Goal: Task Accomplishment & Management: Use online tool/utility

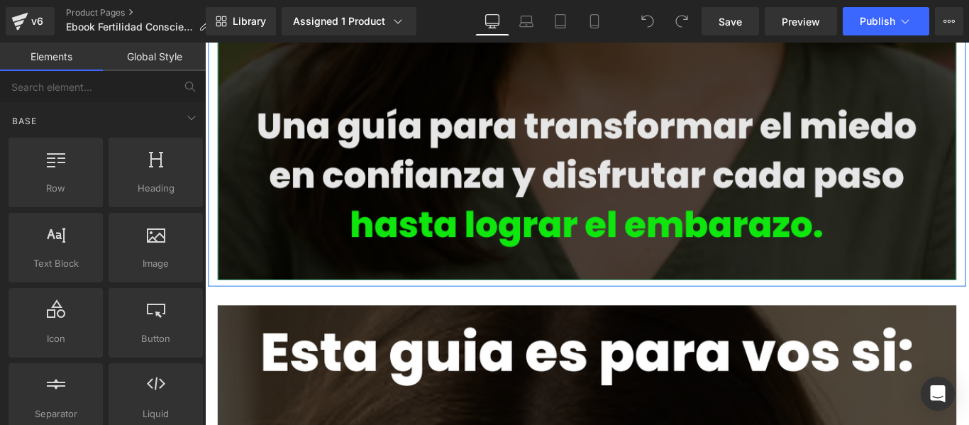
scroll to position [639, 0]
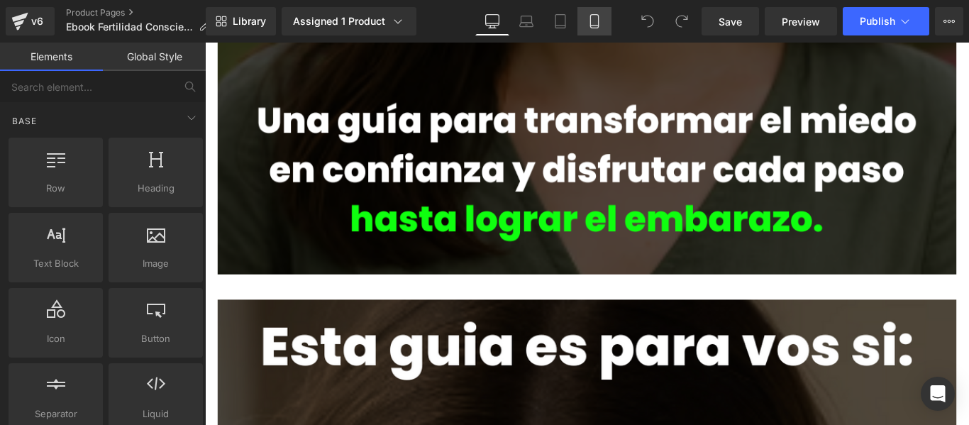
click at [595, 18] on icon at bounding box center [595, 21] width 14 height 14
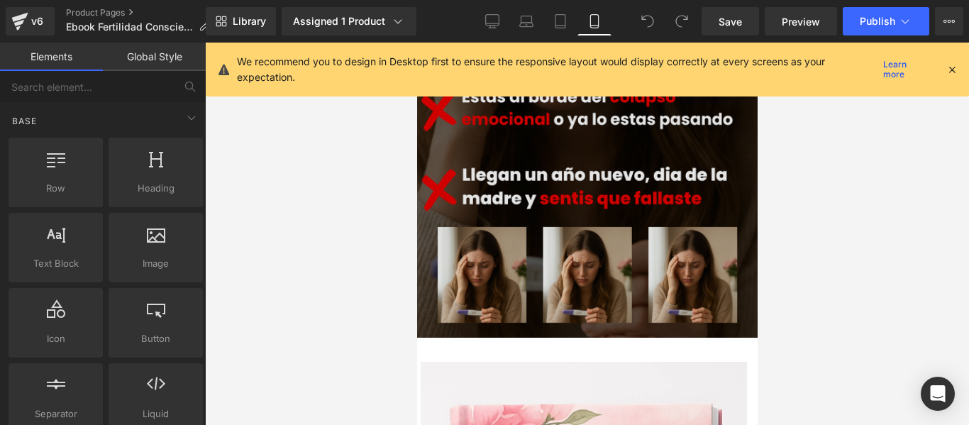
scroll to position [379, 0]
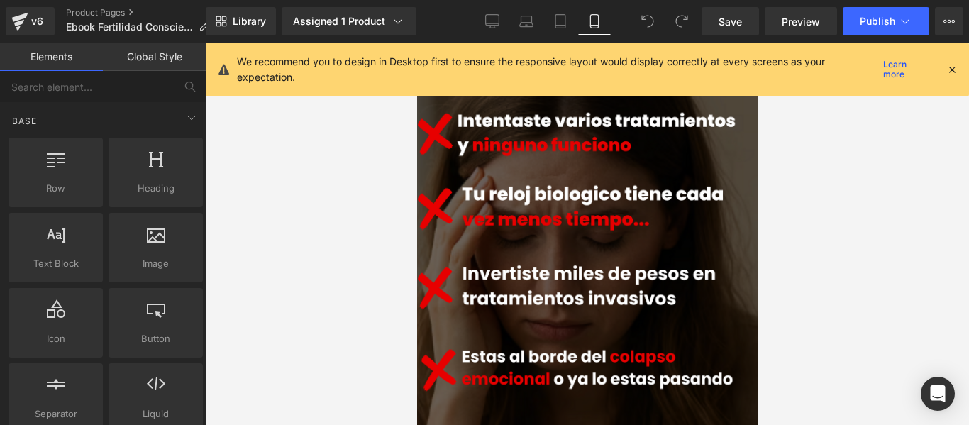
click at [954, 69] on icon at bounding box center [952, 69] width 13 height 13
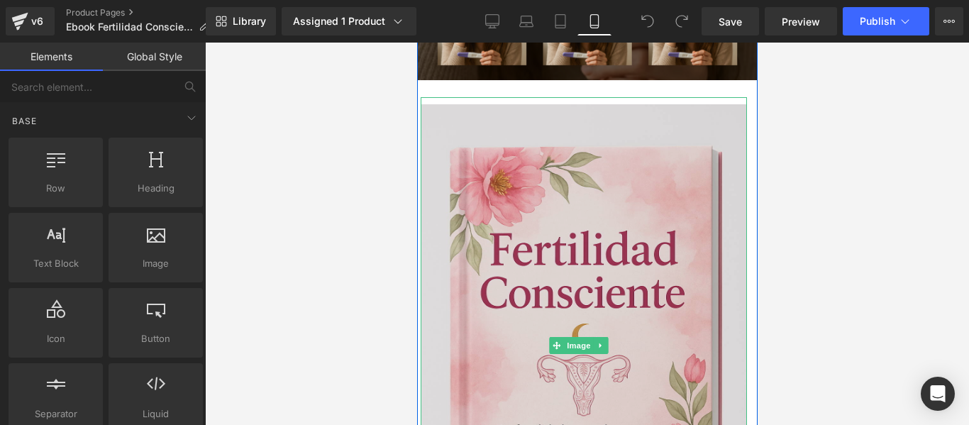
scroll to position [876, 0]
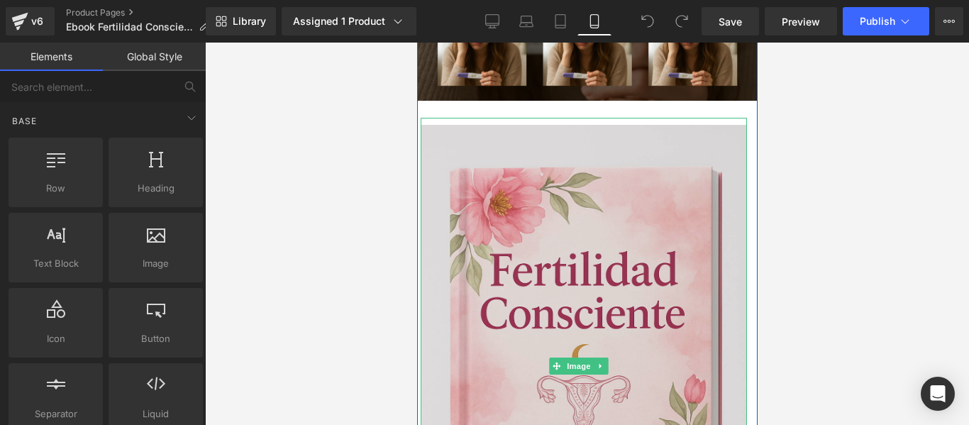
click at [579, 199] on img at bounding box center [583, 366] width 326 height 497
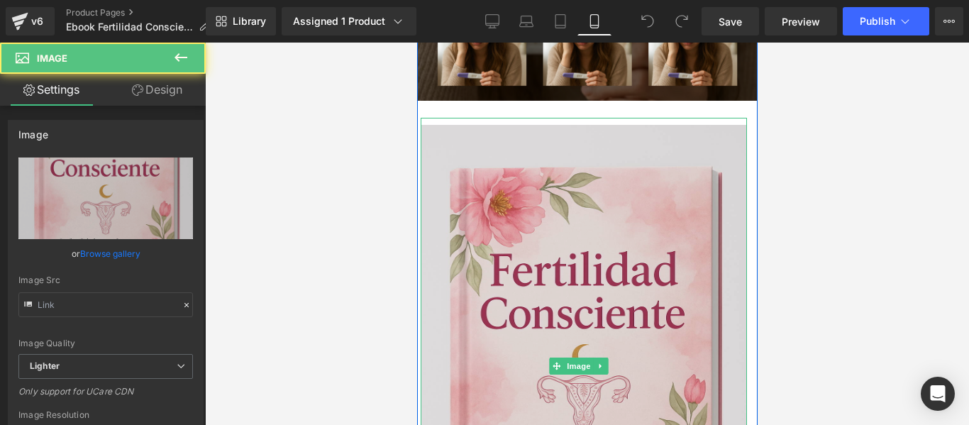
type input "[URL][DOMAIN_NAME][DATE]"
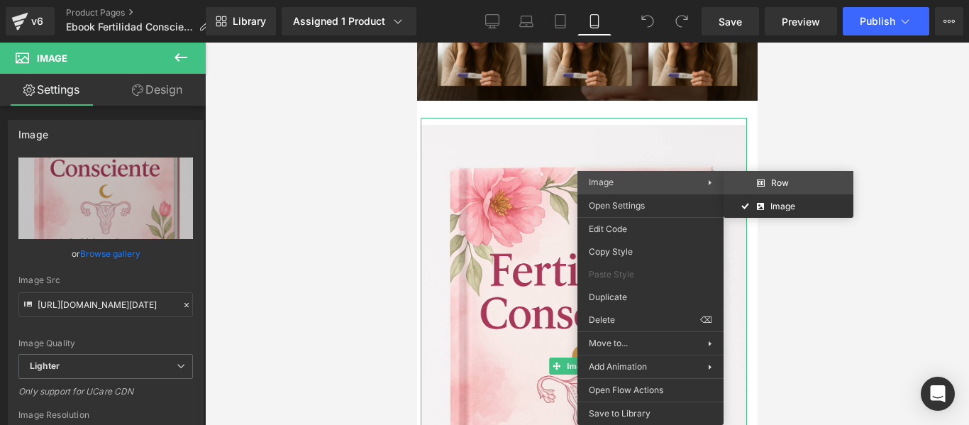
click at [770, 179] on div "You are previewing how the will restyle your page. You can not edit Elements in…" at bounding box center [484, 224] width 969 height 449
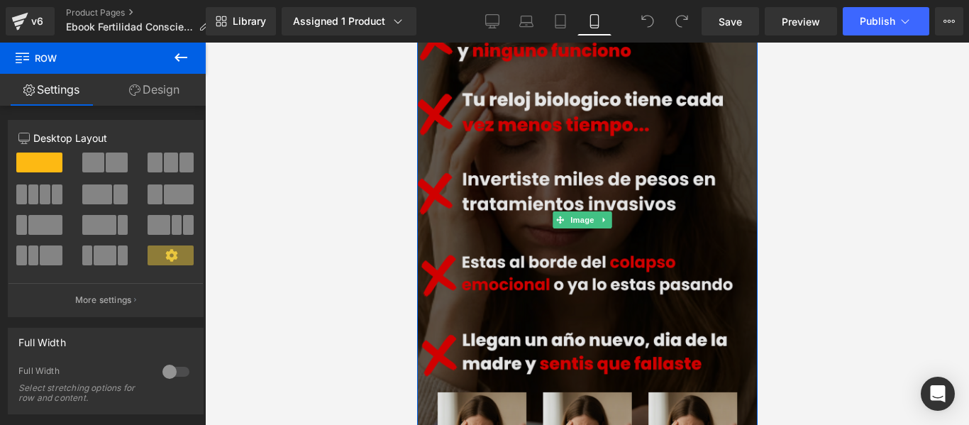
scroll to position [606, 0]
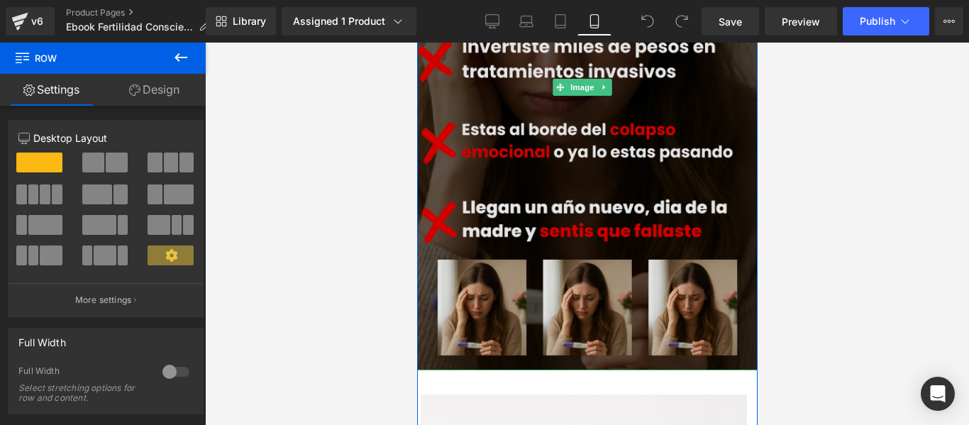
click at [672, 145] on img at bounding box center [587, 88] width 341 height 566
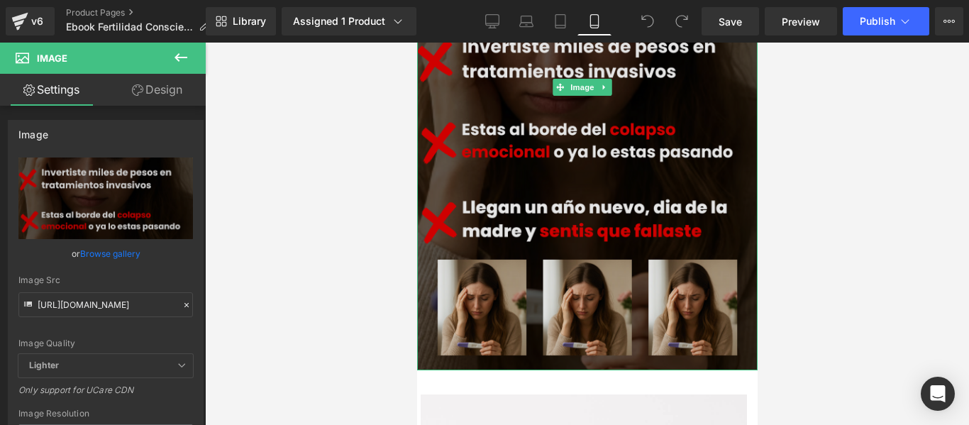
drag, startPoint x: 993, startPoint y: 284, endPoint x: 577, endPoint y: 241, distance: 418.7
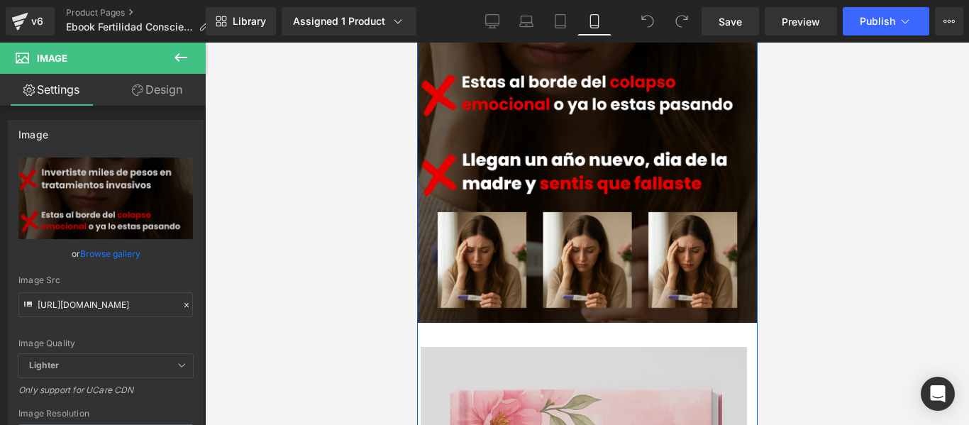
scroll to position [748, 0]
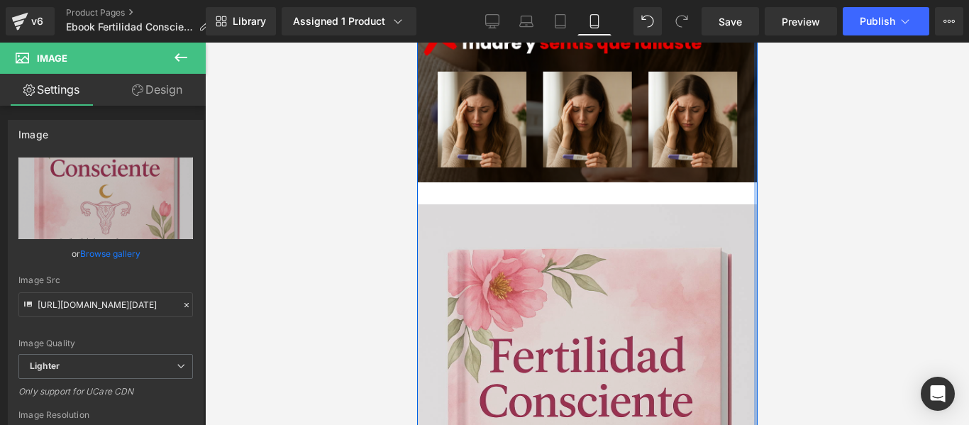
scroll to position [819, 0]
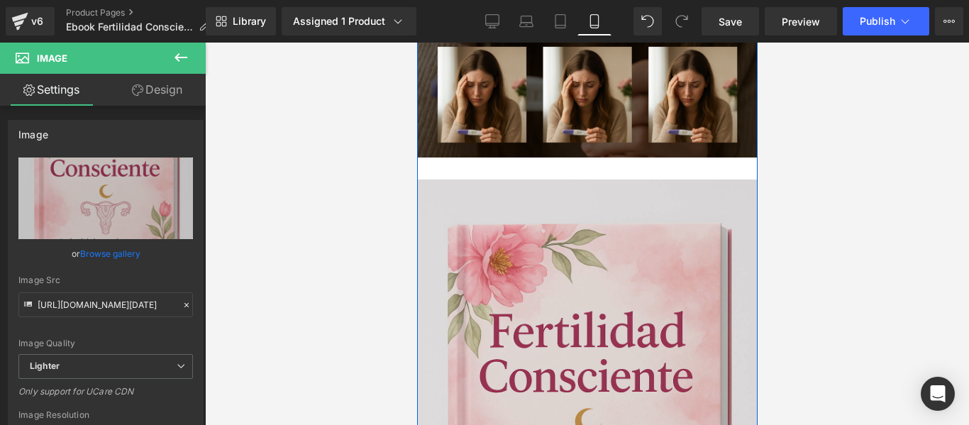
click at [702, 299] on img at bounding box center [587, 425] width 341 height 530
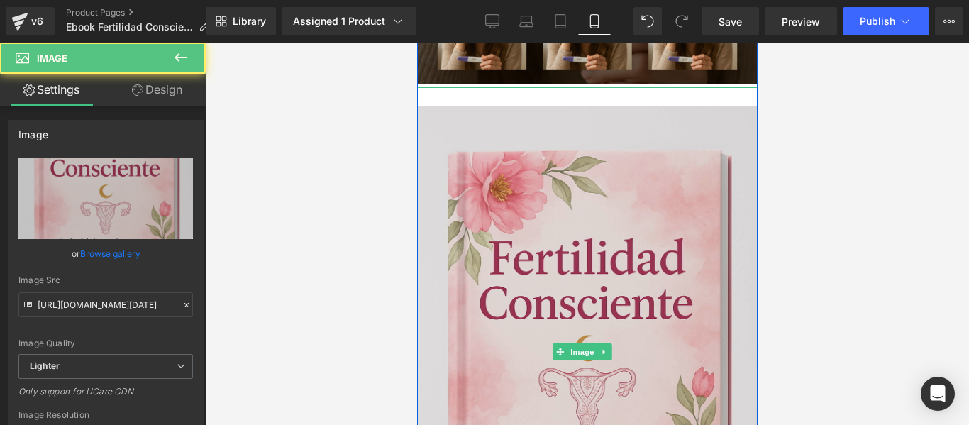
scroll to position [961, 0]
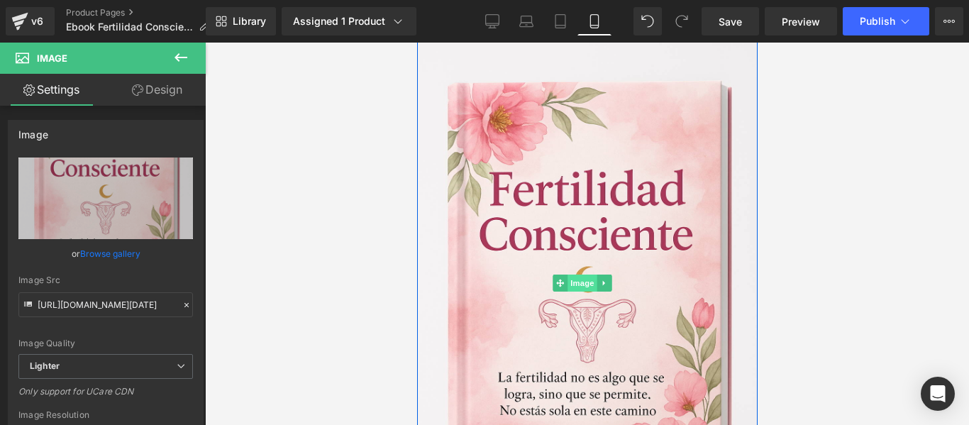
click at [590, 275] on span "Image" at bounding box center [582, 283] width 30 height 17
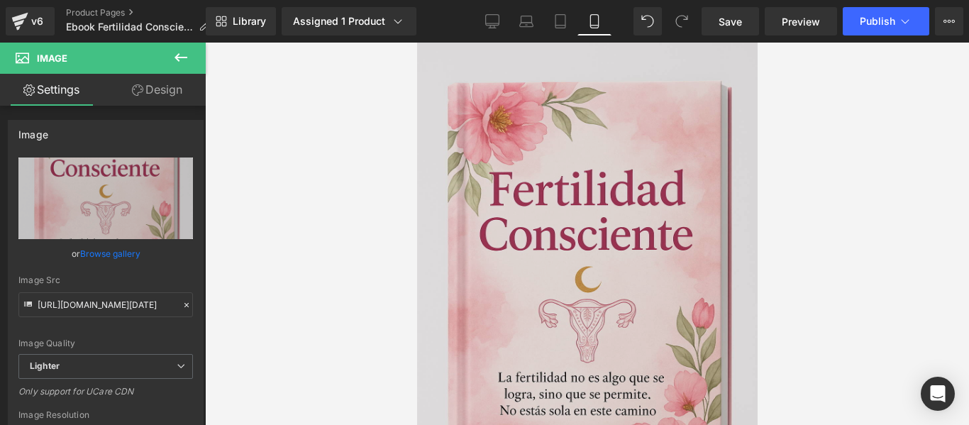
click at [453, 134] on img at bounding box center [587, 283] width 341 height 530
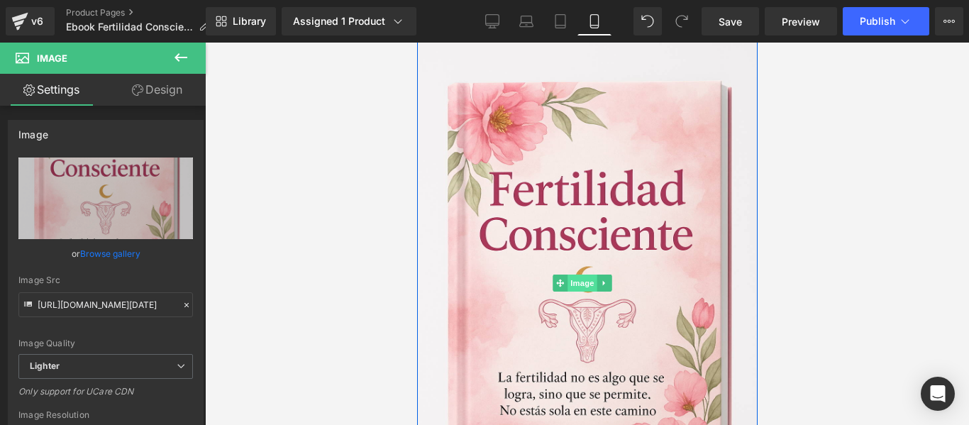
click at [590, 275] on span "Image" at bounding box center [582, 283] width 30 height 17
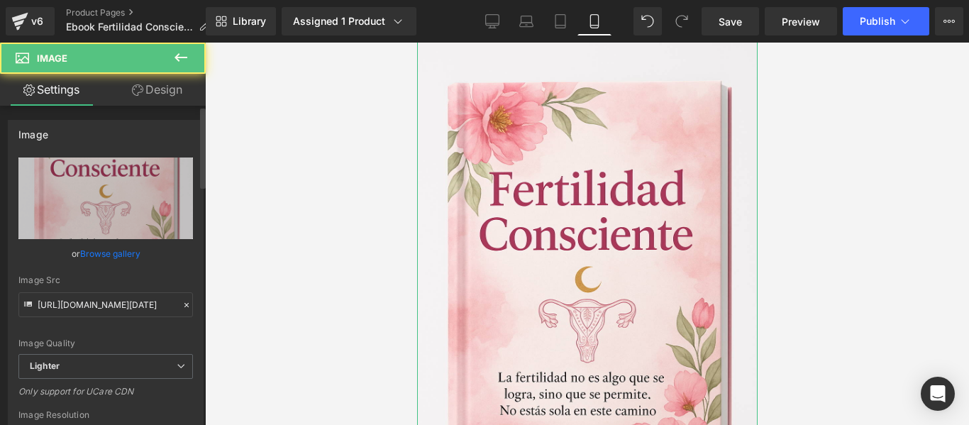
scroll to position [213, 0]
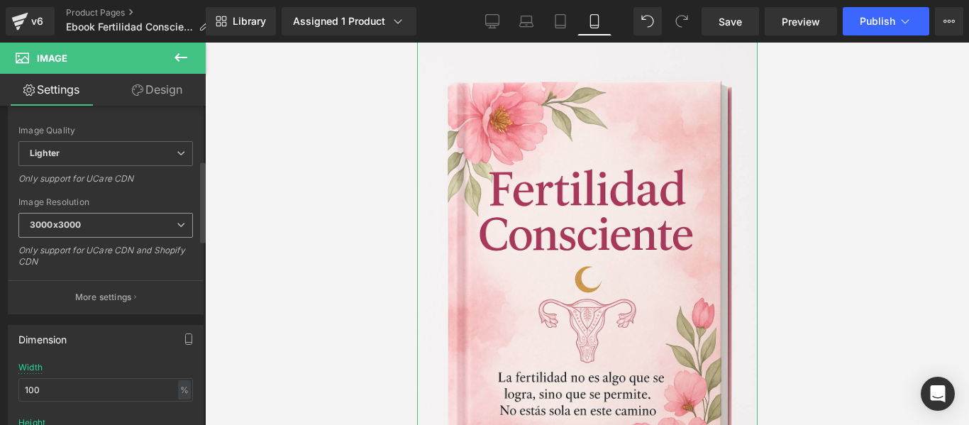
click at [170, 226] on span "3000x3000" at bounding box center [105, 225] width 175 height 25
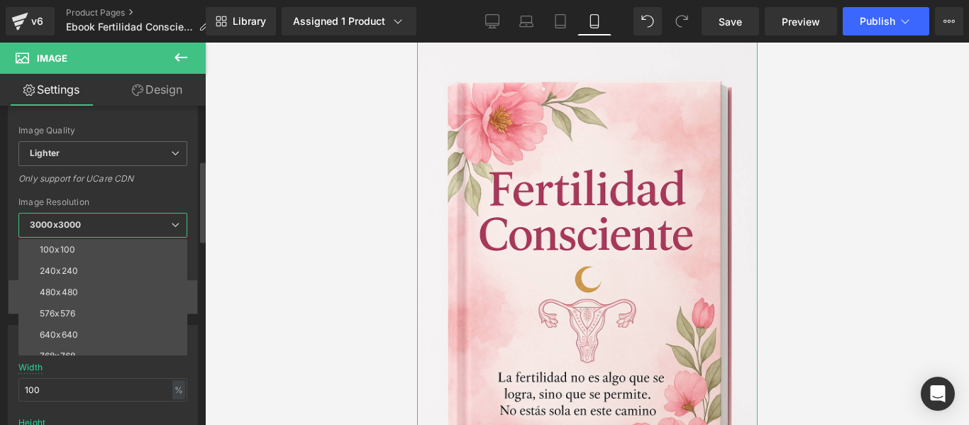
click at [110, 288] on li "480x480" at bounding box center [105, 292] width 175 height 21
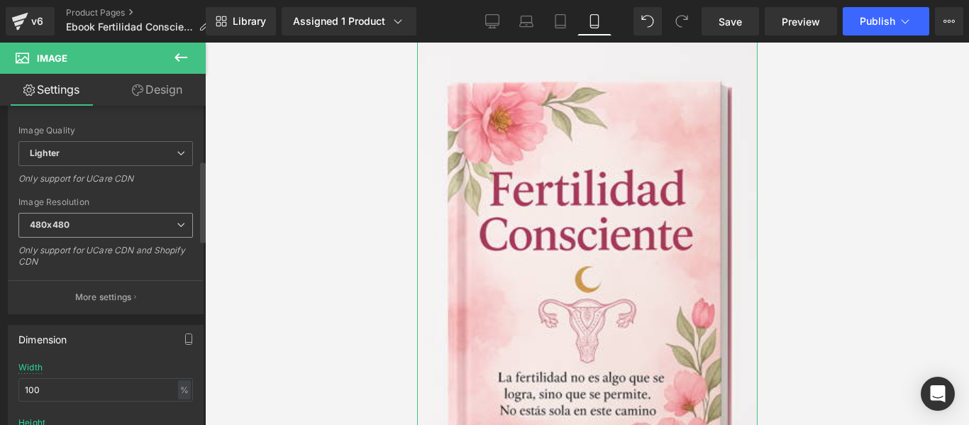
click at [140, 224] on span "480x480" at bounding box center [105, 225] width 175 height 25
type input "[URL][DOMAIN_NAME][DATE]"
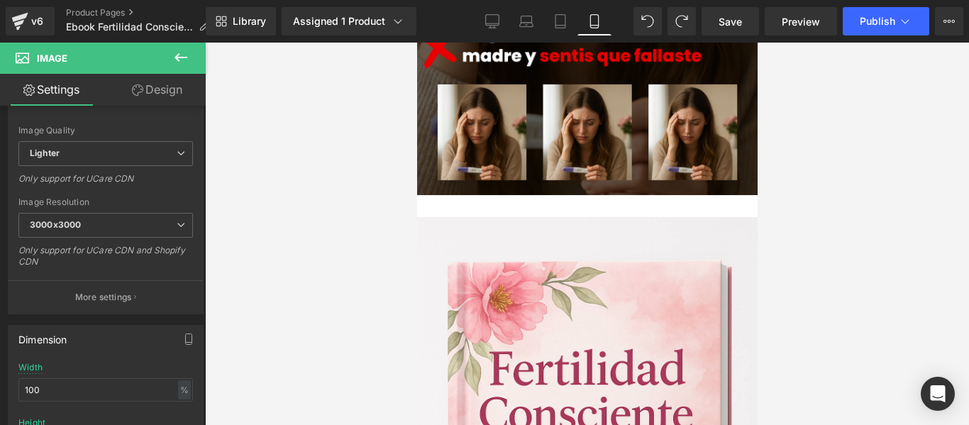
scroll to position [779, 0]
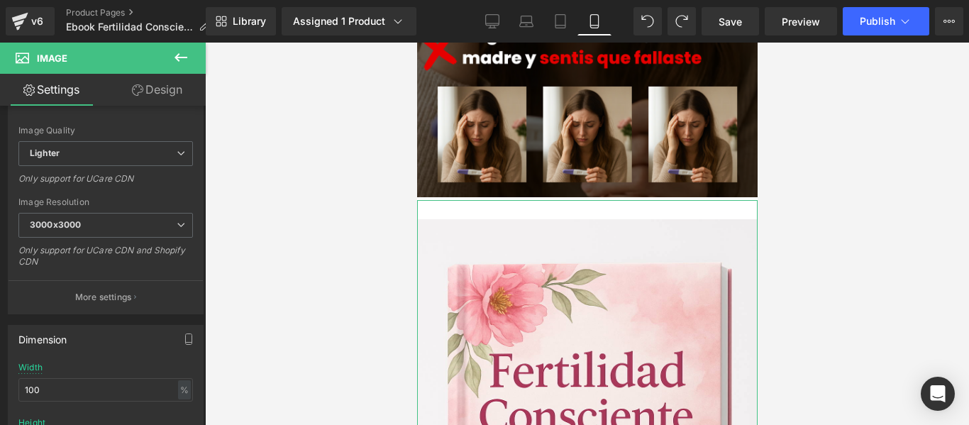
click at [180, 89] on link "Design" at bounding box center [157, 90] width 103 height 32
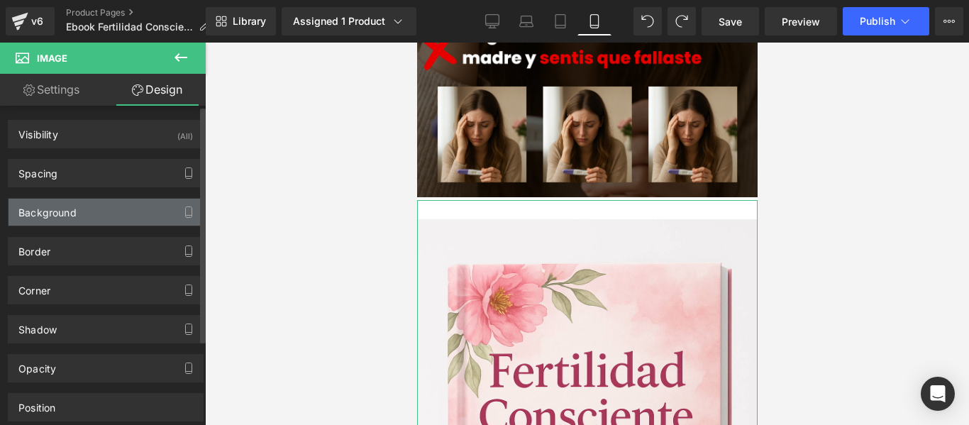
type input "transparent"
type input "0"
click at [141, 208] on div "Background" at bounding box center [106, 212] width 194 height 27
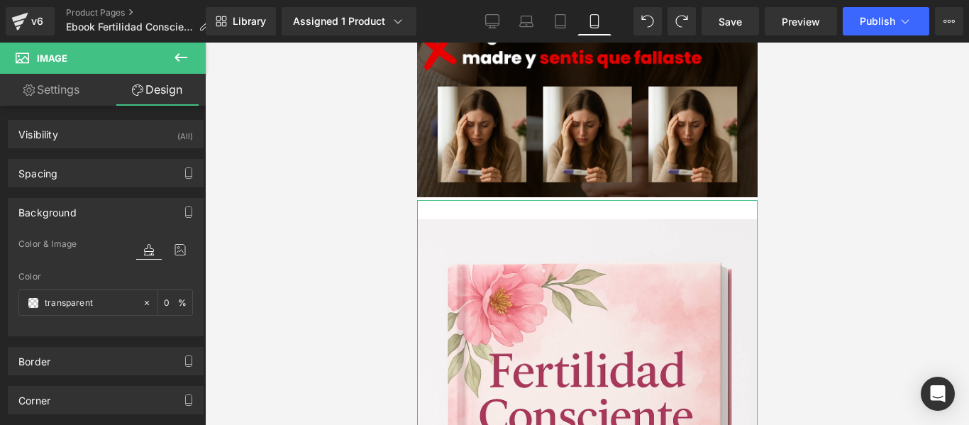
click at [172, 88] on link "Design" at bounding box center [157, 90] width 103 height 32
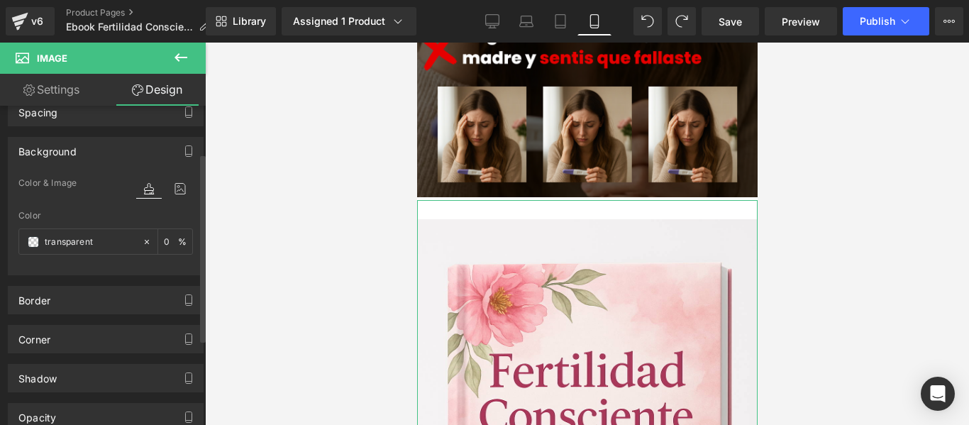
scroll to position [142, 0]
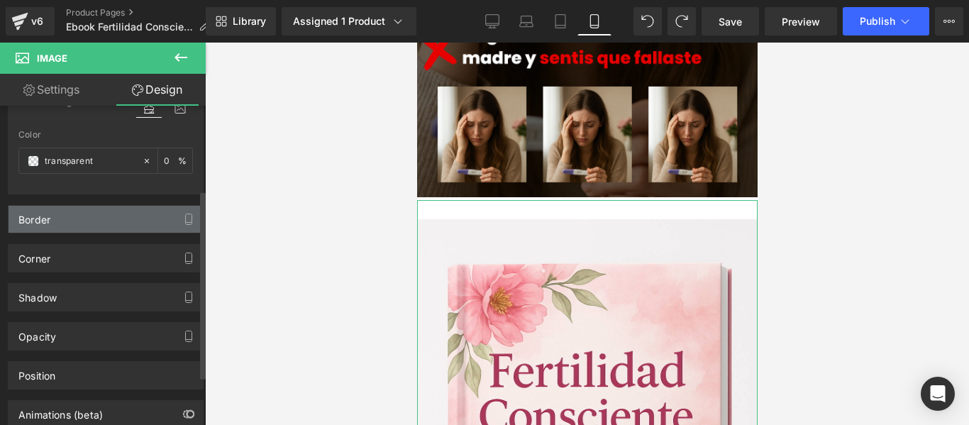
click at [139, 214] on div "Border" at bounding box center [106, 219] width 194 height 27
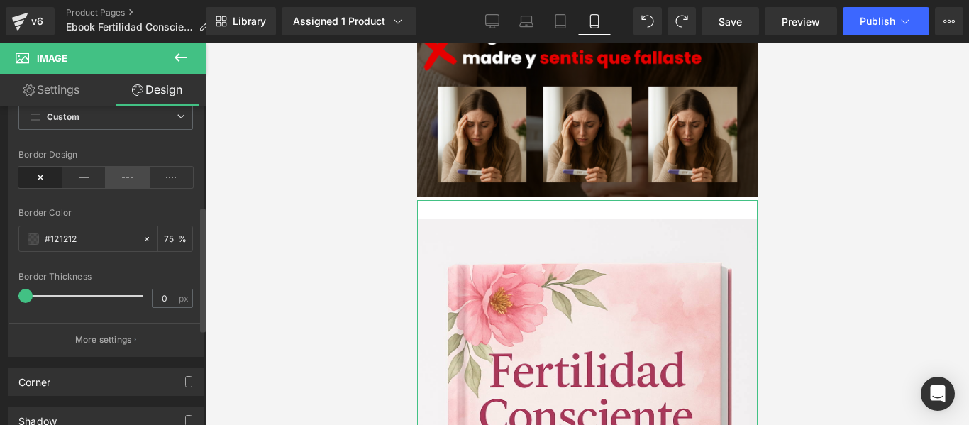
scroll to position [426, 0]
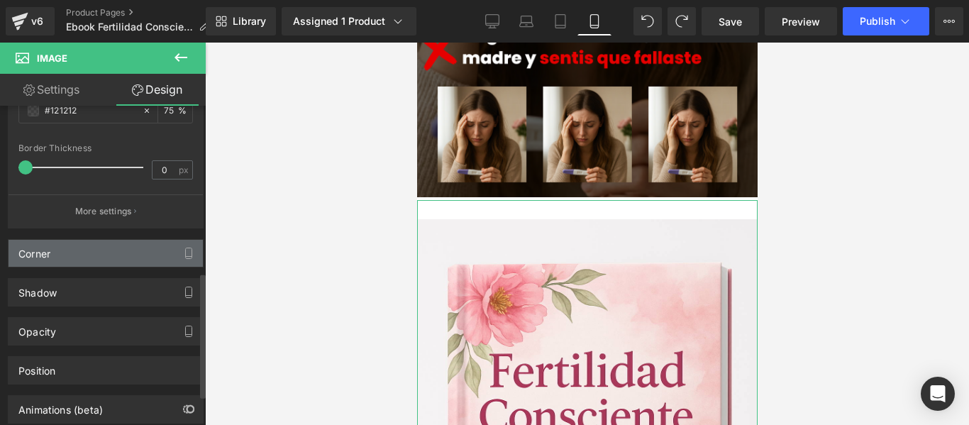
click at [134, 241] on div "Corner" at bounding box center [106, 253] width 194 height 27
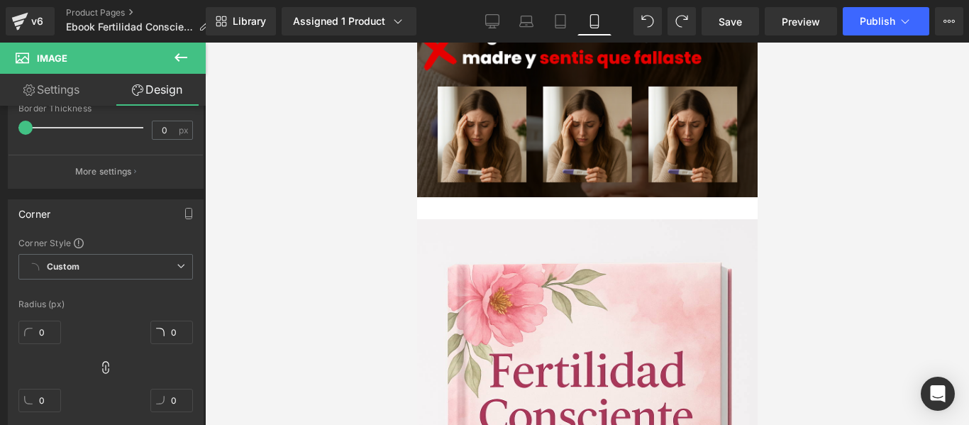
scroll to position [497, 0]
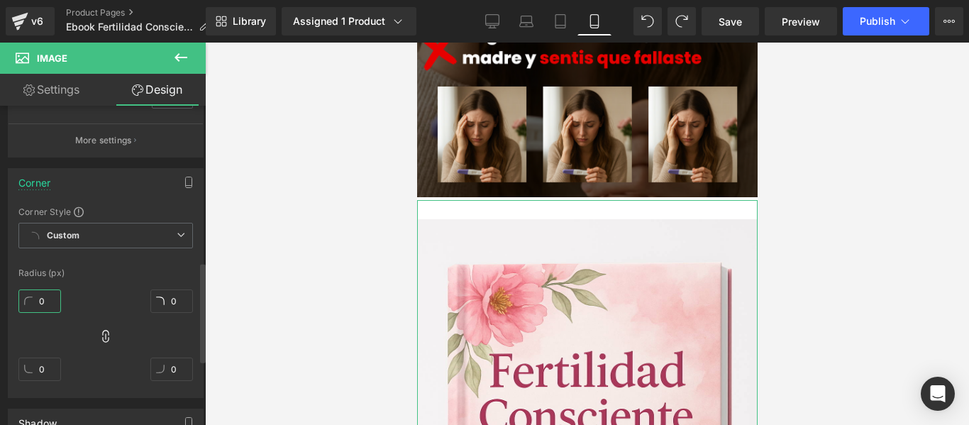
type input "1"
type input "10"
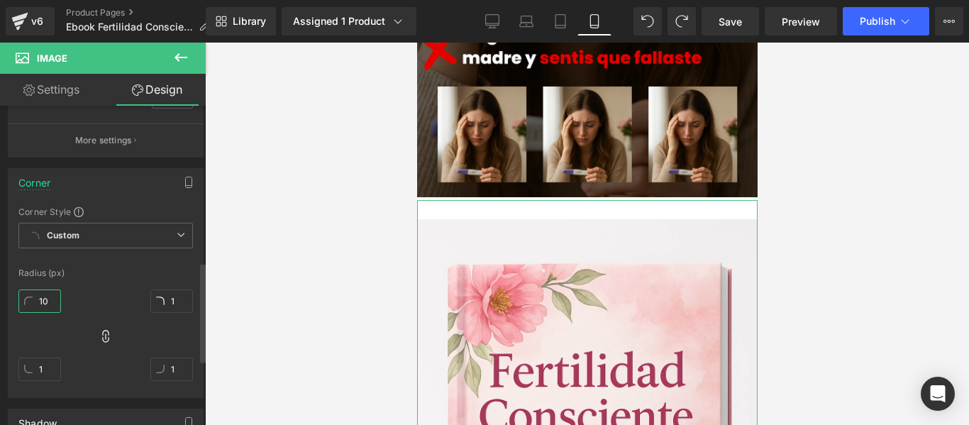
type input "10"
type input "5"
click at [127, 296] on div "5px 5 17px 17 10px 10 10px 10" at bounding box center [105, 341] width 175 height 114
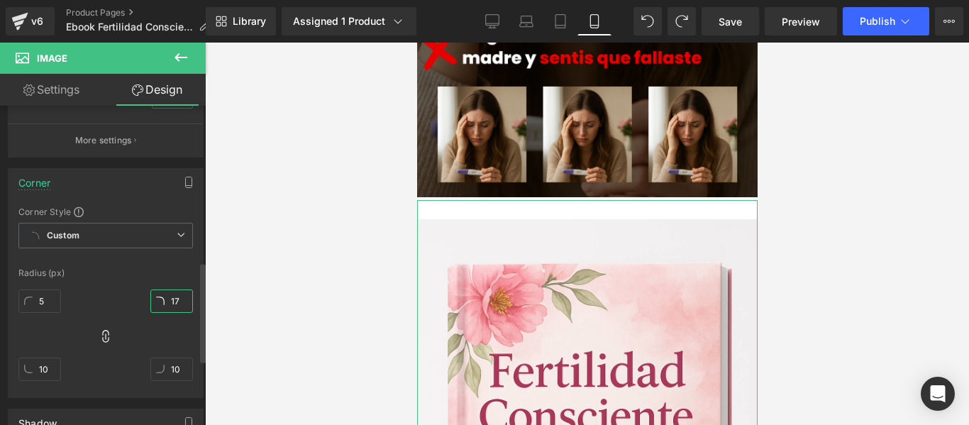
type input "1"
type input "10"
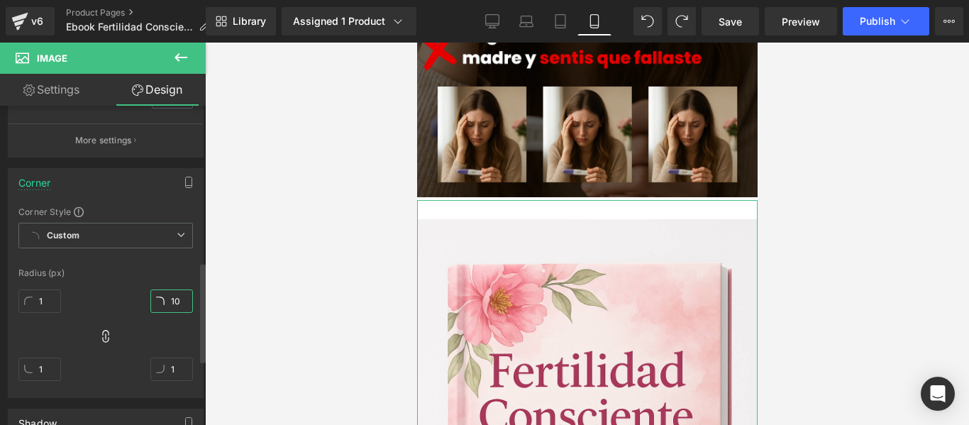
type input "10"
click at [163, 79] on link "Design" at bounding box center [157, 90] width 103 height 32
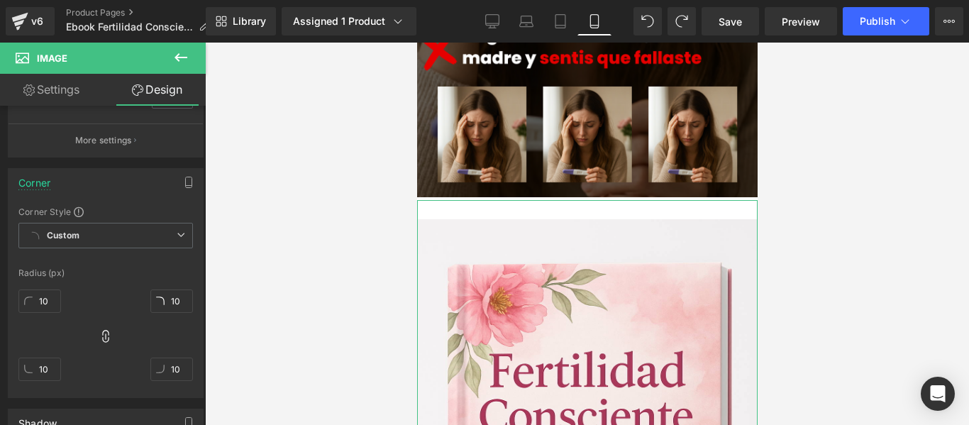
click at [163, 89] on link "Design" at bounding box center [157, 90] width 103 height 32
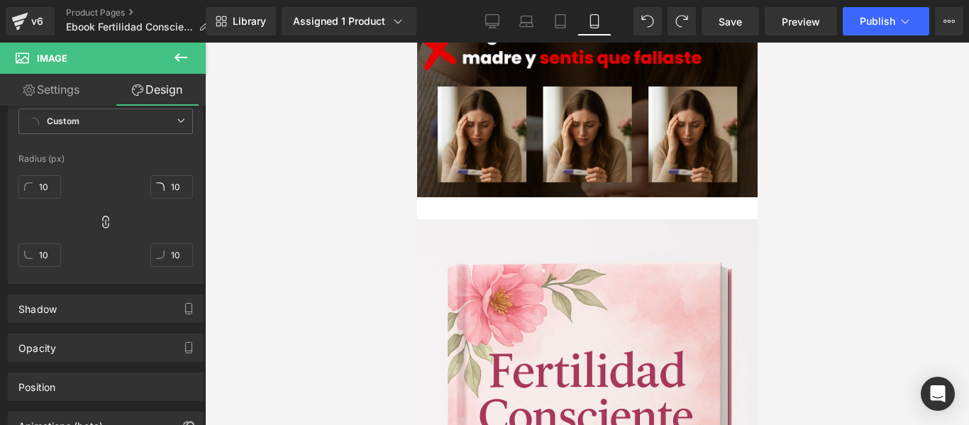
scroll to position [705, 0]
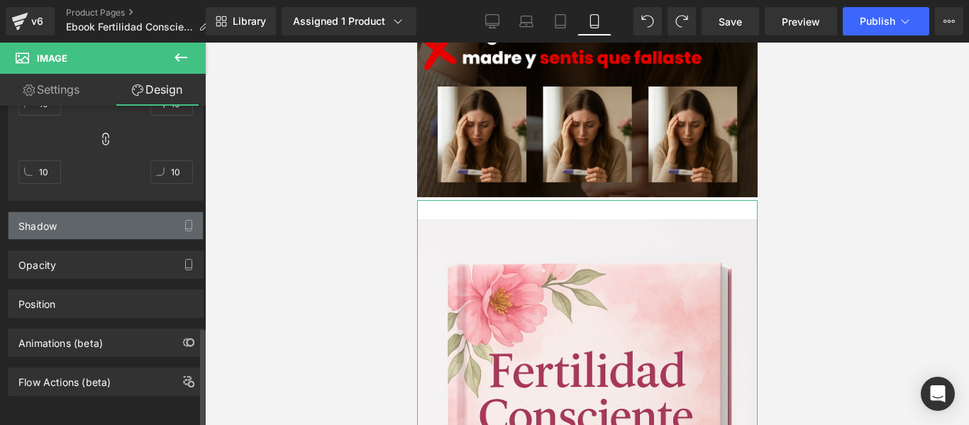
click at [134, 216] on div "Shadow" at bounding box center [106, 225] width 194 height 27
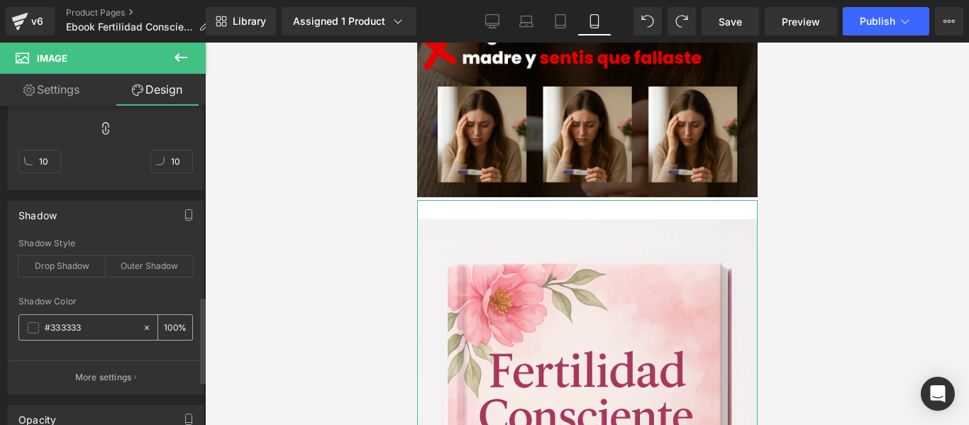
click at [31, 329] on span at bounding box center [33, 327] width 11 height 11
click at [251, 302] on div at bounding box center [587, 234] width 764 height 382
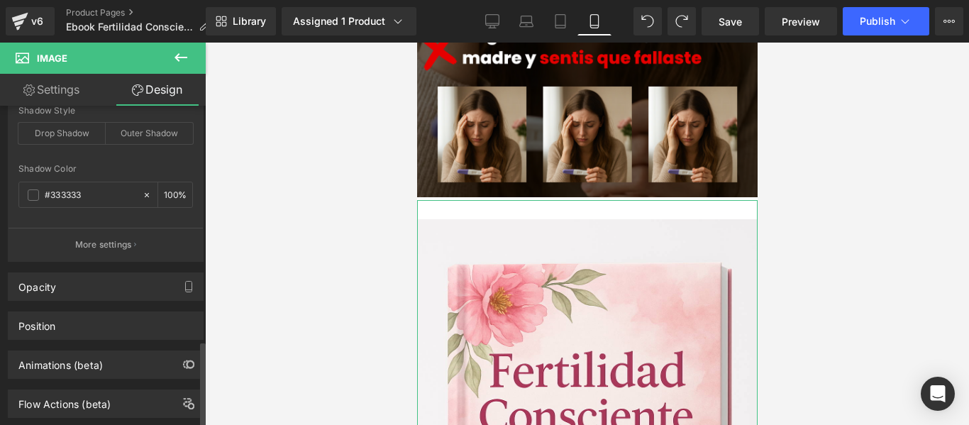
scroll to position [870, 0]
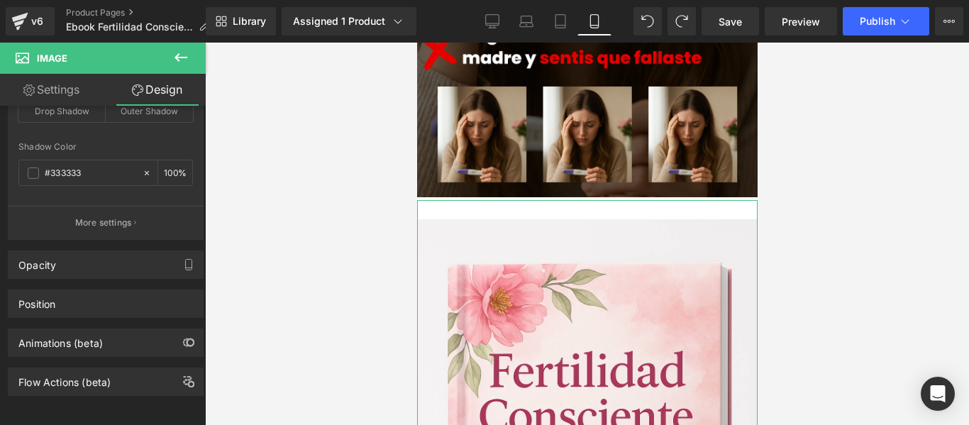
click at [173, 94] on link "Design" at bounding box center [157, 90] width 103 height 32
click at [183, 61] on icon at bounding box center [180, 57] width 17 height 17
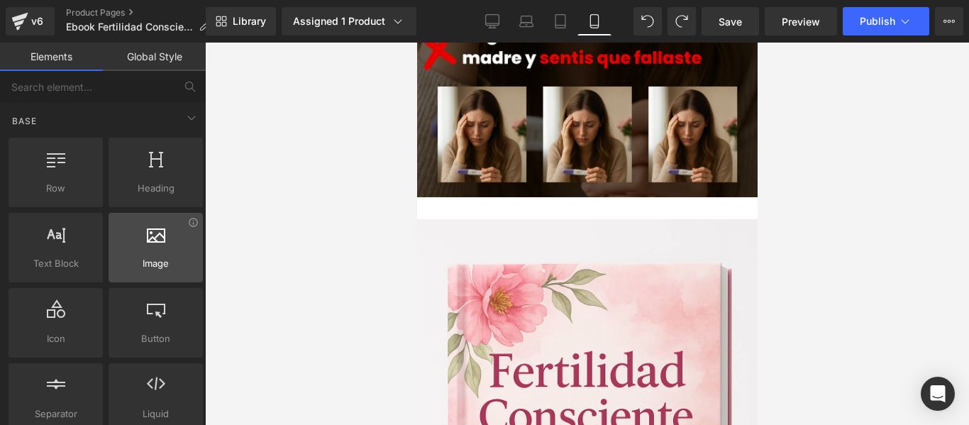
click at [165, 256] on span "Image" at bounding box center [156, 263] width 86 height 15
click at [166, 252] on div at bounding box center [156, 240] width 86 height 32
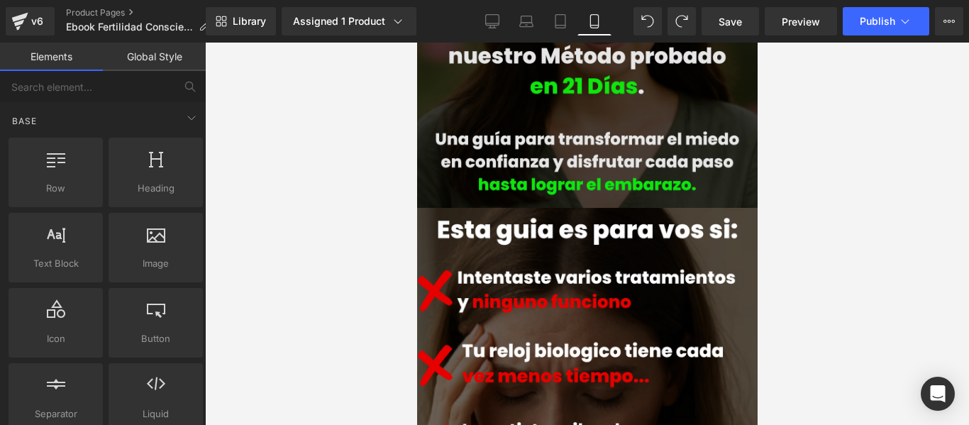
scroll to position [282, 0]
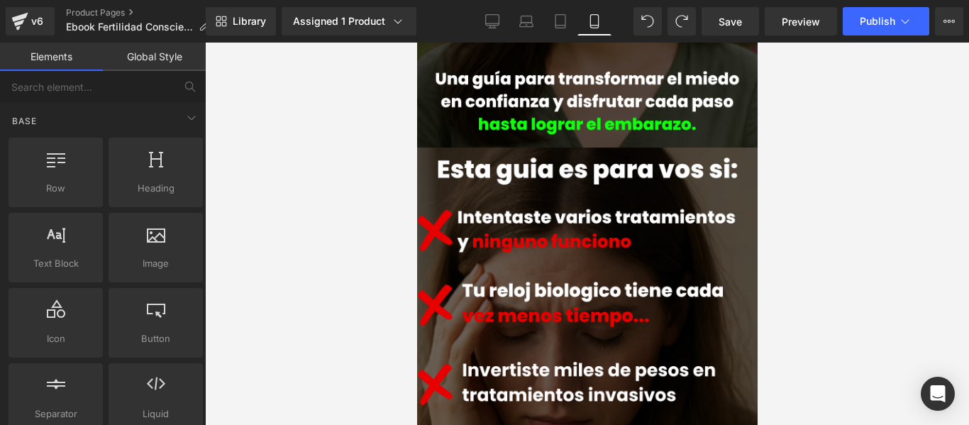
click at [210, 99] on div at bounding box center [587, 234] width 764 height 382
click at [455, 150] on span "Row" at bounding box center [449, 160] width 28 height 21
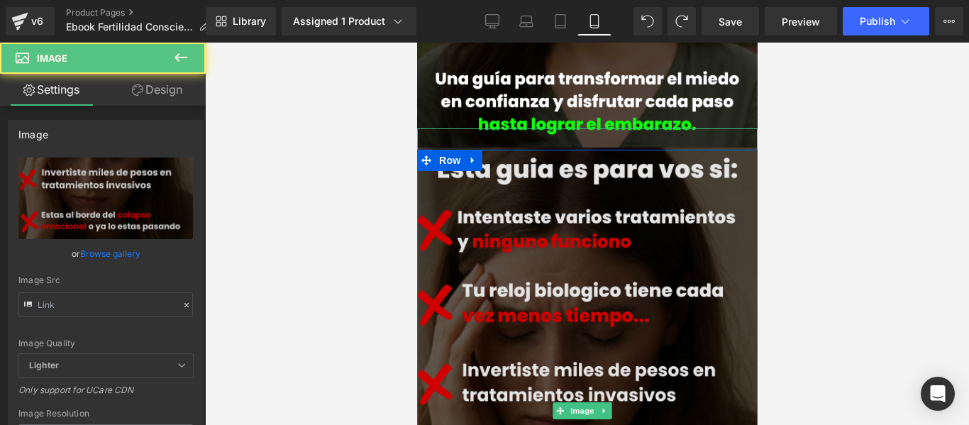
type input "[URL][DOMAIN_NAME]"
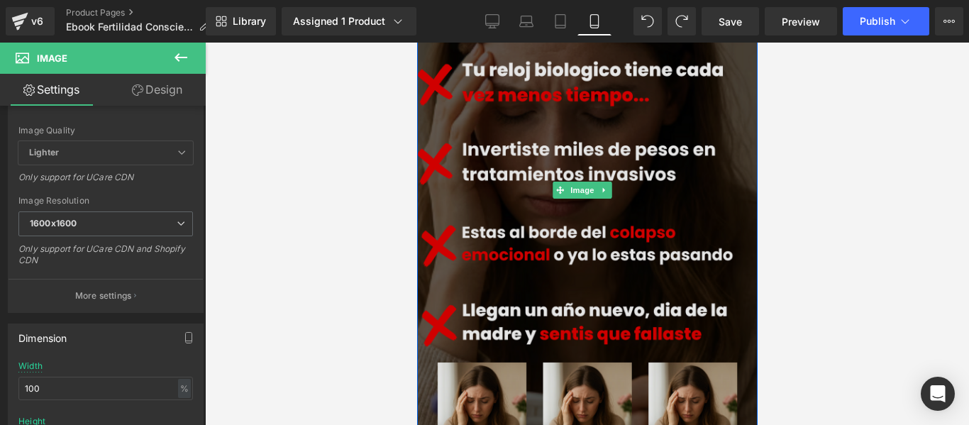
scroll to position [708, 0]
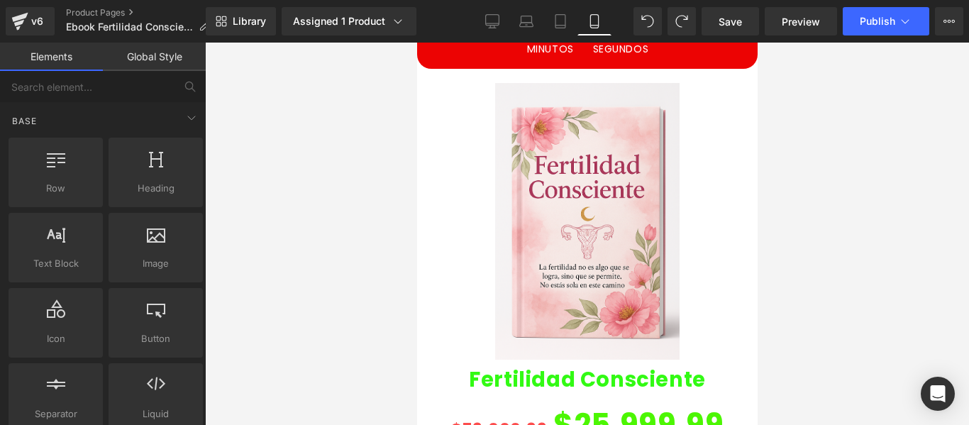
scroll to position [2909, 0]
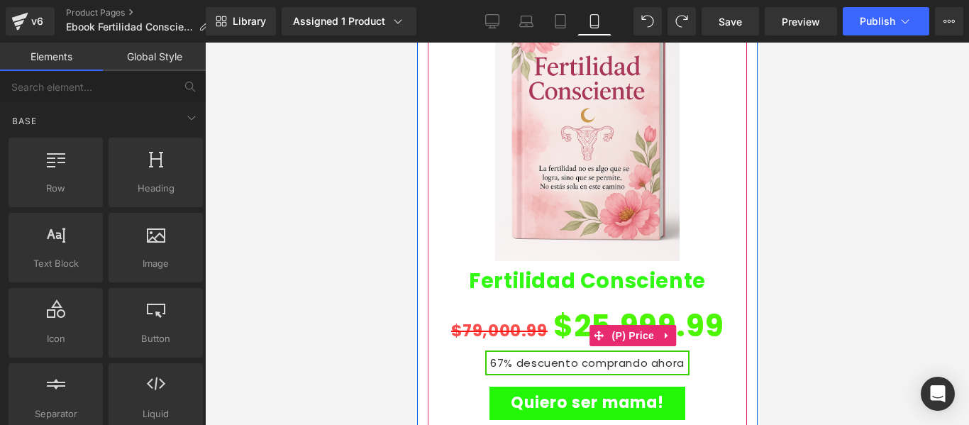
drag, startPoint x: 593, startPoint y: 250, endPoint x: 573, endPoint y: 251, distance: 19.9
click at [593, 299] on span "$25,999.99" at bounding box center [638, 326] width 170 height 54
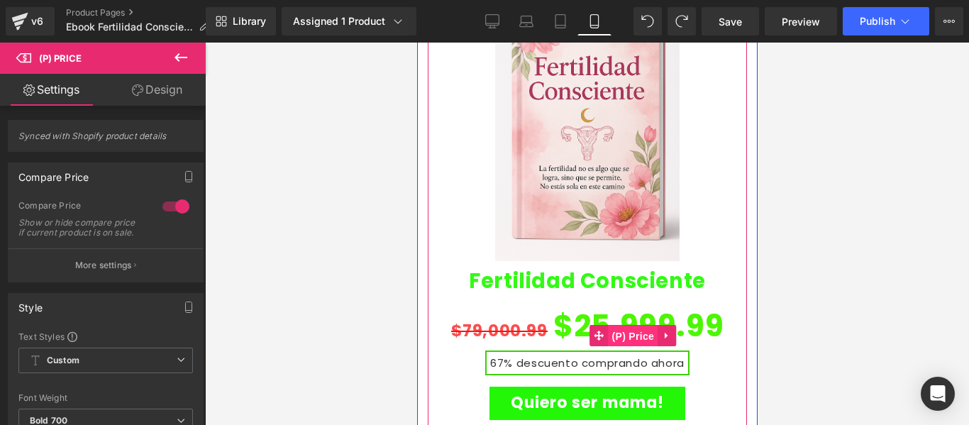
click at [628, 326] on span "(P) Price" at bounding box center [633, 336] width 50 height 21
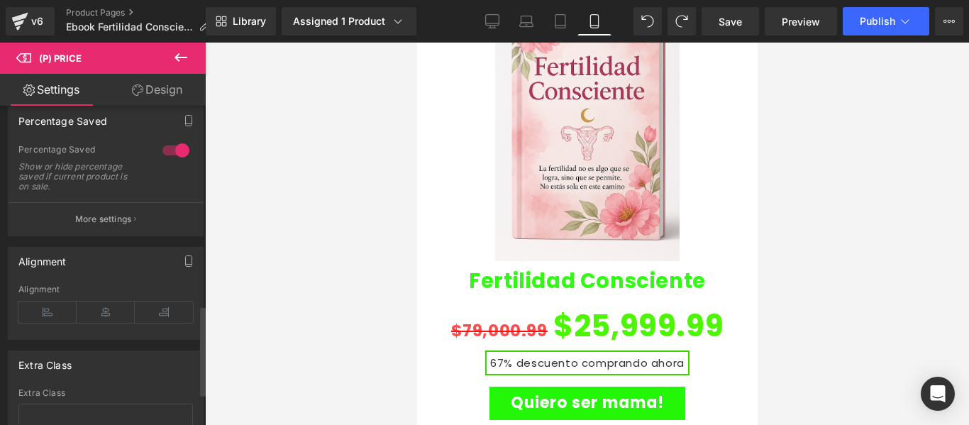
scroll to position [426, 0]
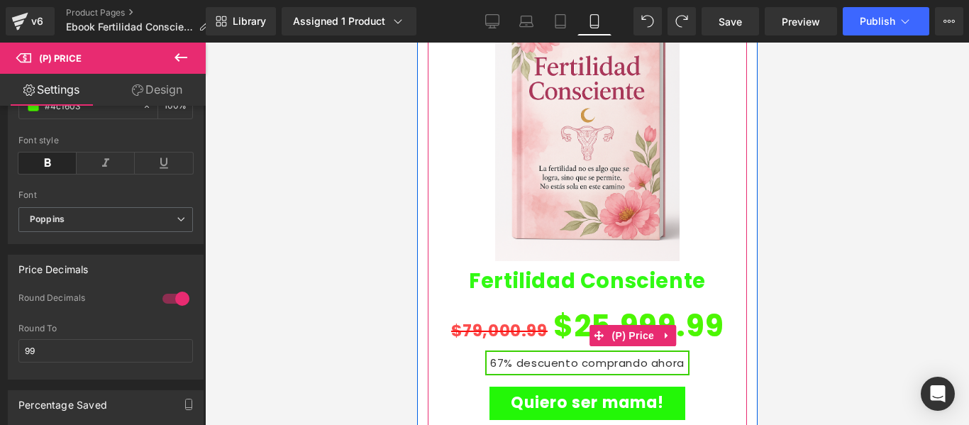
click at [588, 299] on span "$25,999.99" at bounding box center [638, 326] width 170 height 54
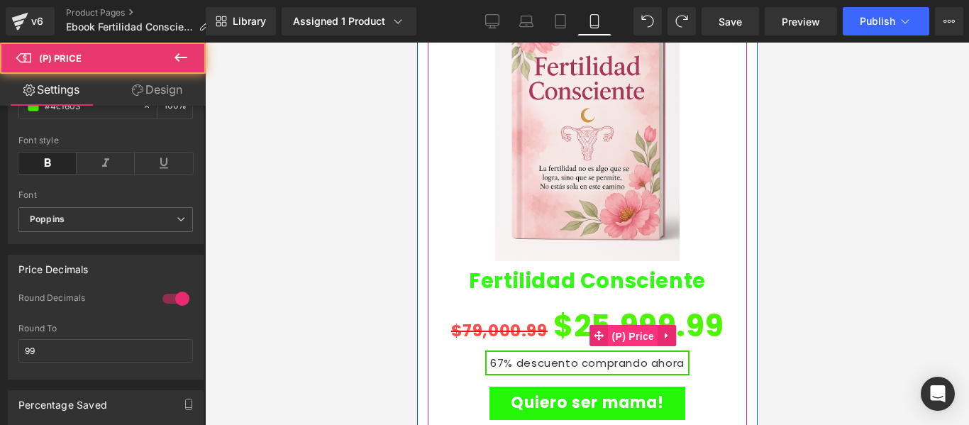
click at [612, 326] on span "(P) Price" at bounding box center [633, 336] width 50 height 21
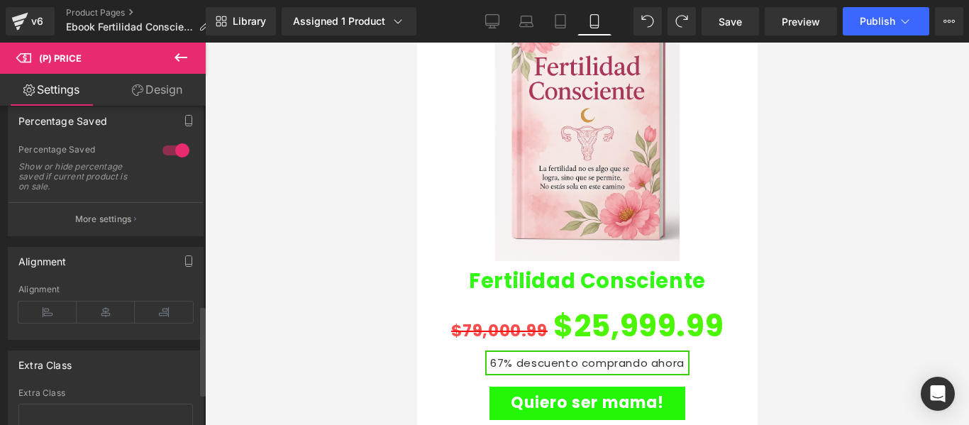
scroll to position [824, 0]
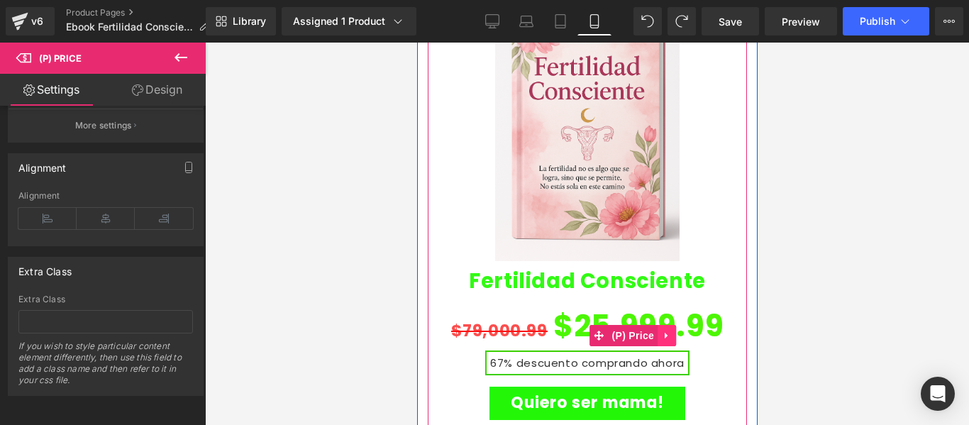
click at [665, 333] on icon at bounding box center [665, 336] width 3 height 6
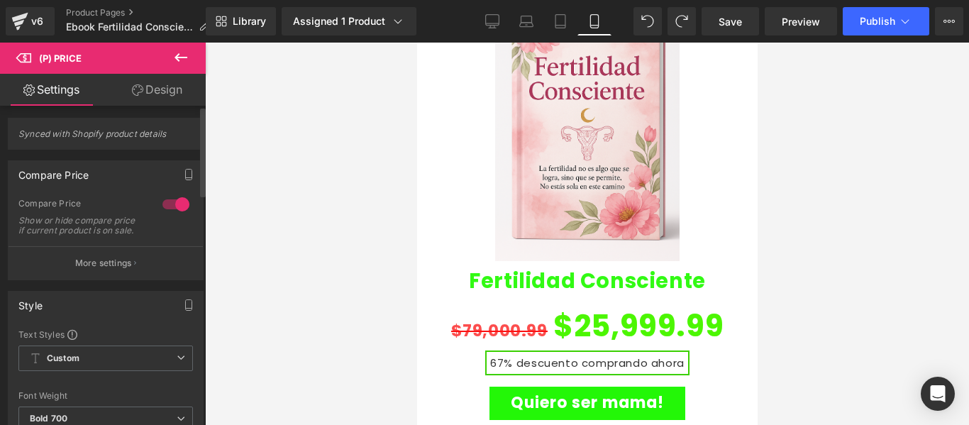
scroll to position [0, 0]
click at [311, 208] on div at bounding box center [587, 234] width 764 height 382
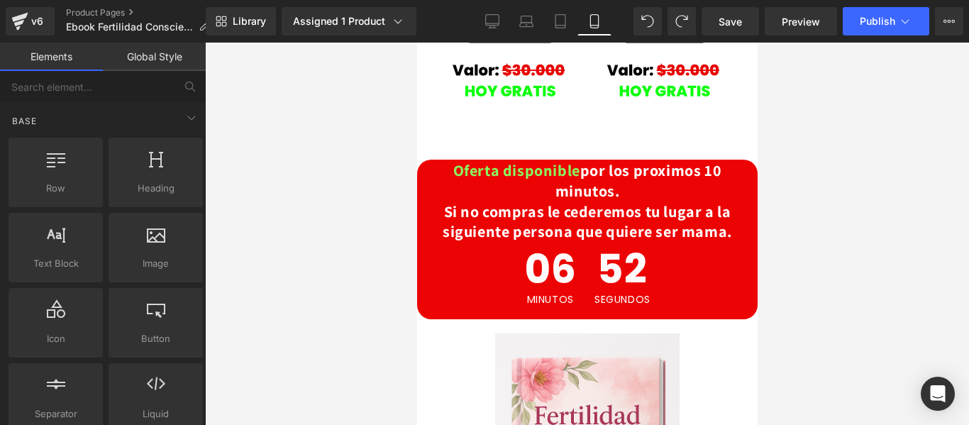
scroll to position [2555, 0]
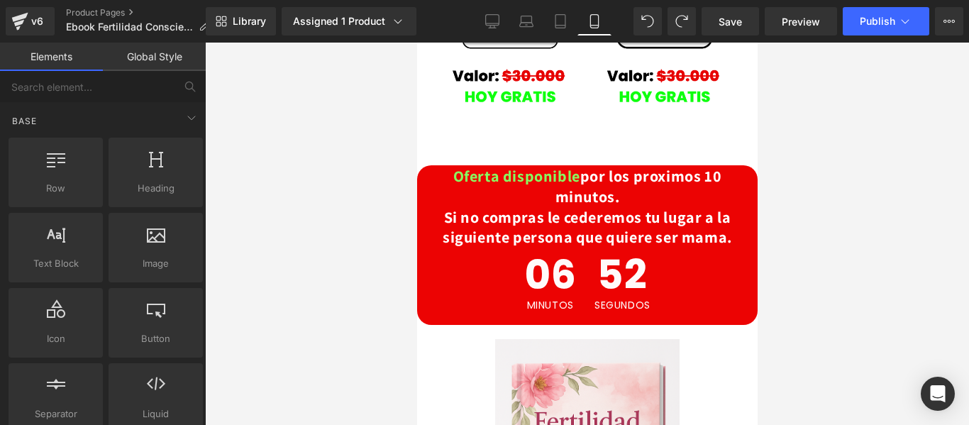
drag, startPoint x: 610, startPoint y: 307, endPoint x: 511, endPoint y: 294, distance: 99.4
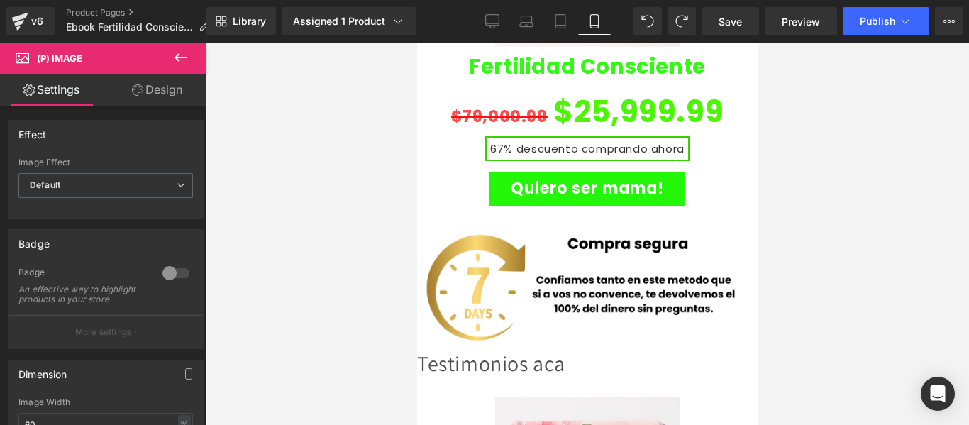
scroll to position [3122, 0]
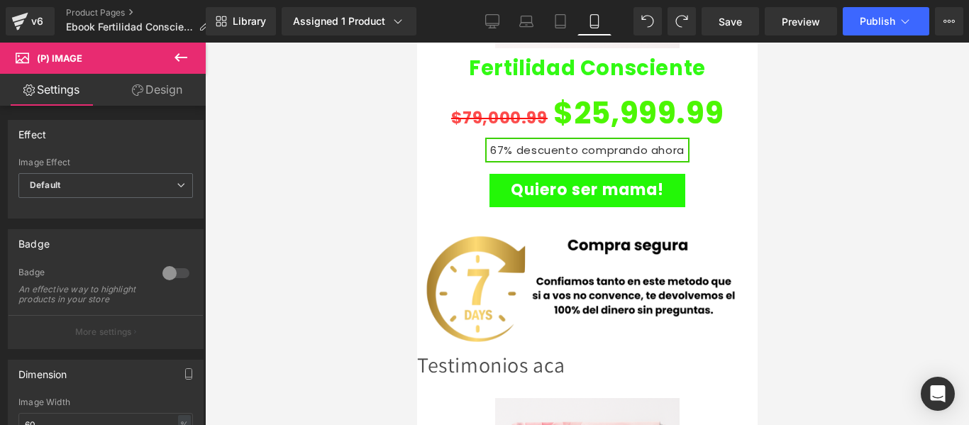
click at [546, 346] on div "Testimonios aca Text Block" at bounding box center [587, 365] width 341 height 38
click at [546, 346] on div "Testimonios aca" at bounding box center [587, 365] width 341 height 38
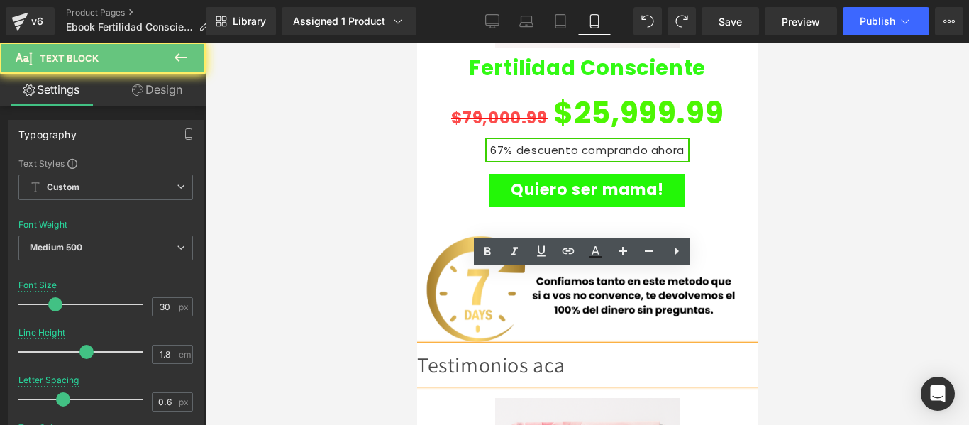
click at [546, 346] on div "Testimonios aca" at bounding box center [587, 365] width 341 height 38
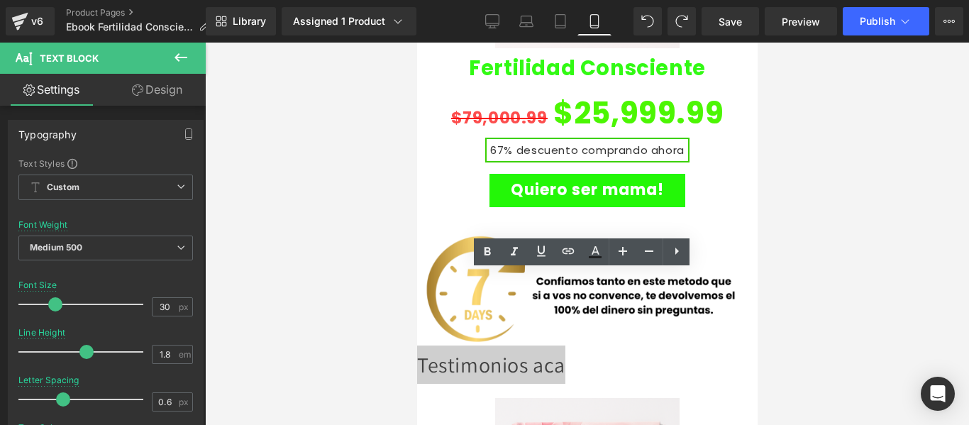
click at [893, 239] on div at bounding box center [587, 234] width 764 height 382
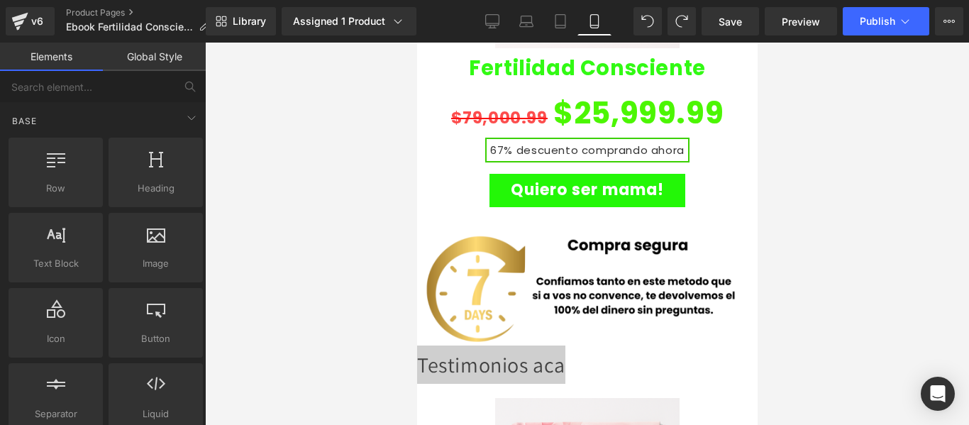
click at [47, 61] on link "Elements" at bounding box center [51, 57] width 103 height 28
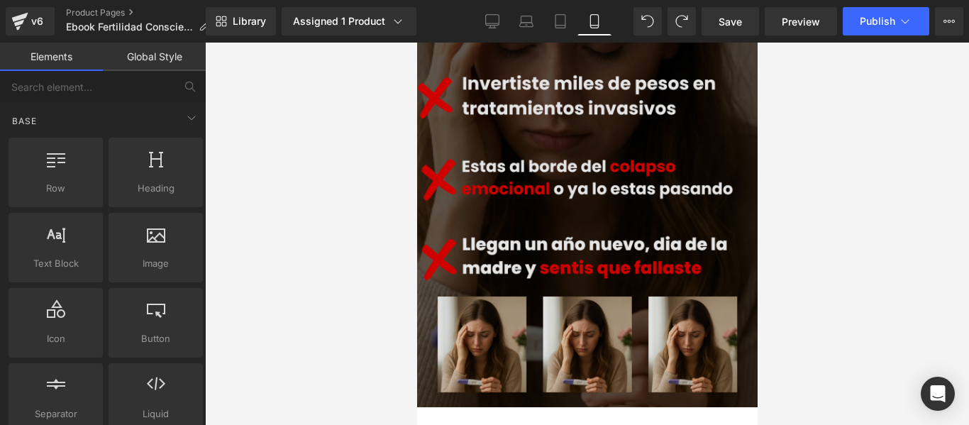
scroll to position [781, 0]
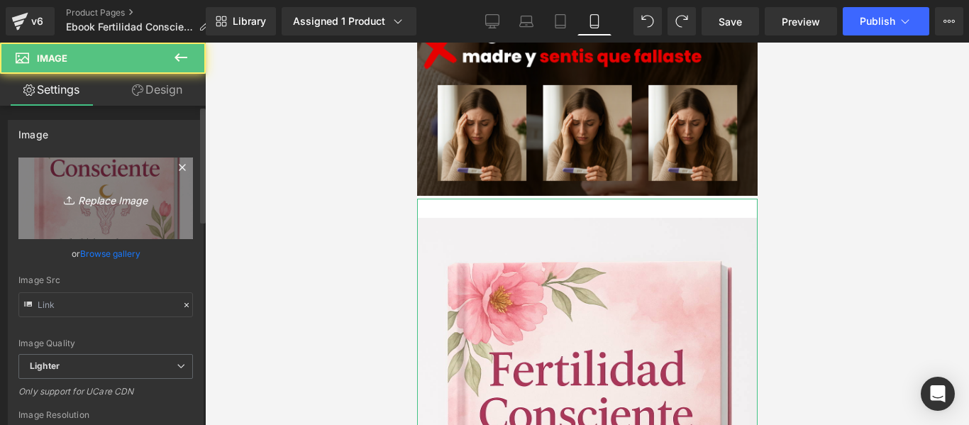
type input "[URL][DOMAIN_NAME][DATE]"
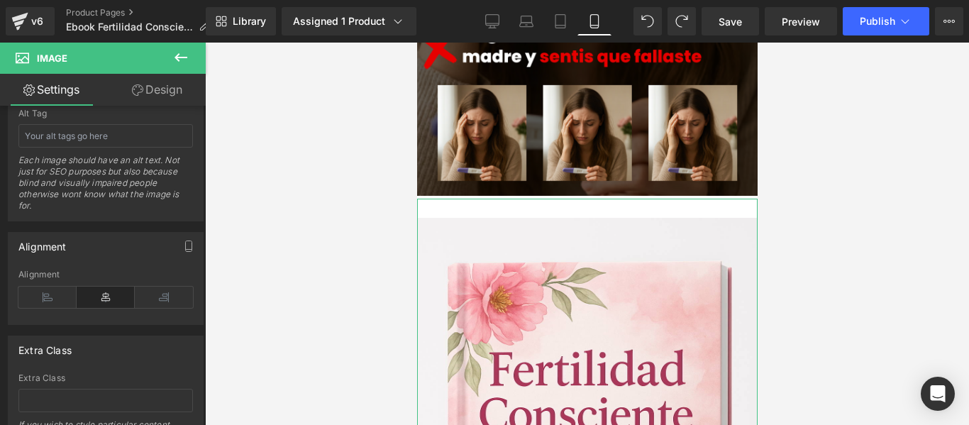
scroll to position [497, 0]
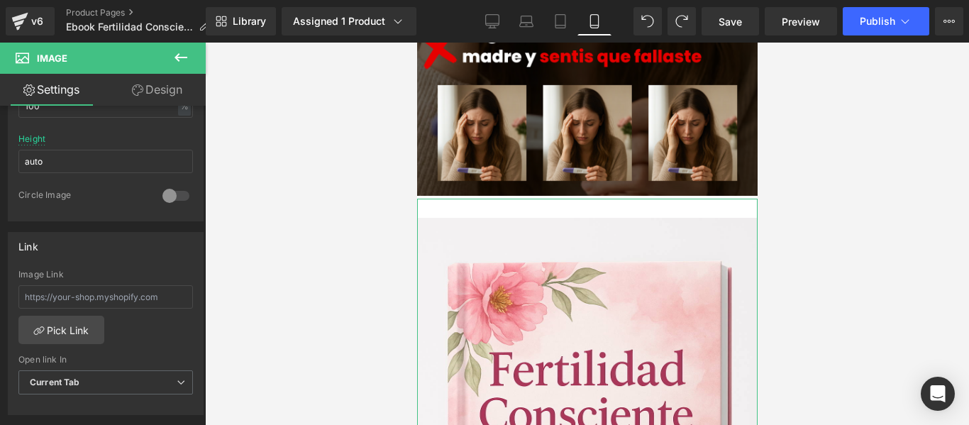
click at [160, 87] on link "Design" at bounding box center [157, 90] width 103 height 32
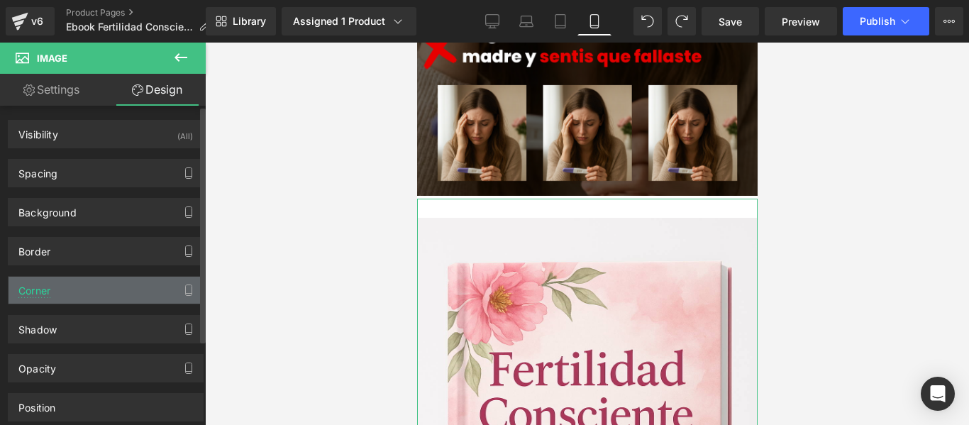
click at [111, 295] on div "Corner" at bounding box center [106, 290] width 194 height 27
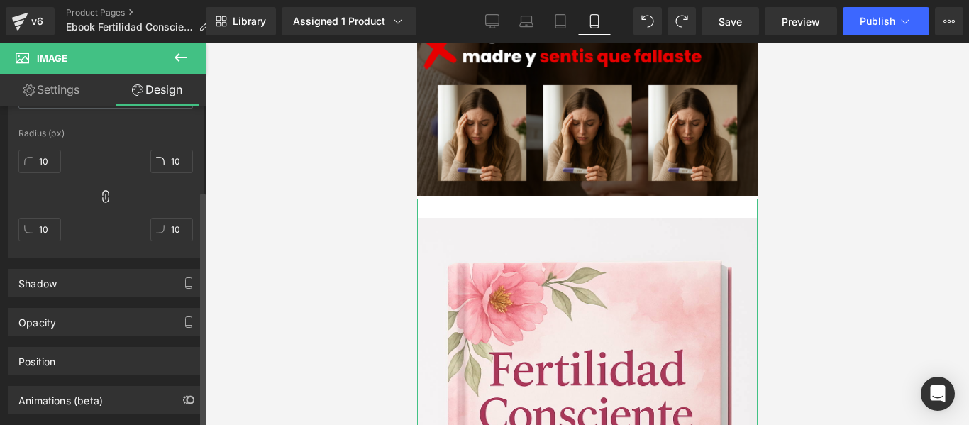
scroll to position [316, 0]
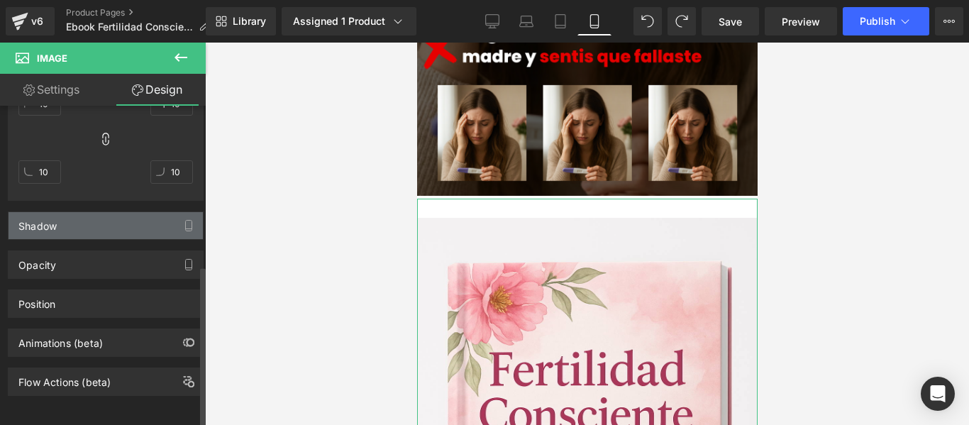
click at [83, 212] on div "Shadow" at bounding box center [106, 225] width 194 height 27
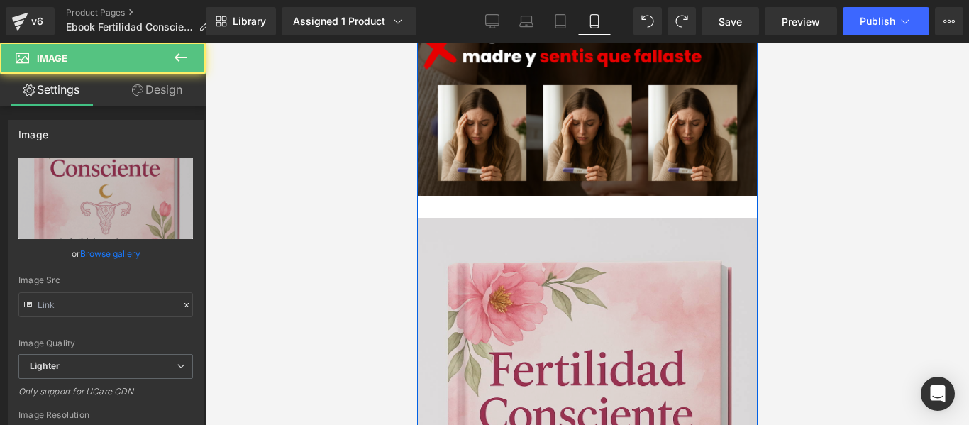
type input "[URL][DOMAIN_NAME][DATE]"
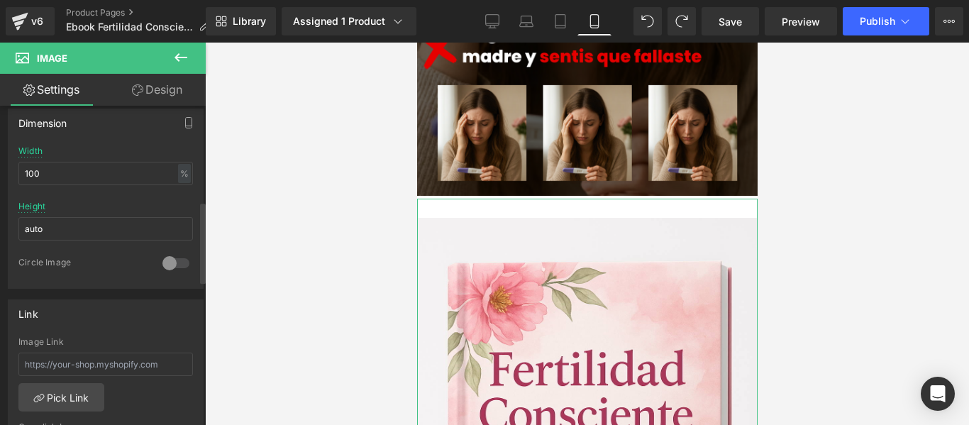
scroll to position [497, 0]
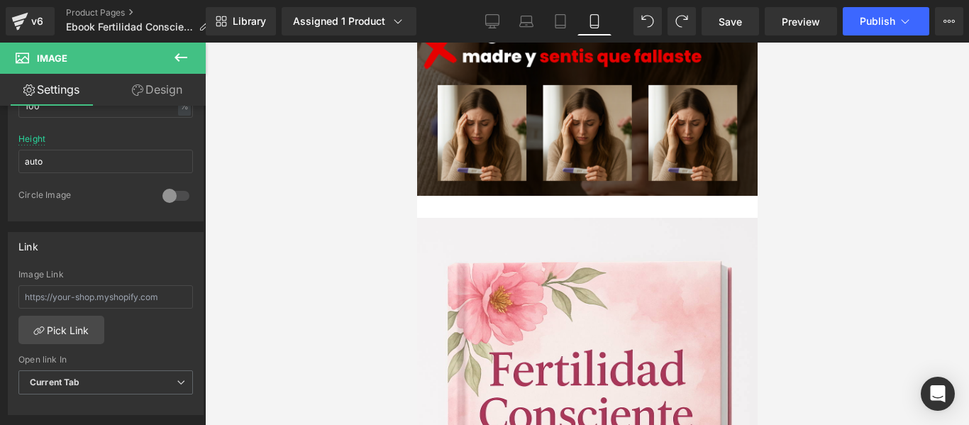
click at [891, 217] on div at bounding box center [587, 234] width 764 height 382
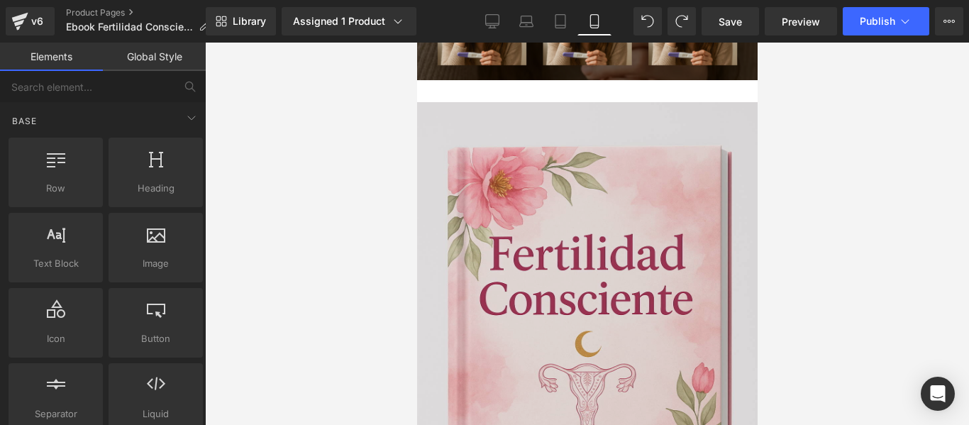
scroll to position [923, 0]
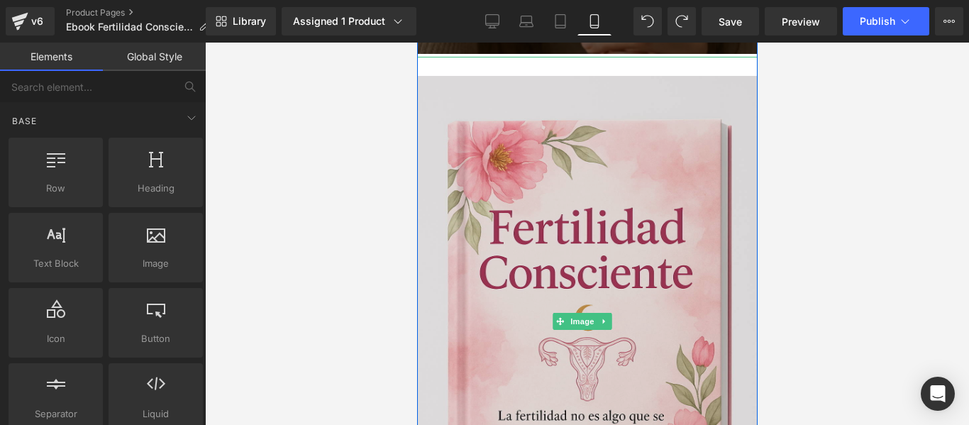
click at [482, 115] on img at bounding box center [587, 322] width 341 height 530
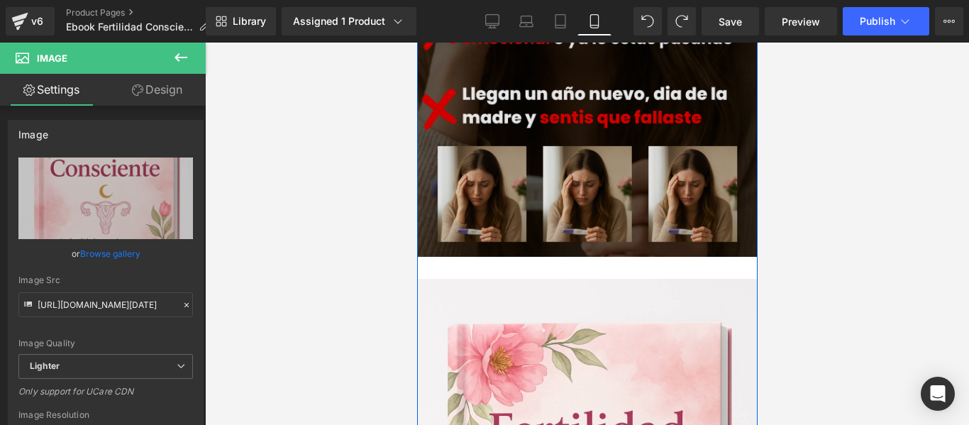
scroll to position [639, 0]
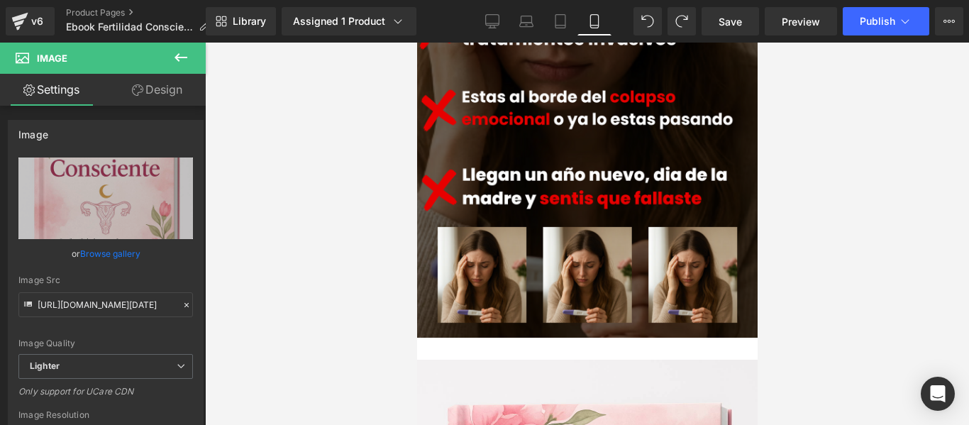
click at [179, 60] on icon at bounding box center [180, 57] width 17 height 17
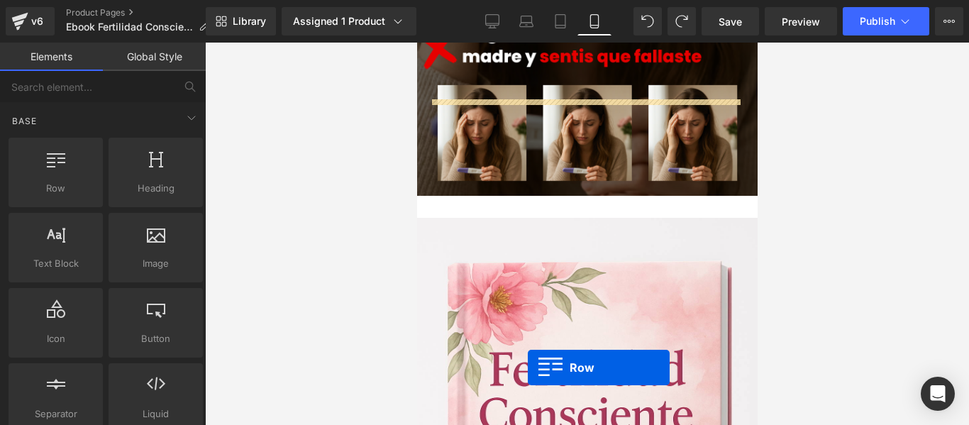
scroll to position [852, 0]
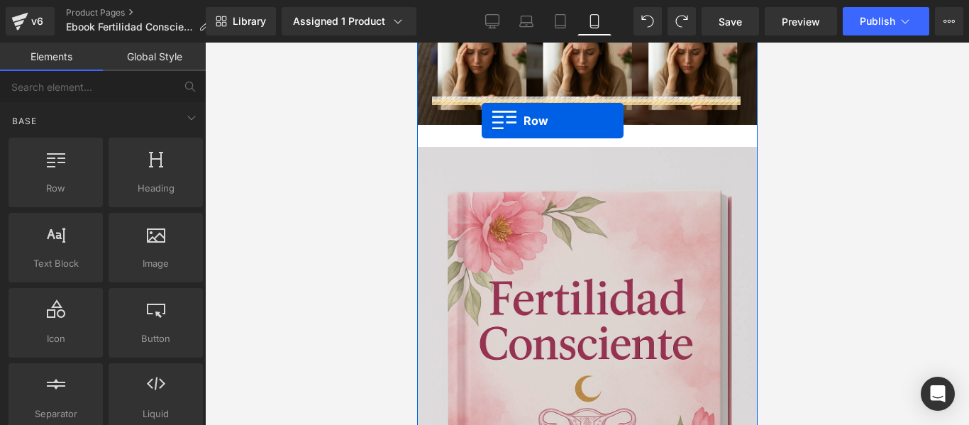
drag, startPoint x: 491, startPoint y: 220, endPoint x: 481, endPoint y: 121, distance: 99.8
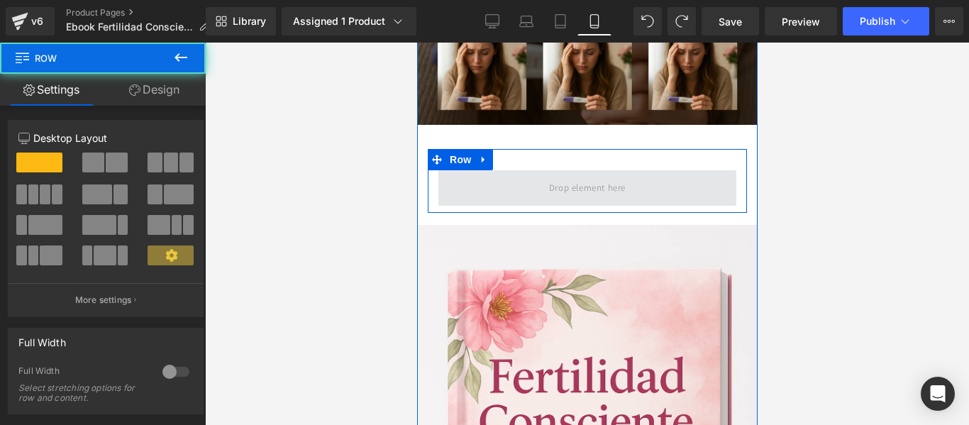
click at [544, 176] on span at bounding box center [587, 187] width 87 height 23
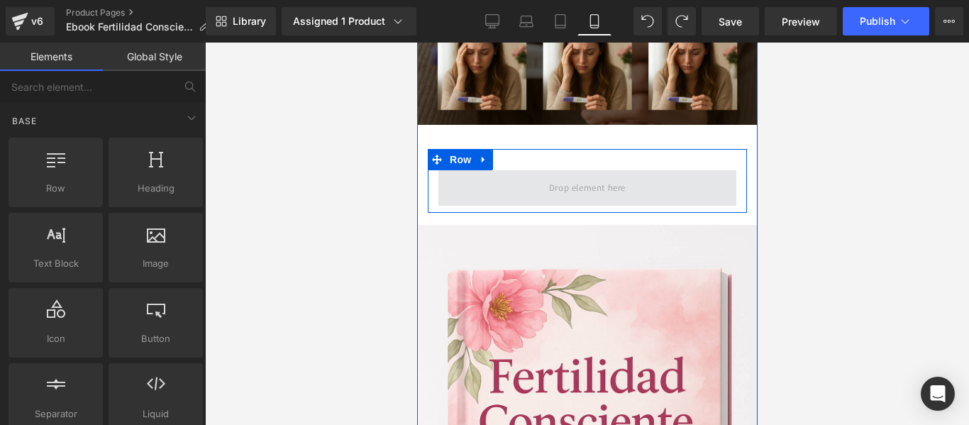
click at [531, 170] on span at bounding box center [587, 187] width 298 height 35
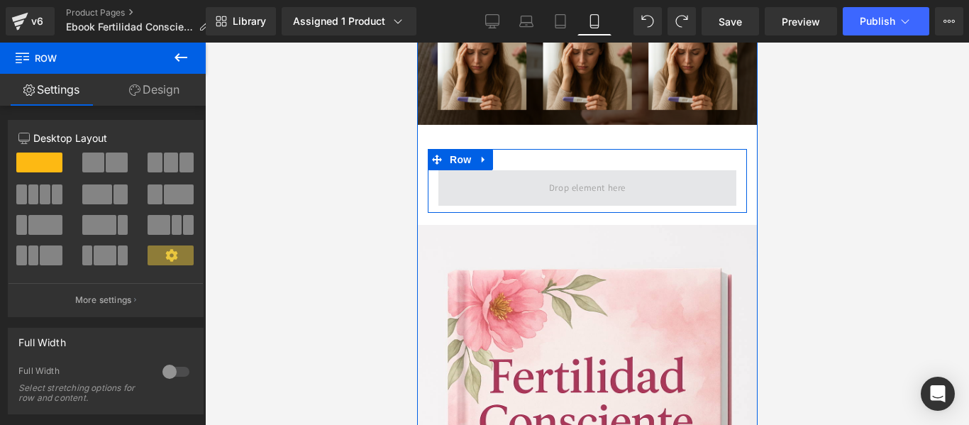
click at [529, 170] on span at bounding box center [587, 187] width 298 height 35
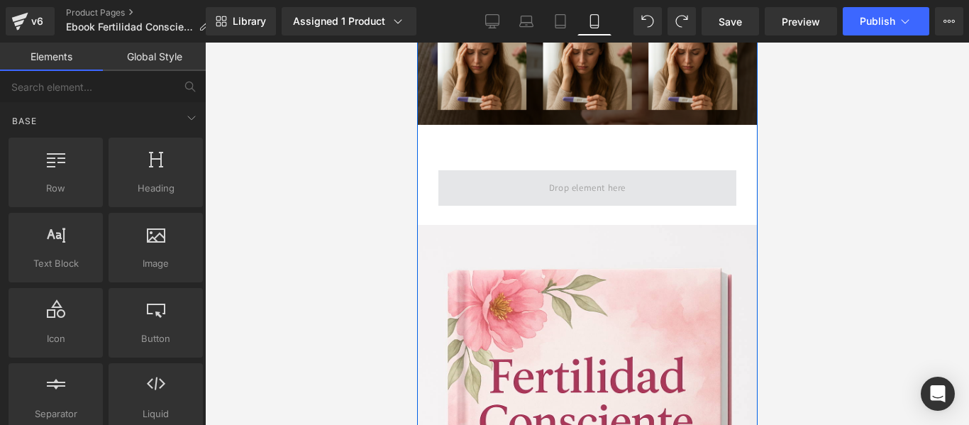
click at [567, 176] on span at bounding box center [587, 187] width 87 height 23
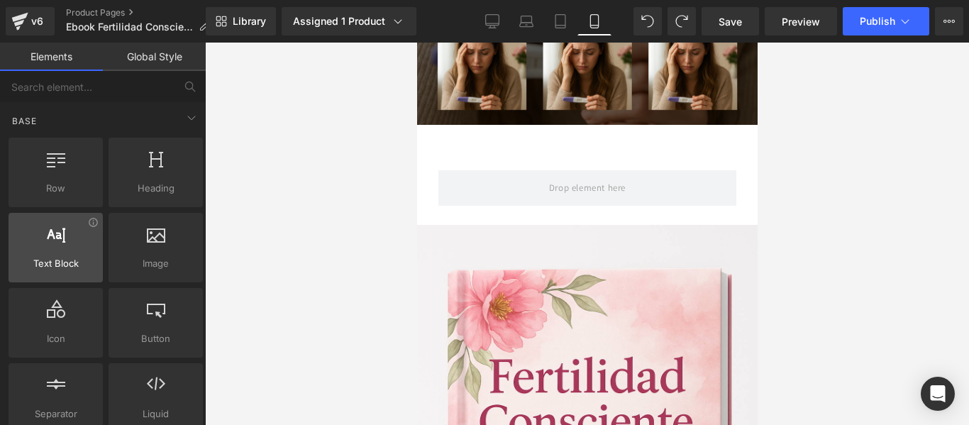
click at [60, 243] on div at bounding box center [56, 240] width 86 height 32
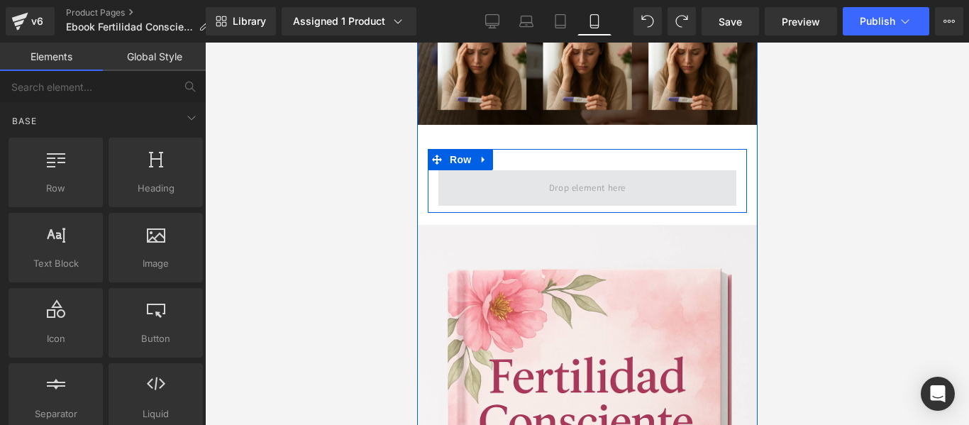
click at [566, 176] on span at bounding box center [587, 187] width 87 height 23
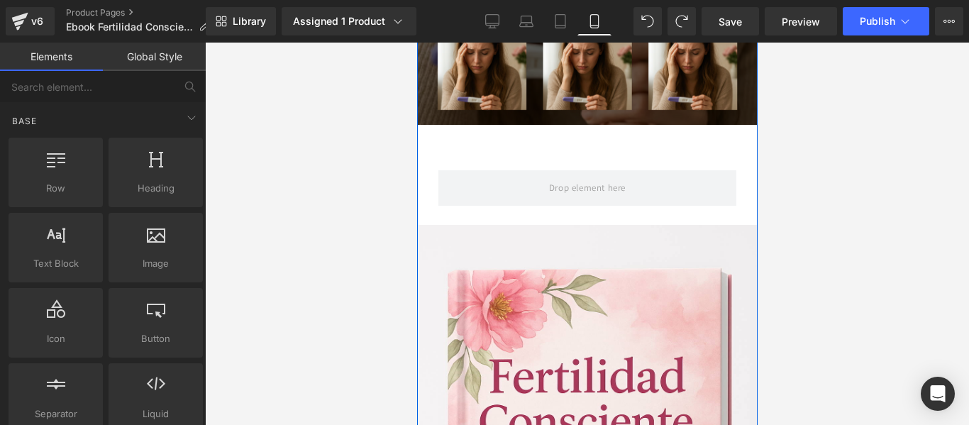
click at [417, 43] on div at bounding box center [417, 43] width 0 height 0
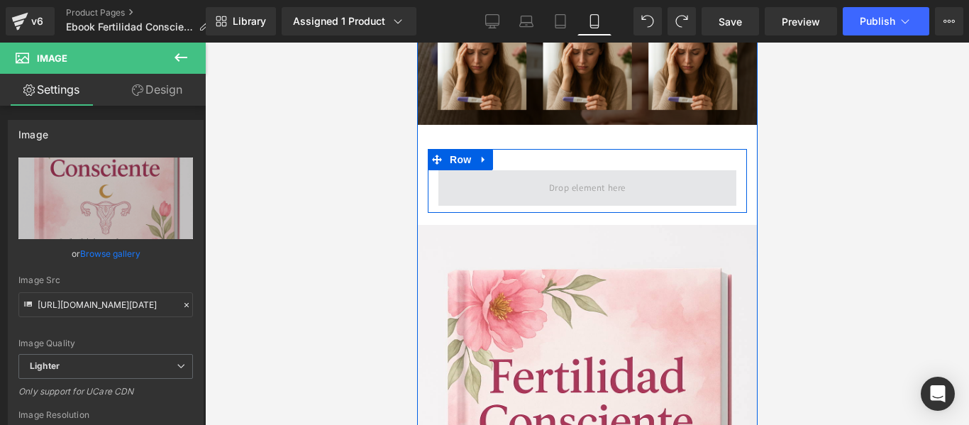
click at [544, 176] on span at bounding box center [587, 187] width 87 height 23
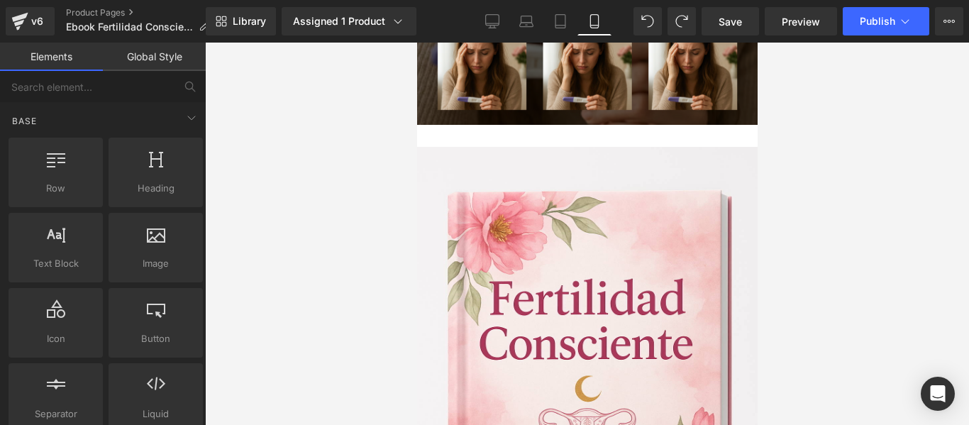
click at [891, 177] on div at bounding box center [587, 234] width 764 height 382
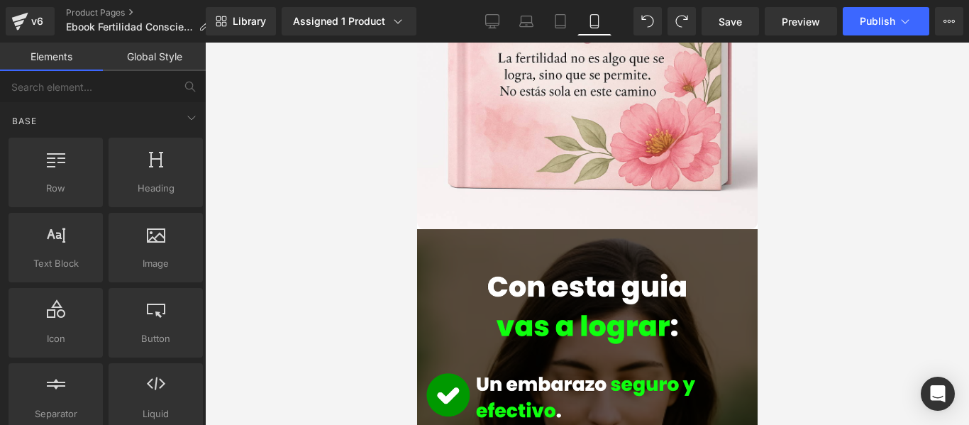
scroll to position [1076, 0]
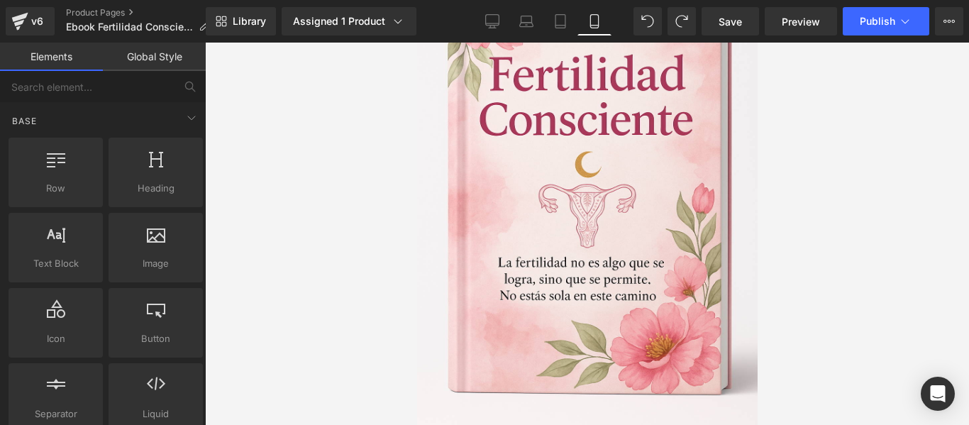
drag, startPoint x: 754, startPoint y: 126, endPoint x: 1177, endPoint y: 184, distance: 426.9
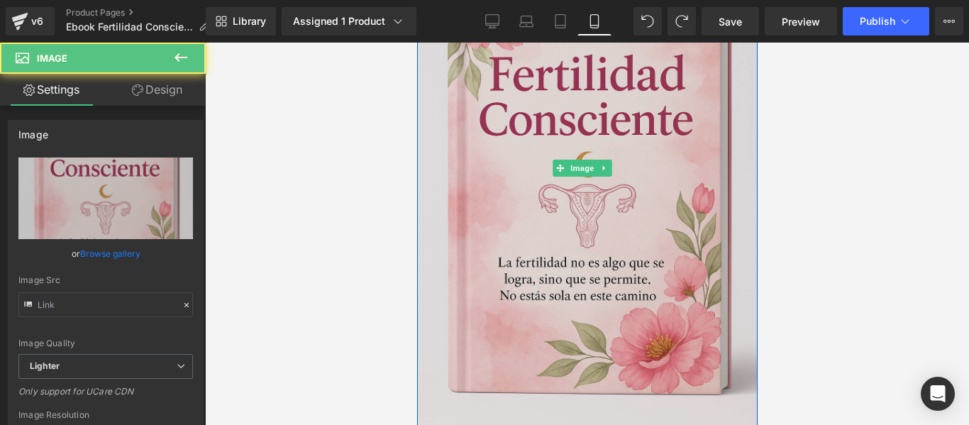
type input "[URL][DOMAIN_NAME][DATE]"
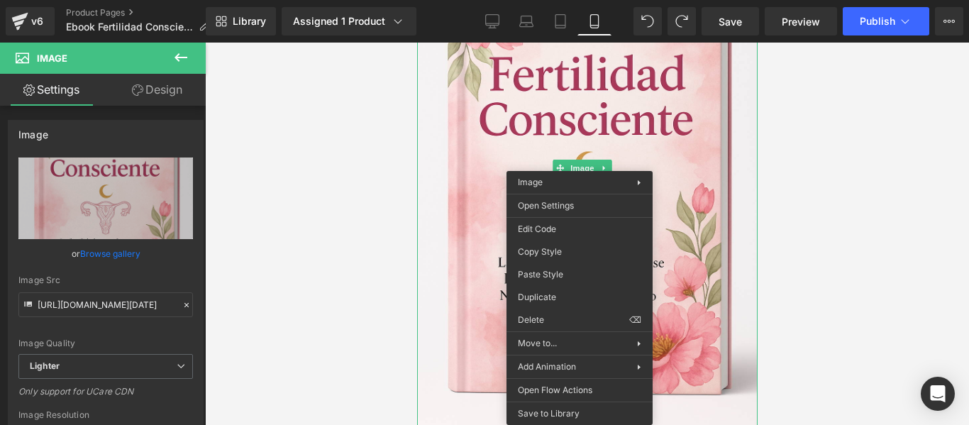
click at [179, 53] on icon at bounding box center [180, 57] width 17 height 17
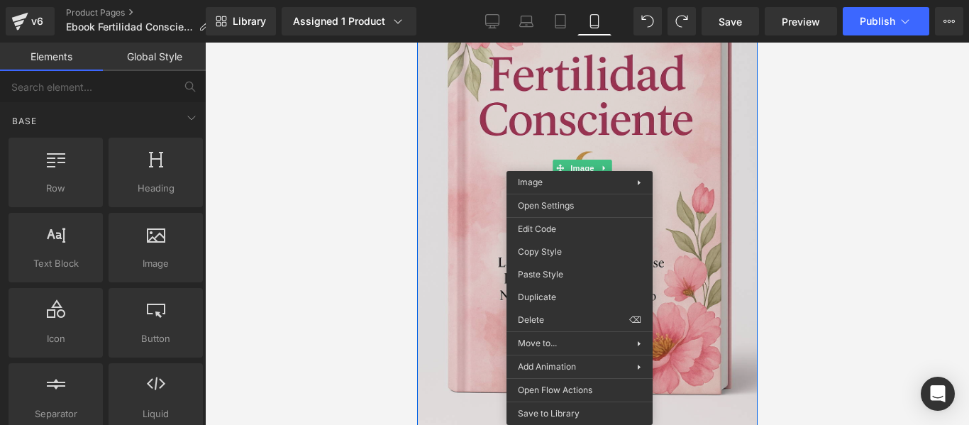
click at [488, 96] on img at bounding box center [587, 168] width 341 height 530
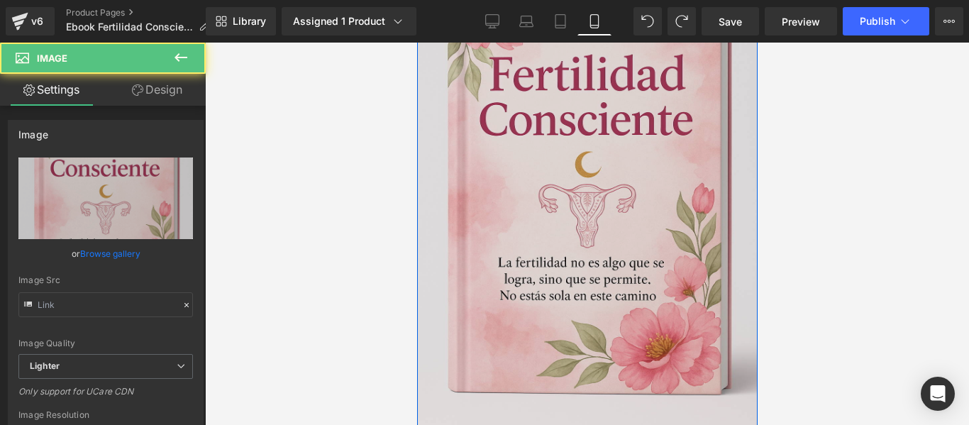
type input "[URL][DOMAIN_NAME][DATE]"
click at [596, 137] on div "Image" at bounding box center [587, 168] width 341 height 530
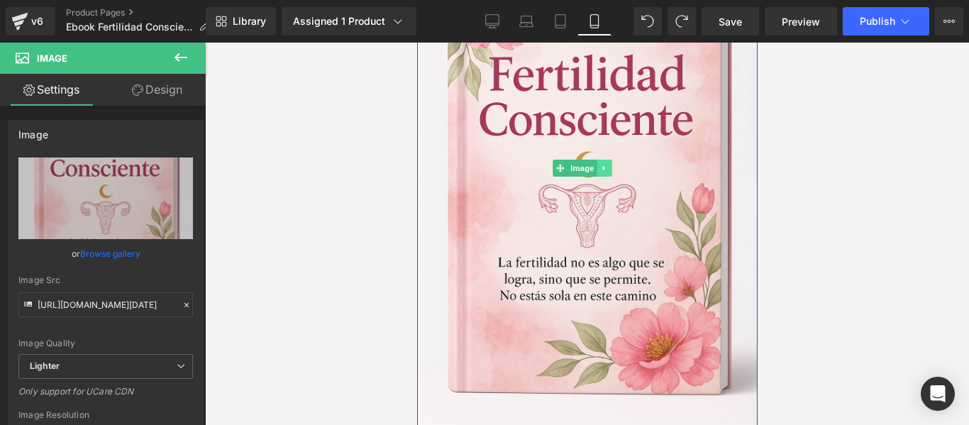
click at [607, 164] on icon at bounding box center [604, 168] width 8 height 9
click at [611, 165] on icon at bounding box center [611, 169] width 8 height 8
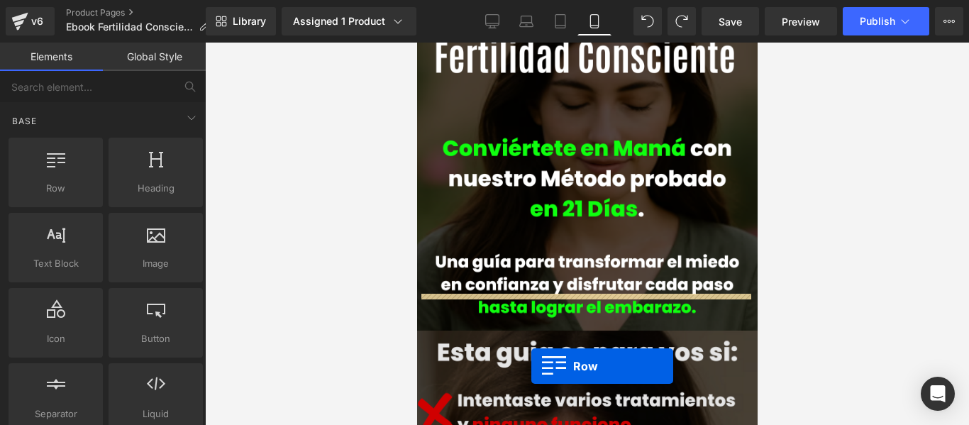
scroll to position [156, 0]
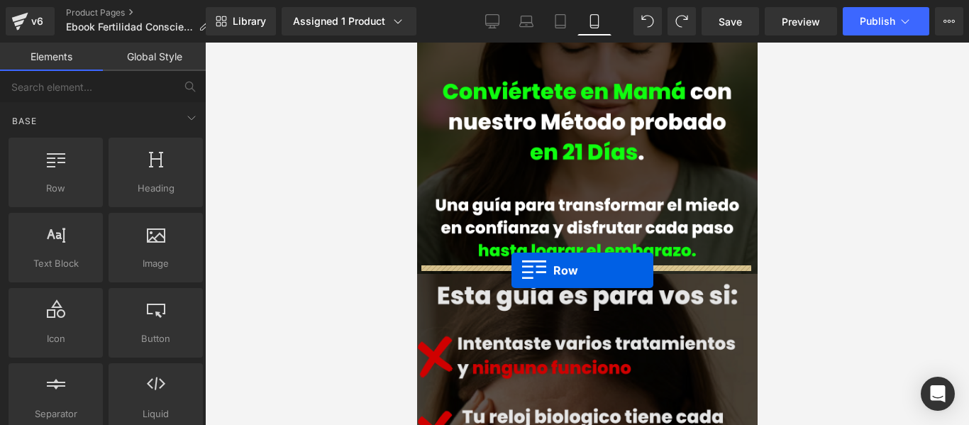
drag, startPoint x: 481, startPoint y: 218, endPoint x: 511, endPoint y: 270, distance: 60.4
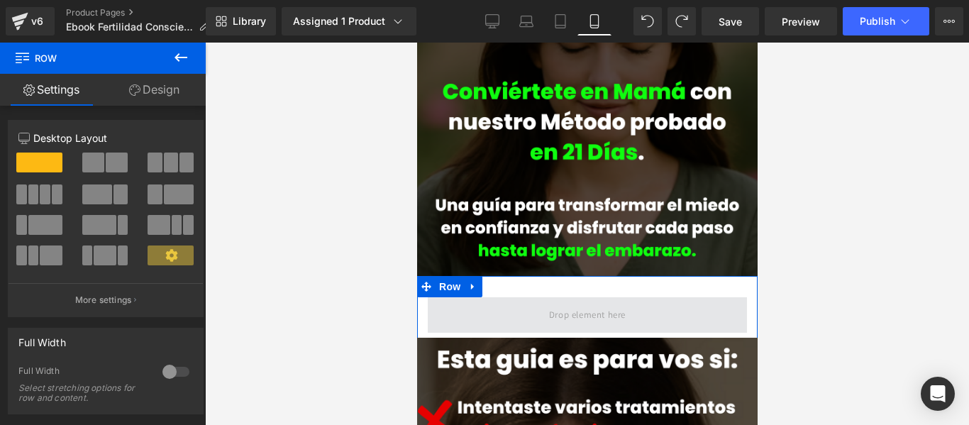
click at [526, 297] on span at bounding box center [586, 314] width 319 height 35
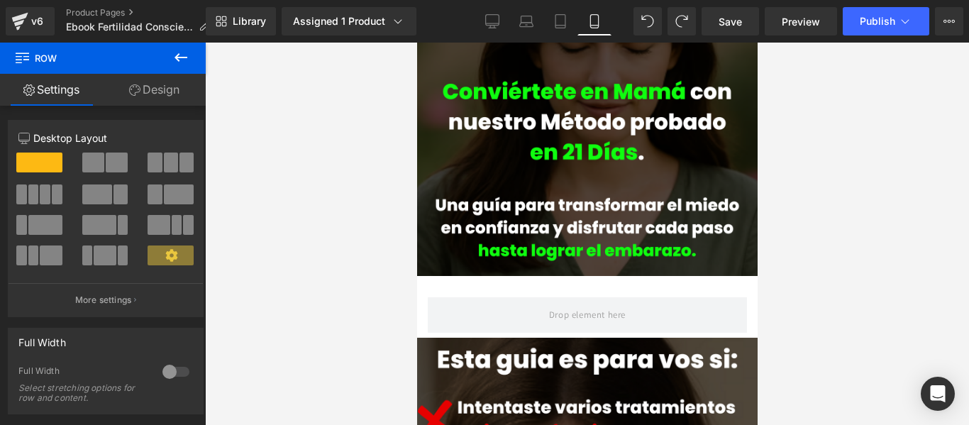
click at [850, 304] on div at bounding box center [587, 234] width 764 height 382
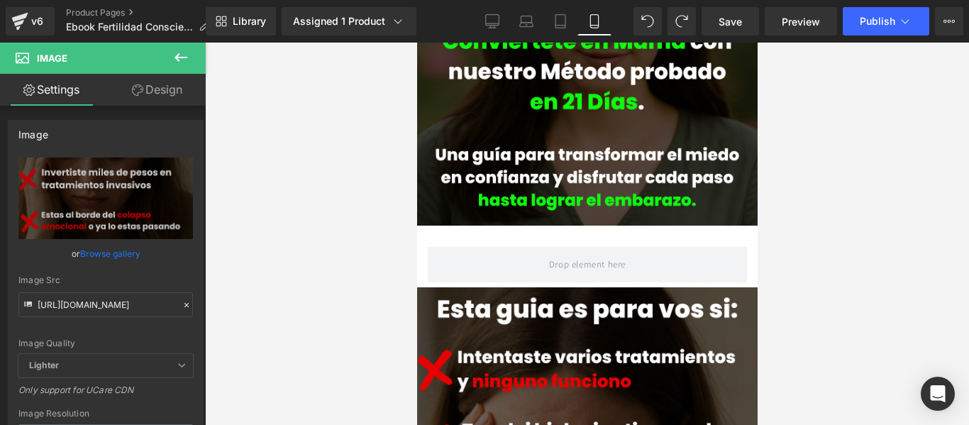
scroll to position [227, 0]
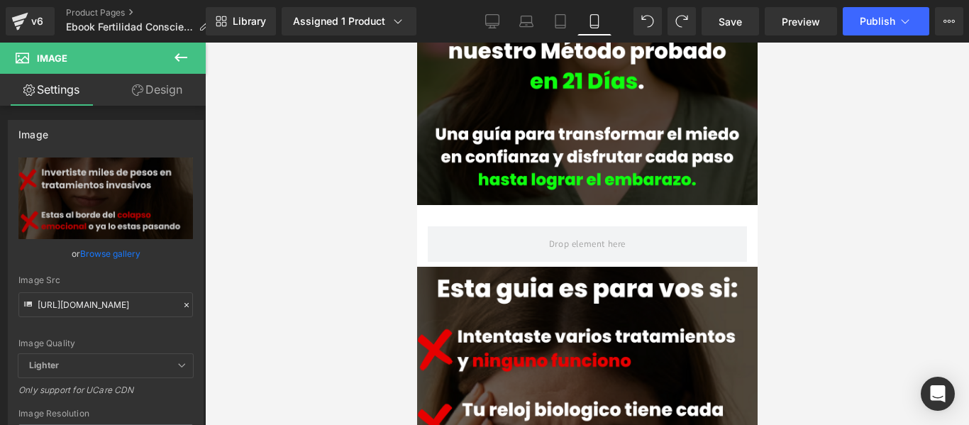
click at [911, 251] on div at bounding box center [587, 234] width 764 height 382
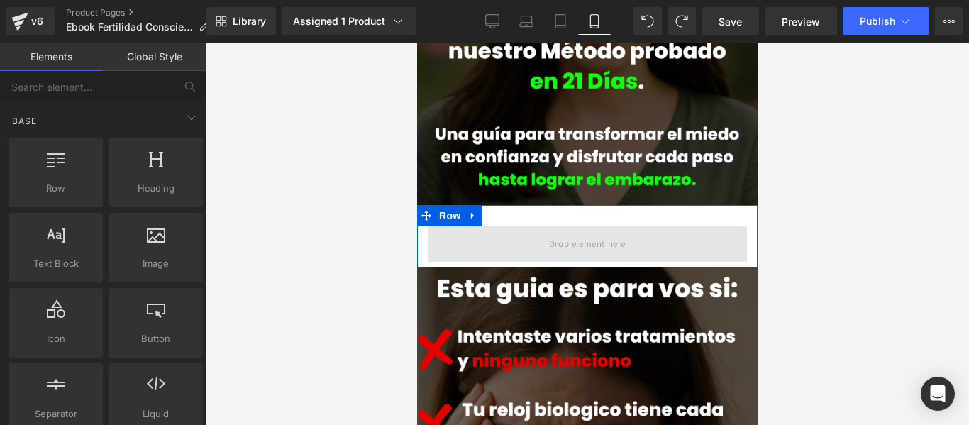
click at [604, 235] on span at bounding box center [587, 243] width 87 height 23
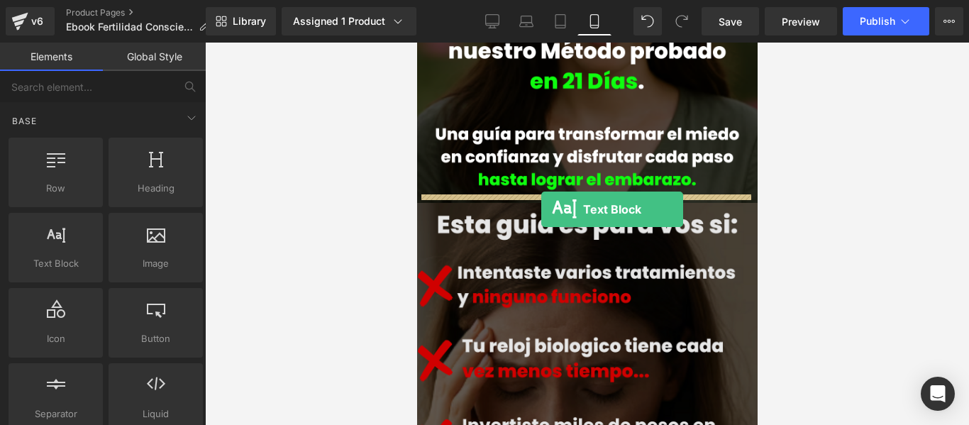
drag, startPoint x: 475, startPoint y: 285, endPoint x: 541, endPoint y: 209, distance: 99.6
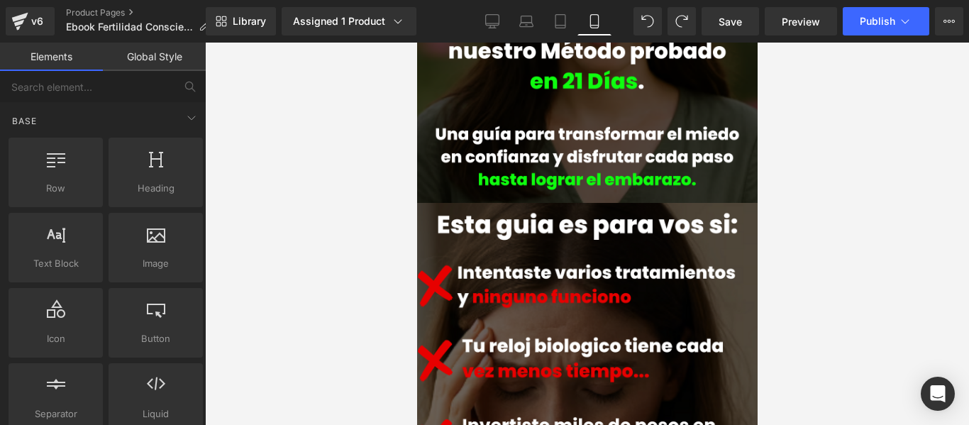
click at [925, 202] on div at bounding box center [587, 234] width 764 height 382
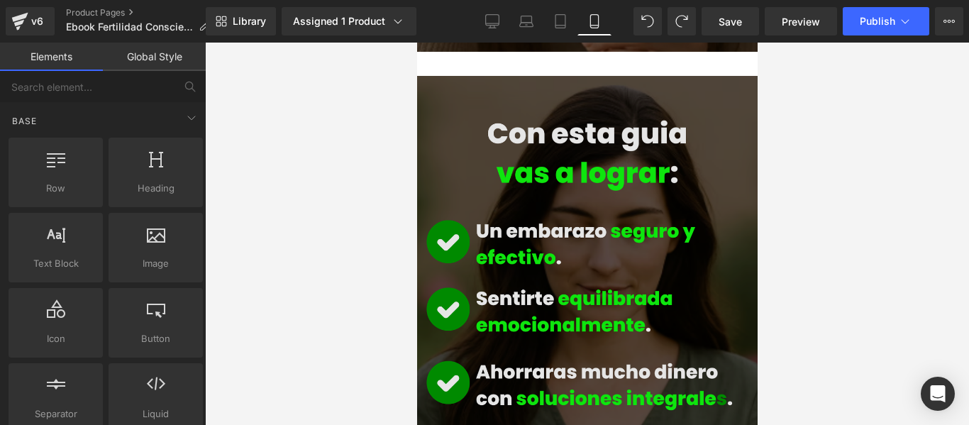
scroll to position [795, 0]
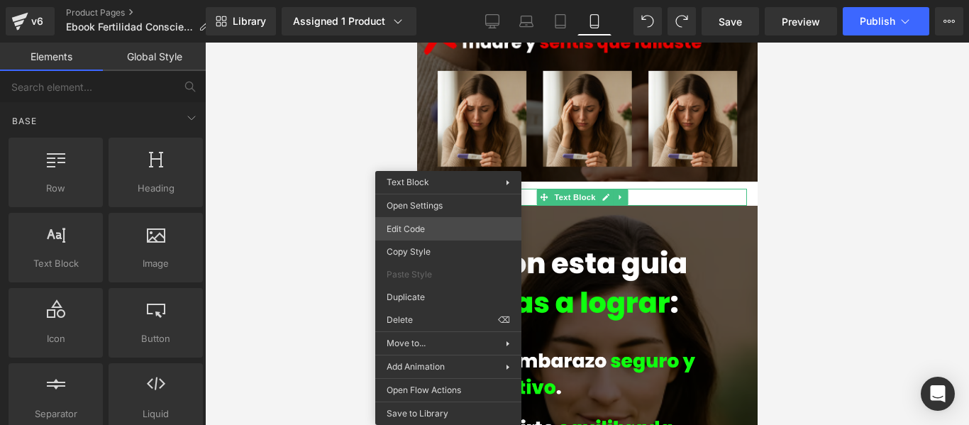
click at [442, 0] on div "Text Block You are previewing how the will restyle your page. You can not edit …" at bounding box center [484, 0] width 969 height 0
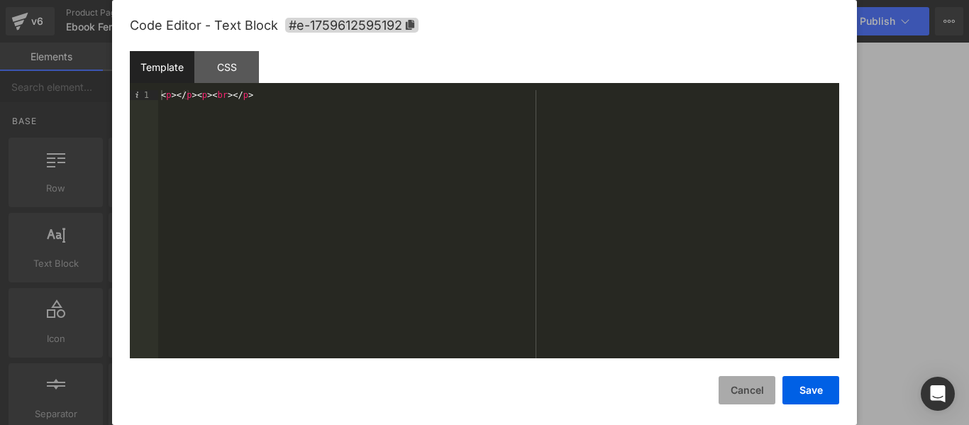
click at [739, 392] on button "Cancel" at bounding box center [747, 390] width 57 height 28
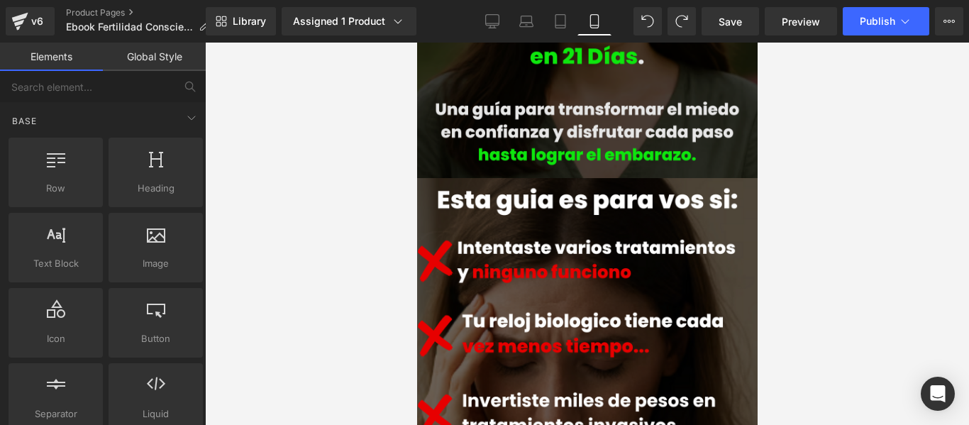
scroll to position [227, 0]
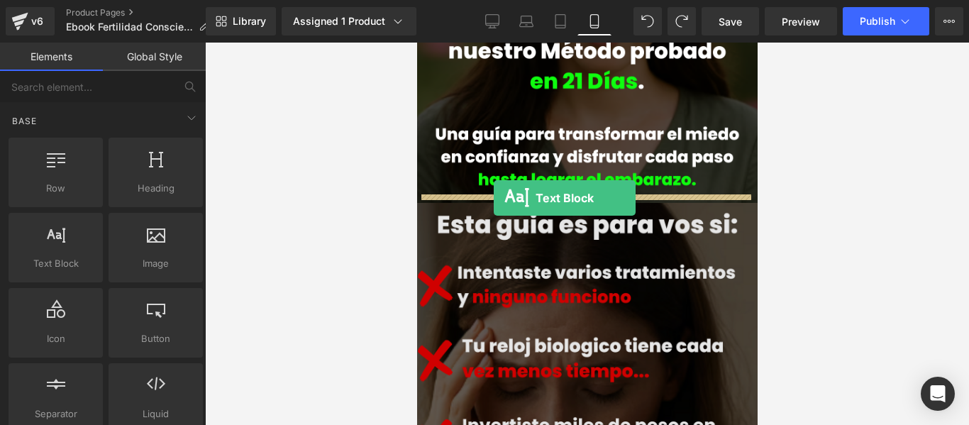
drag, startPoint x: 466, startPoint y: 293, endPoint x: 493, endPoint y: 198, distance: 99.0
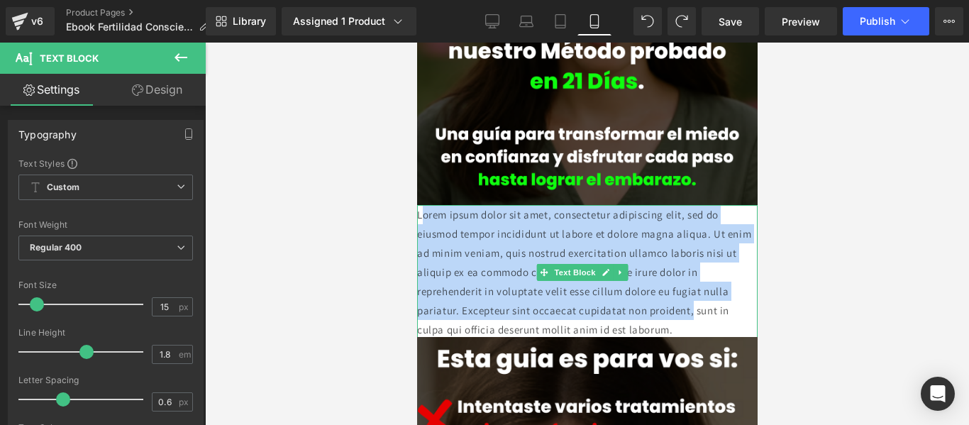
drag, startPoint x: 733, startPoint y: 297, endPoint x: 422, endPoint y: 206, distance: 324.0
click at [422, 206] on p "Lorem ipsum dolor sit amet, consectetur adipiscing elit, sed do eiusmod tempor …" at bounding box center [587, 272] width 341 height 134
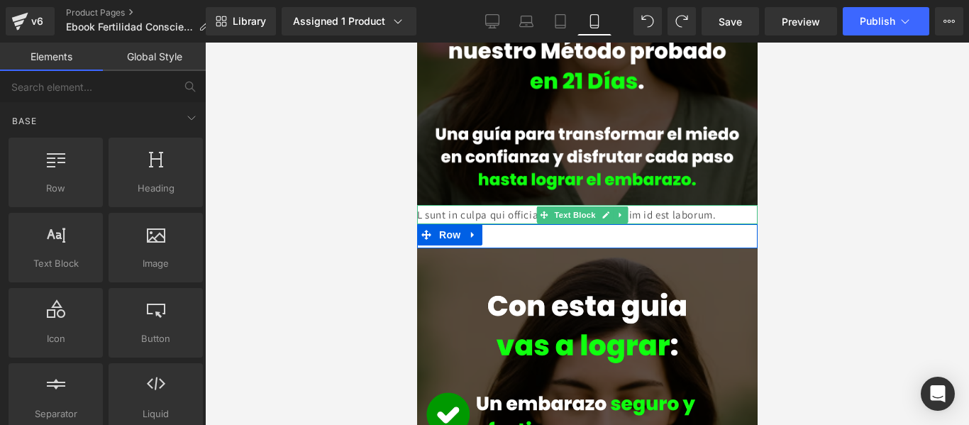
click at [446, 207] on p "L sunt in culpa qui officia deserunt mollit anim id est laborum." at bounding box center [587, 214] width 341 height 19
click at [446, 206] on p "L sunt in culpa qui officia deserunt mollit anim id est laborum." at bounding box center [587, 214] width 341 height 19
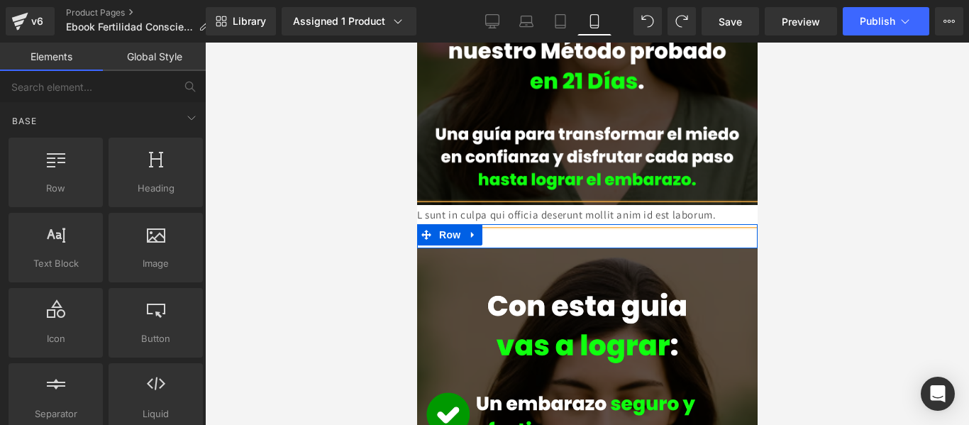
click at [445, 206] on p "L sunt in culpa qui officia deserunt mollit anim id est laborum." at bounding box center [587, 214] width 341 height 19
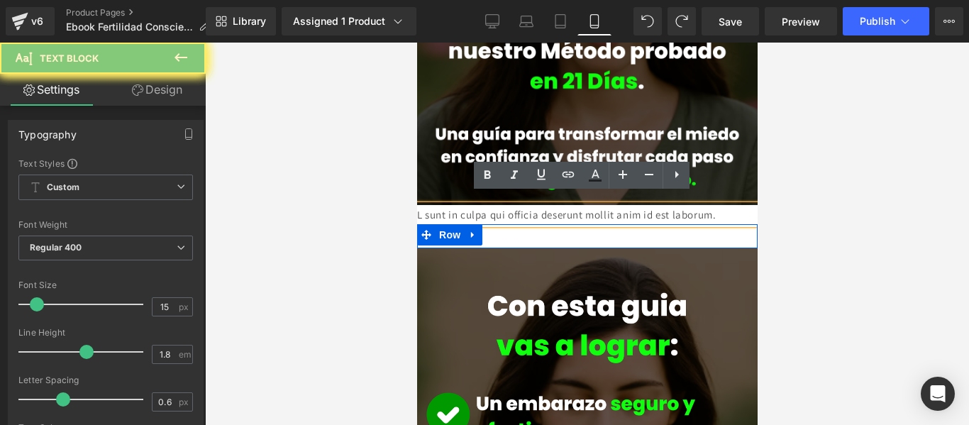
click at [445, 206] on p "L sunt in culpa qui officia deserunt mollit anim id est laborum." at bounding box center [587, 214] width 341 height 19
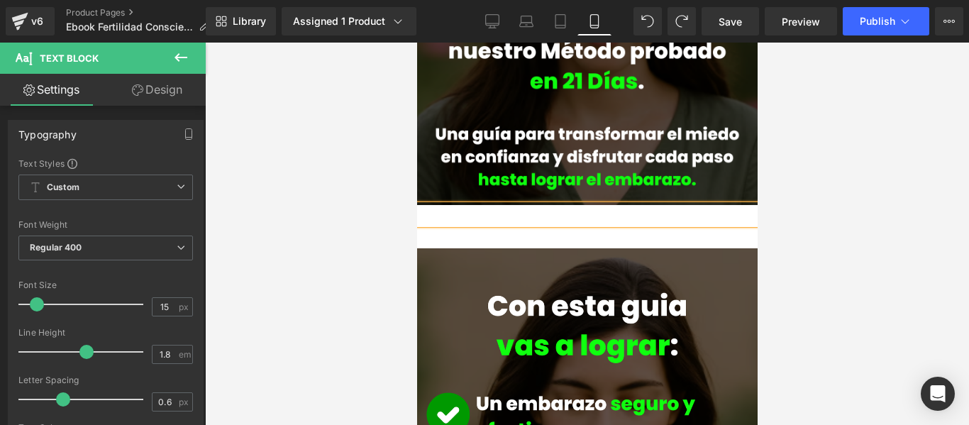
click at [814, 228] on div at bounding box center [587, 234] width 764 height 382
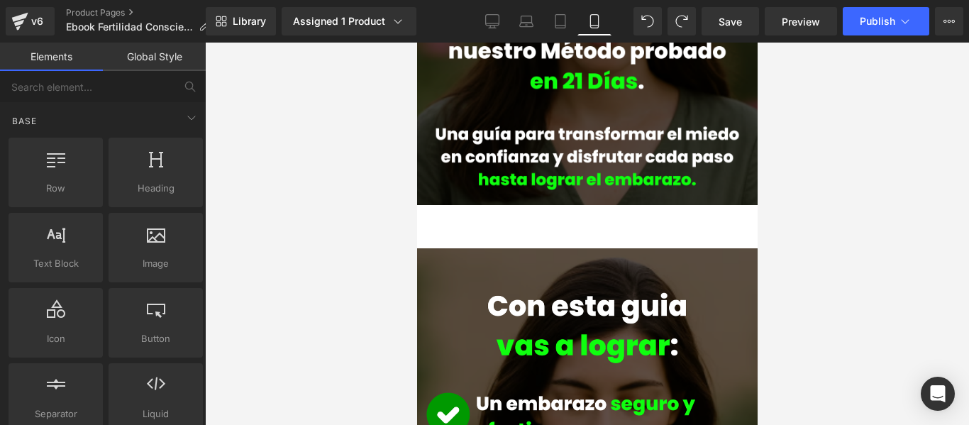
click at [852, 236] on div at bounding box center [587, 234] width 764 height 382
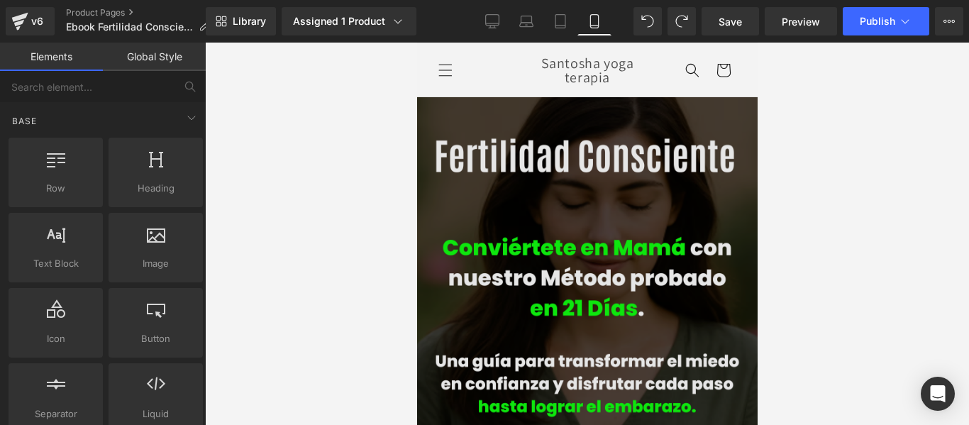
scroll to position [355, 0]
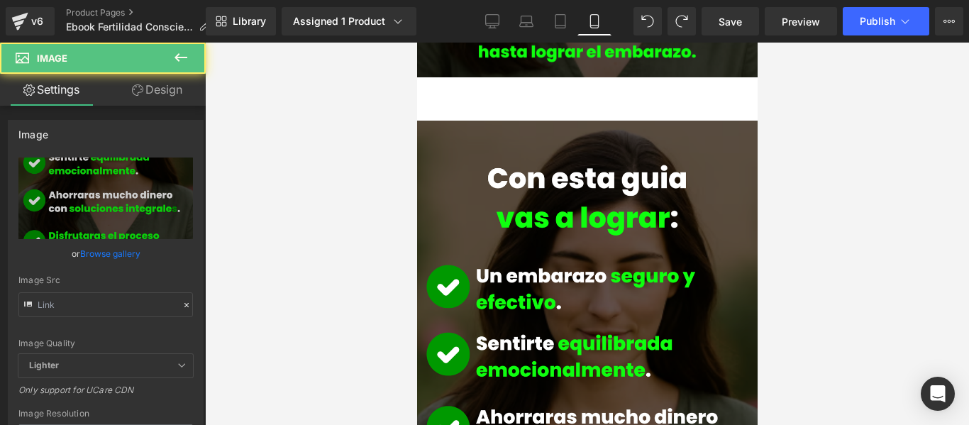
type input "[URL][DOMAIN_NAME]"
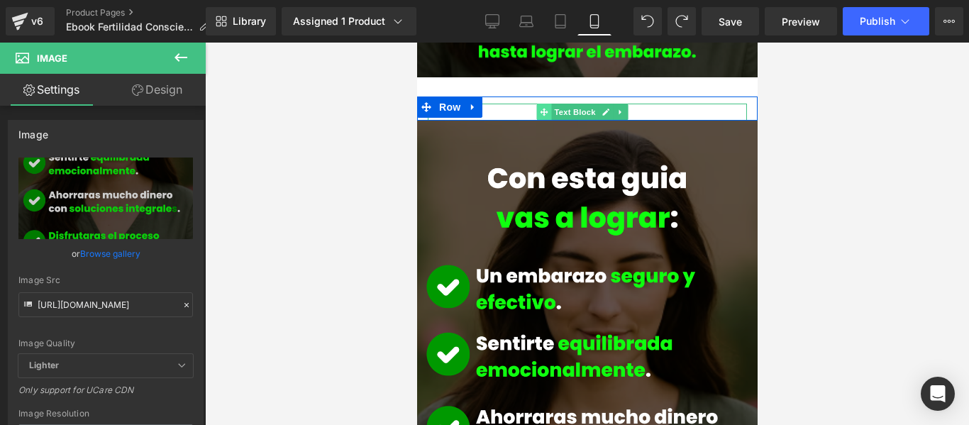
click at [546, 108] on icon at bounding box center [543, 112] width 8 height 8
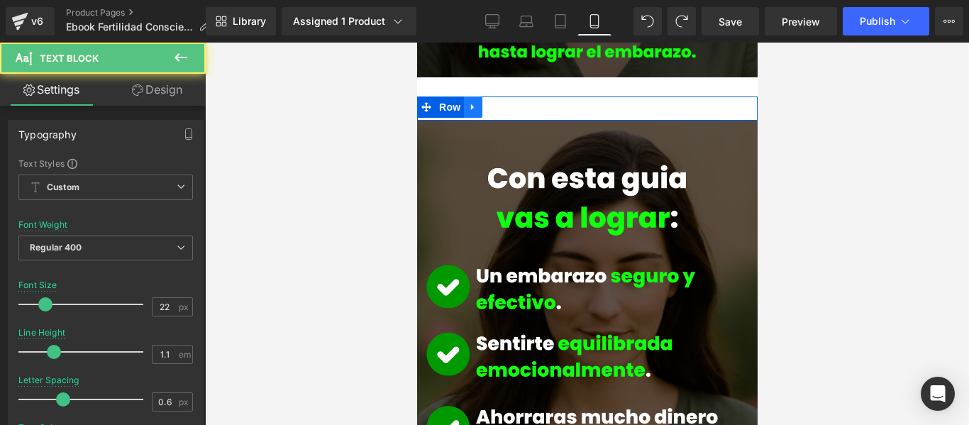
click at [476, 102] on icon at bounding box center [473, 107] width 10 height 11
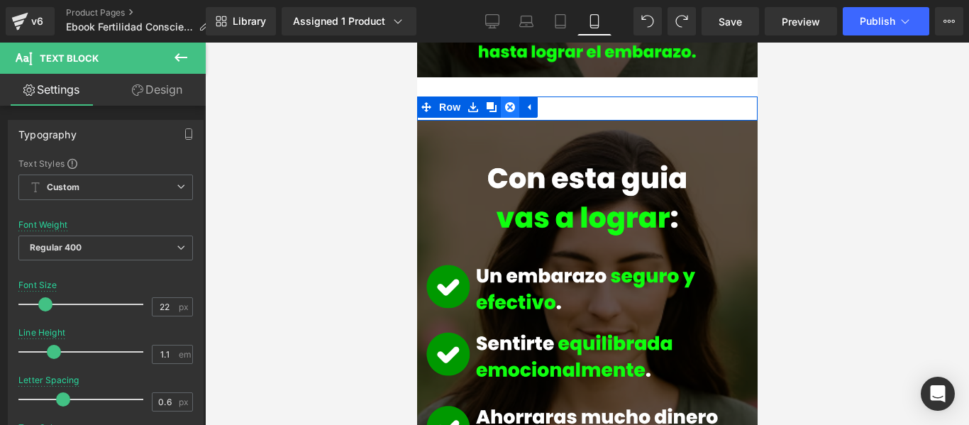
click at [510, 102] on icon at bounding box center [510, 107] width 10 height 10
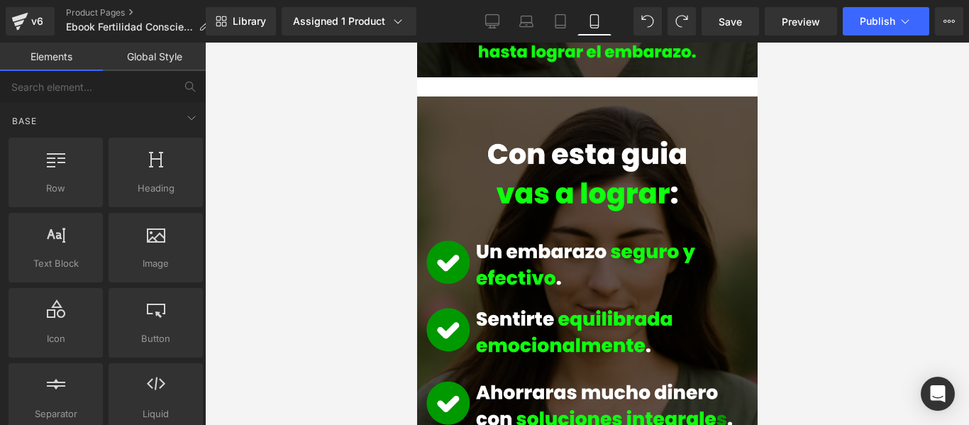
click at [901, 189] on div at bounding box center [587, 234] width 764 height 382
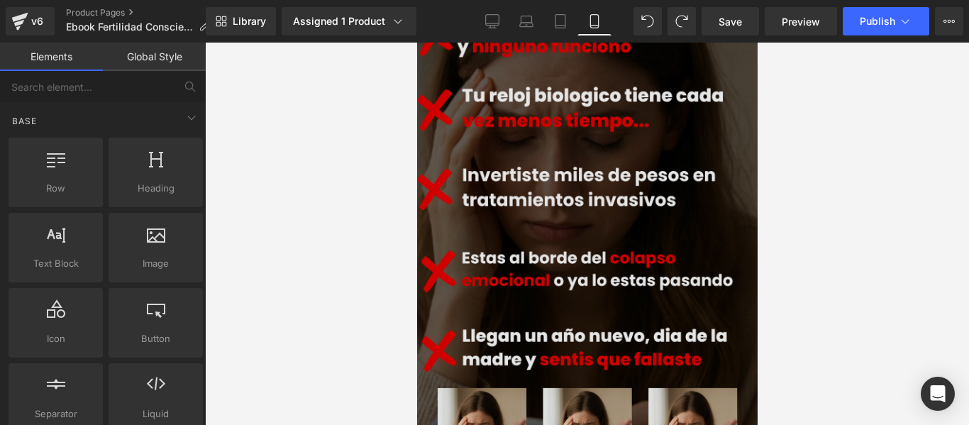
scroll to position [284, 0]
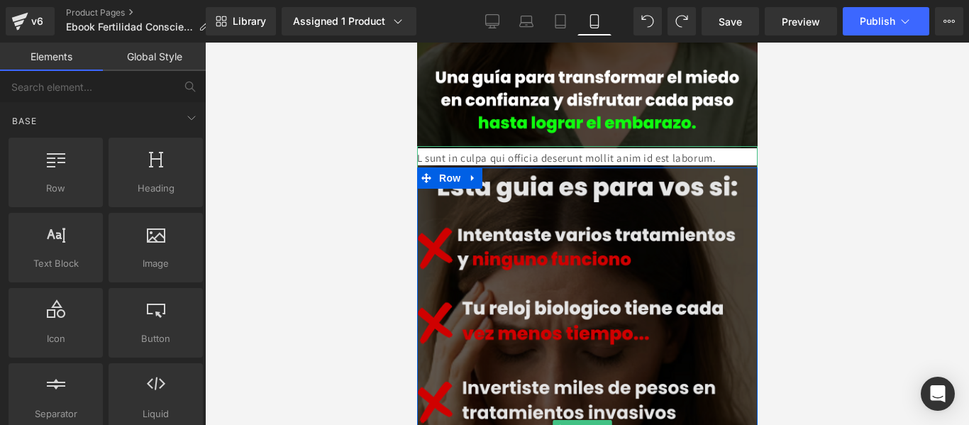
click at [729, 146] on img at bounding box center [587, 429] width 341 height 566
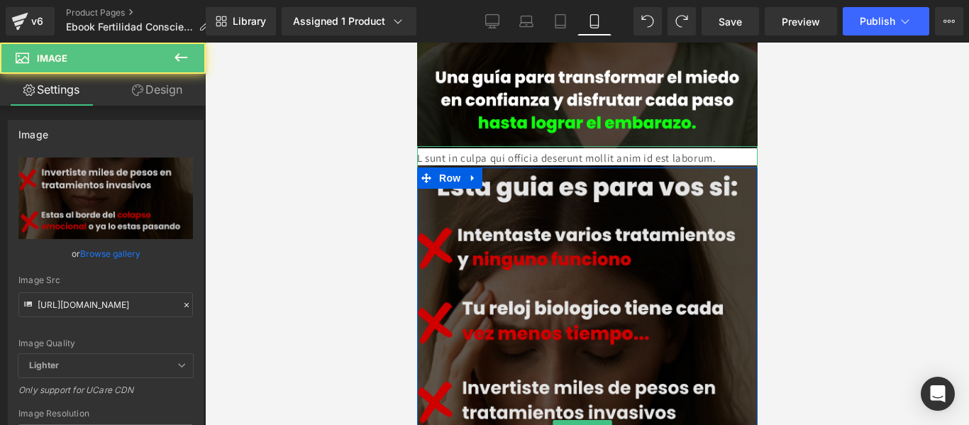
click at [421, 146] on img at bounding box center [587, 429] width 341 height 566
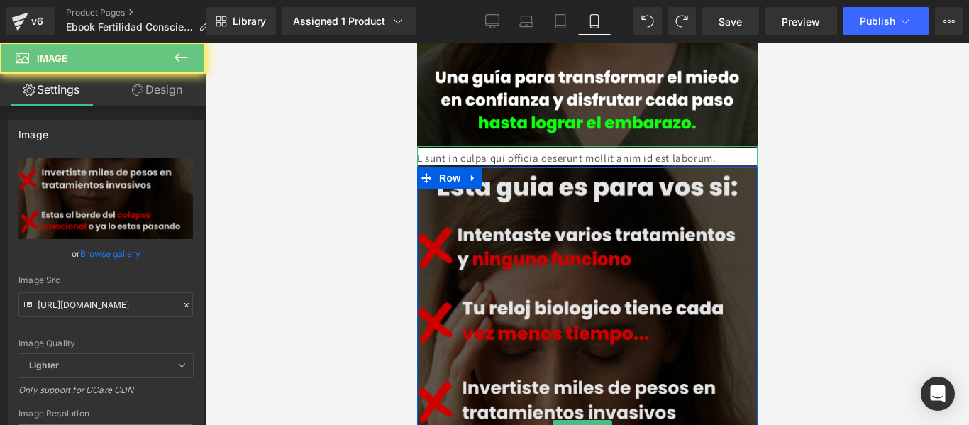
click at [421, 146] on img at bounding box center [587, 429] width 341 height 566
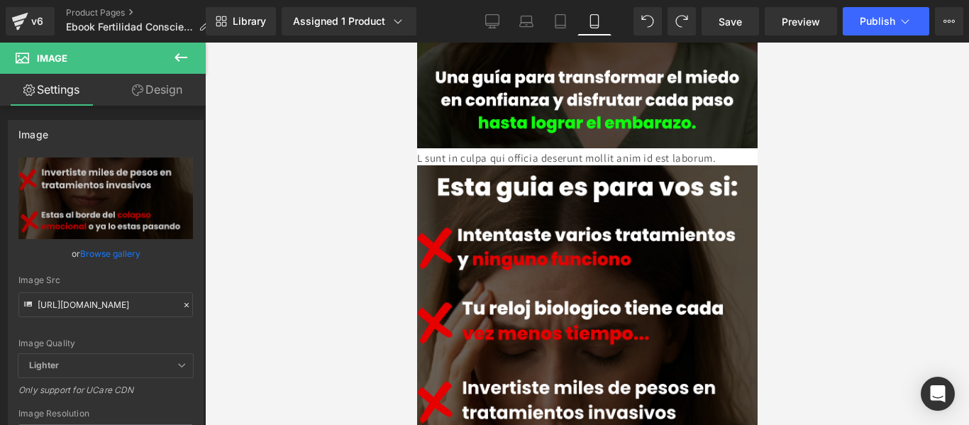
click at [185, 57] on icon at bounding box center [181, 57] width 13 height 9
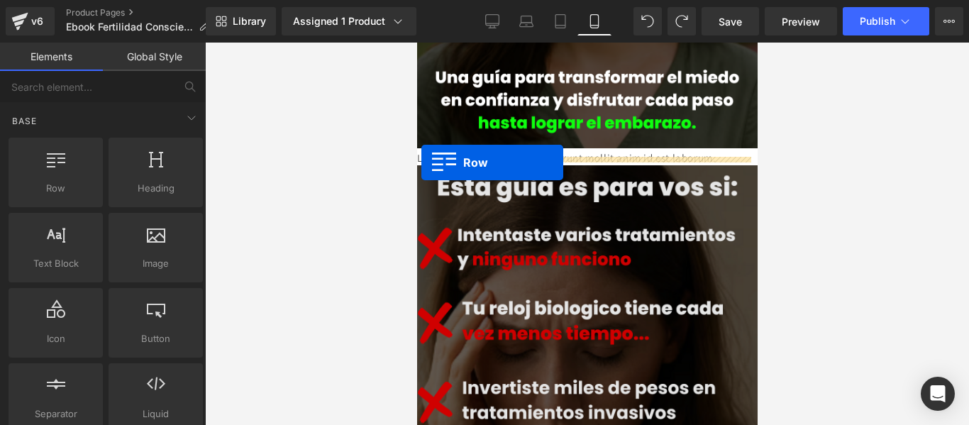
drag, startPoint x: 500, startPoint y: 216, endPoint x: 428, endPoint y: 149, distance: 98.4
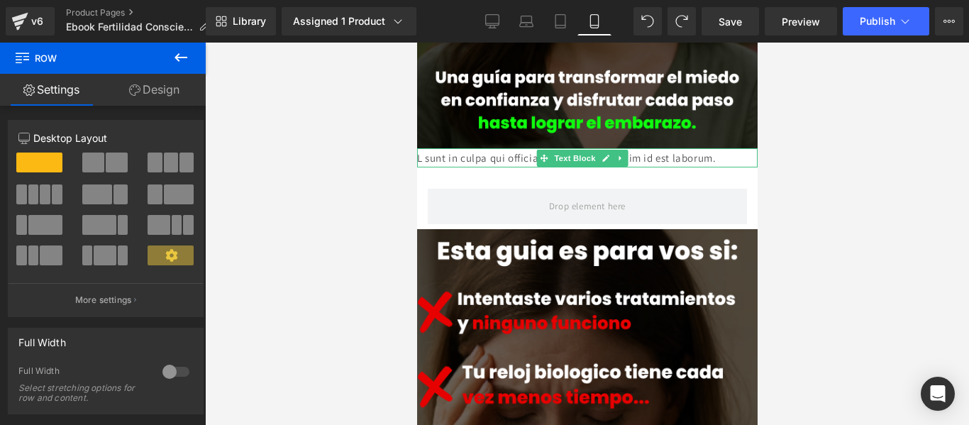
click at [431, 148] on p "L sunt in culpa qui officia deserunt mollit anim id est laborum." at bounding box center [587, 157] width 341 height 19
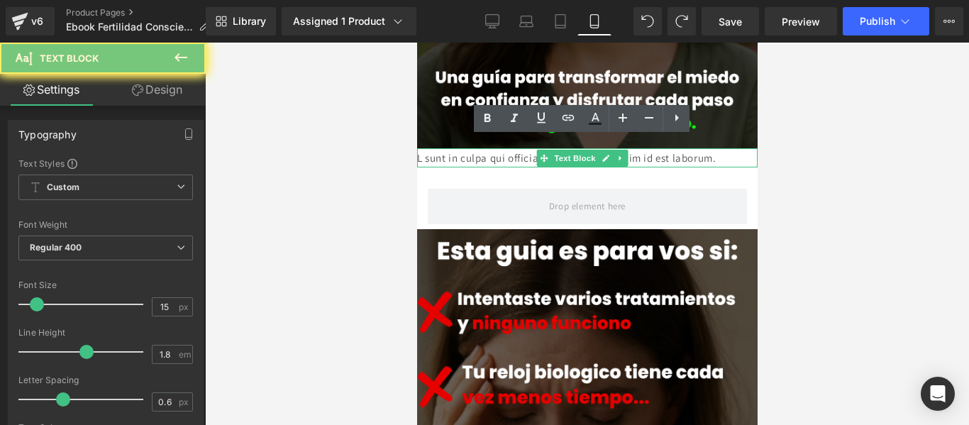
click at [431, 148] on p "L sunt in culpa qui officia deserunt mollit anim id est laborum." at bounding box center [587, 157] width 341 height 19
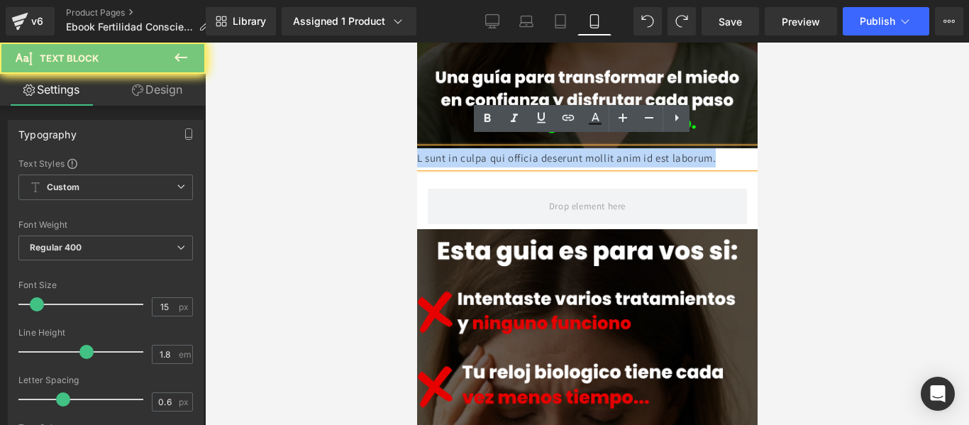
click at [431, 148] on p "L sunt in culpa qui officia deserunt mollit anim id est laborum." at bounding box center [587, 157] width 341 height 19
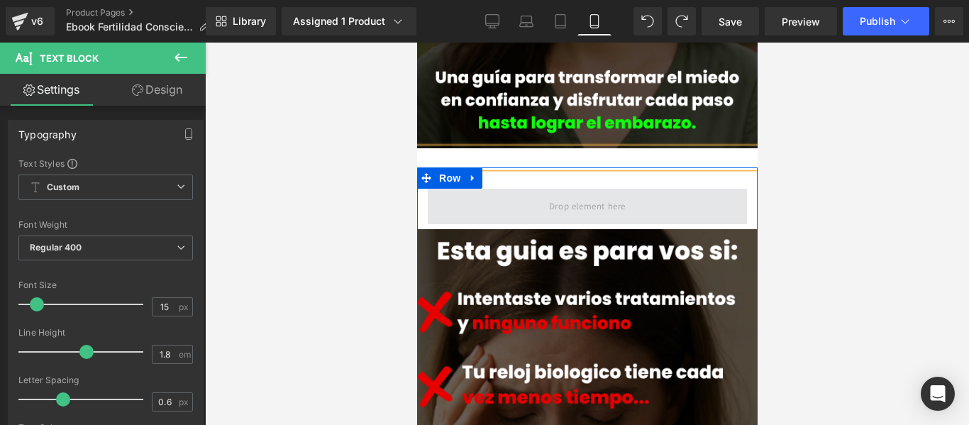
click at [449, 189] on span at bounding box center [586, 206] width 319 height 35
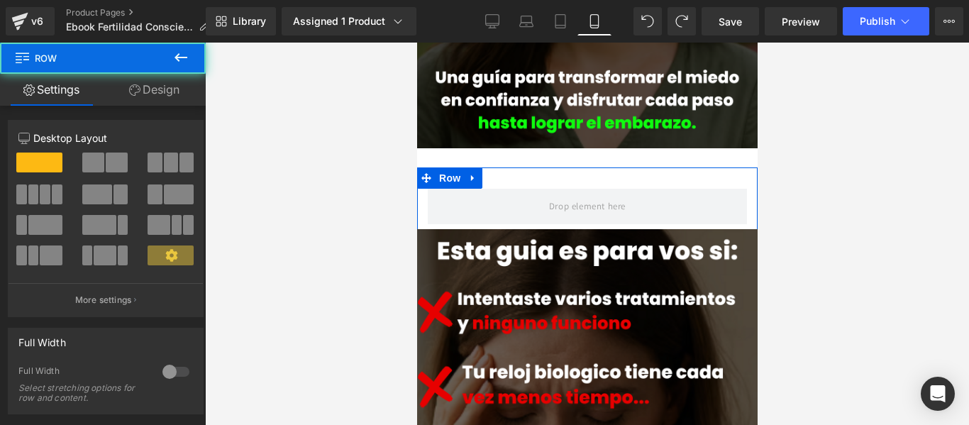
click at [478, 167] on link at bounding box center [472, 177] width 18 height 21
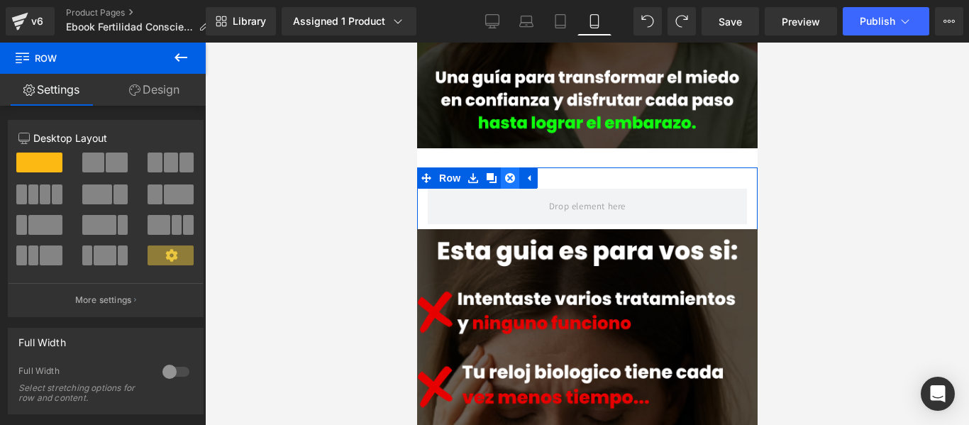
click at [512, 173] on icon at bounding box center [510, 178] width 10 height 10
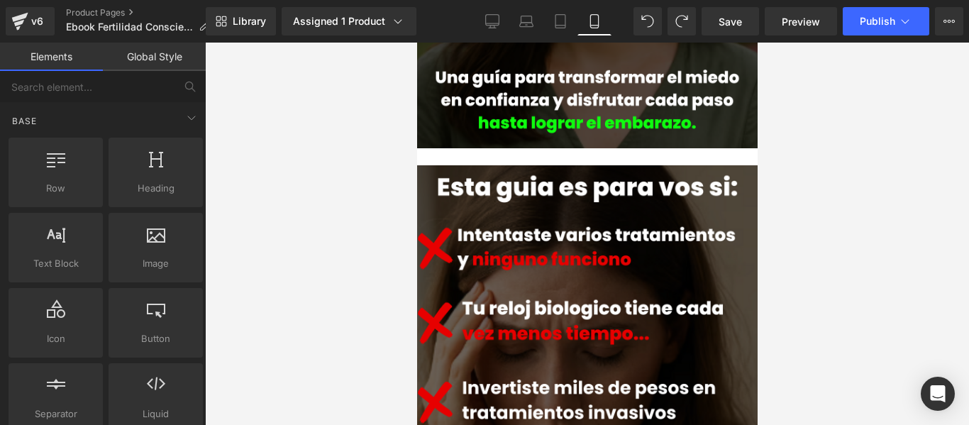
click at [861, 219] on div at bounding box center [587, 234] width 764 height 382
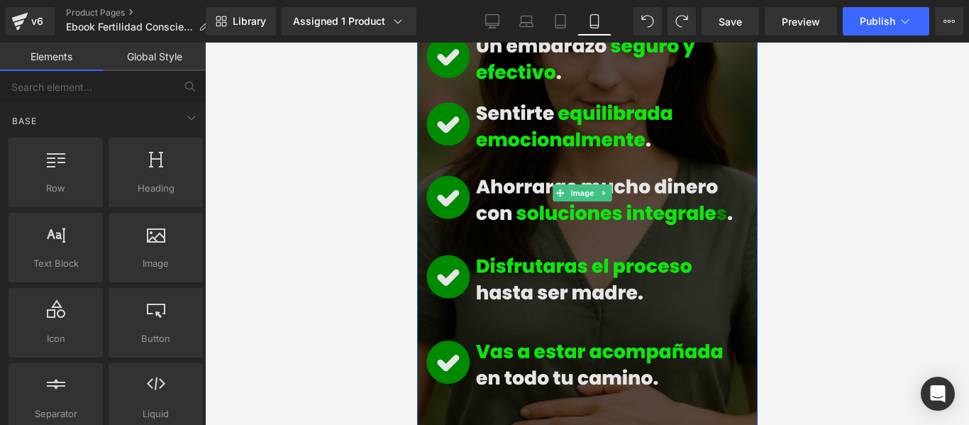
scroll to position [1135, 0]
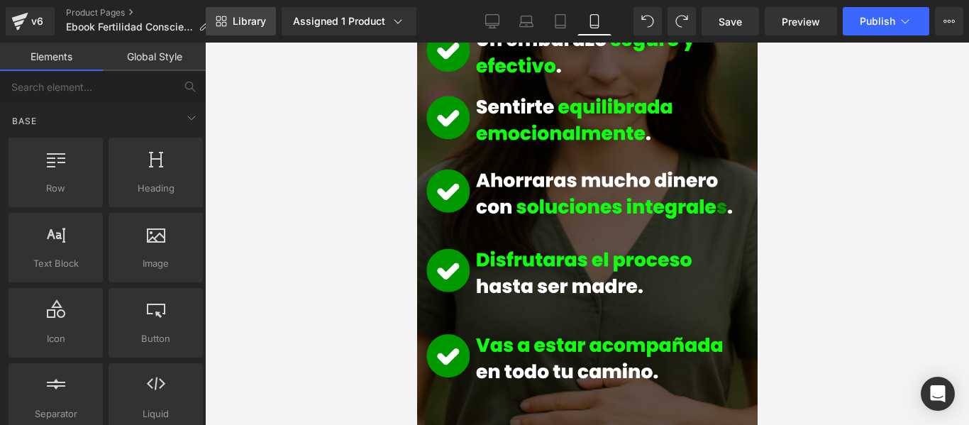
click at [242, 18] on span "Library" at bounding box center [249, 21] width 33 height 13
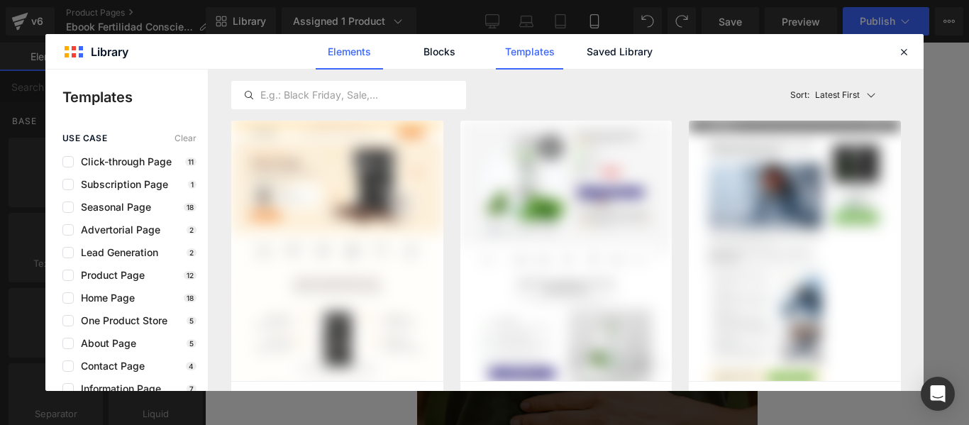
click at [340, 55] on link "Elements" at bounding box center [349, 51] width 67 height 35
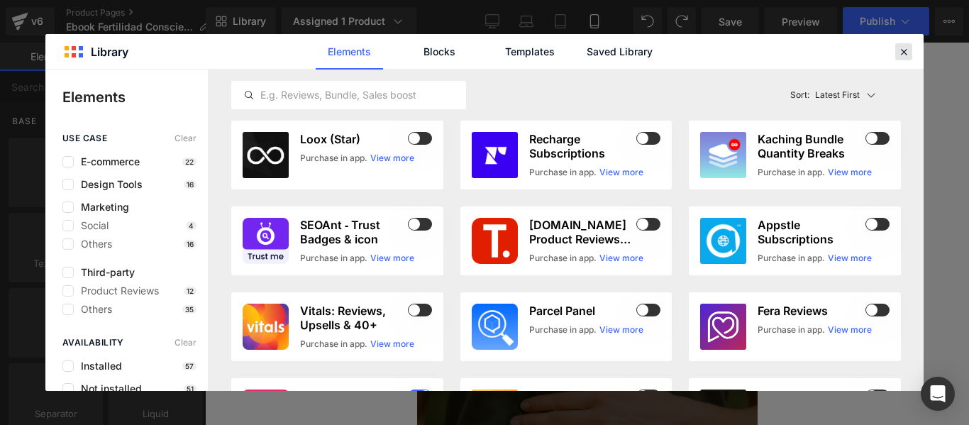
click at [908, 55] on icon at bounding box center [904, 51] width 13 height 13
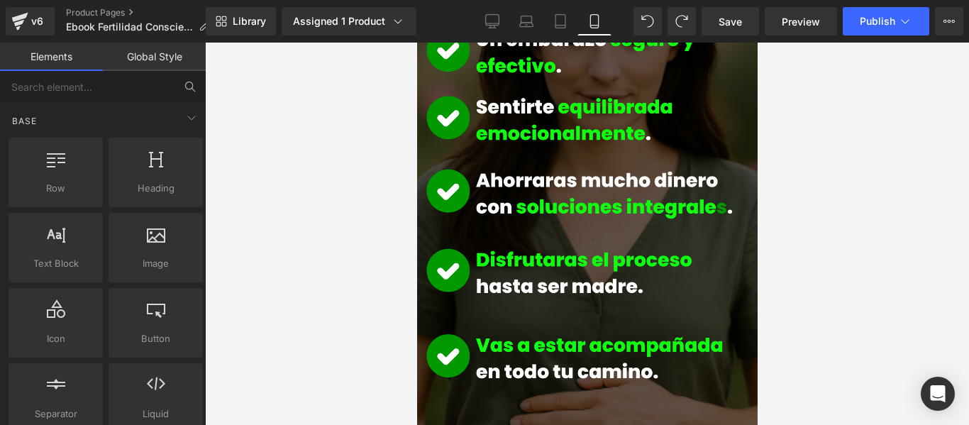
click at [190, 89] on icon at bounding box center [190, 86] width 13 height 13
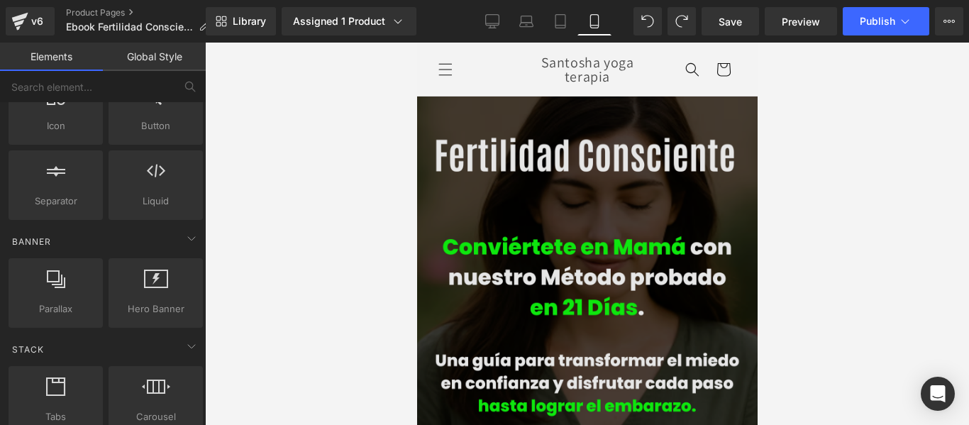
scroll to position [0, 0]
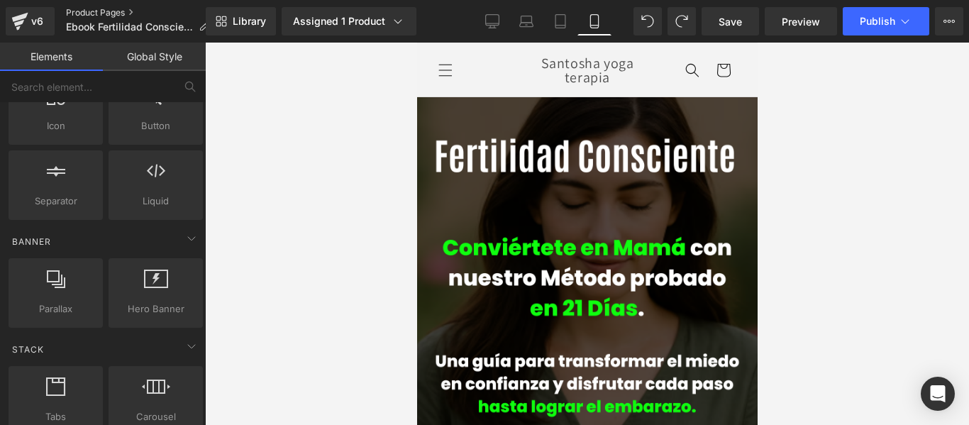
click at [124, 11] on link "Product Pages" at bounding box center [143, 12] width 154 height 11
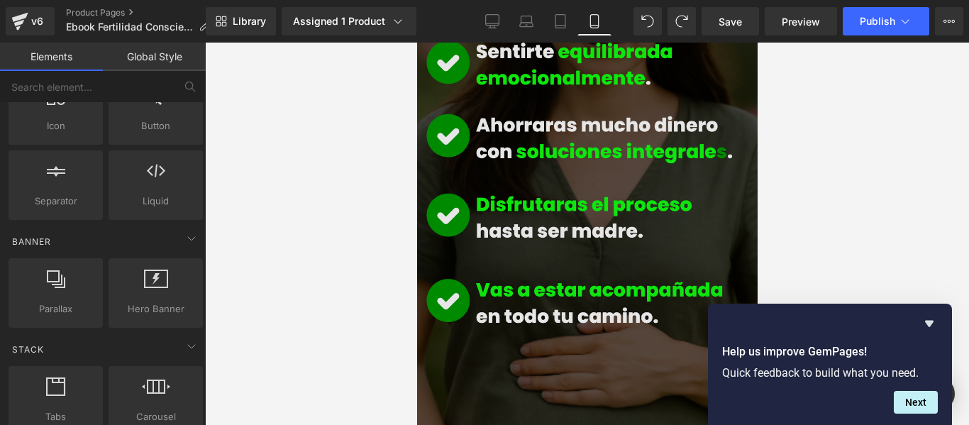
scroll to position [1348, 0]
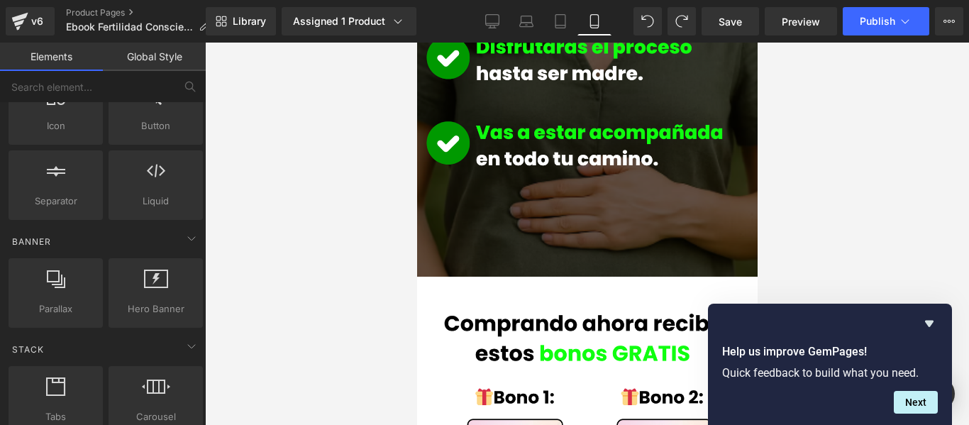
click at [888, 182] on div at bounding box center [587, 234] width 764 height 382
click at [906, 253] on div at bounding box center [587, 234] width 764 height 382
click at [923, 404] on button "Next" at bounding box center [916, 402] width 44 height 23
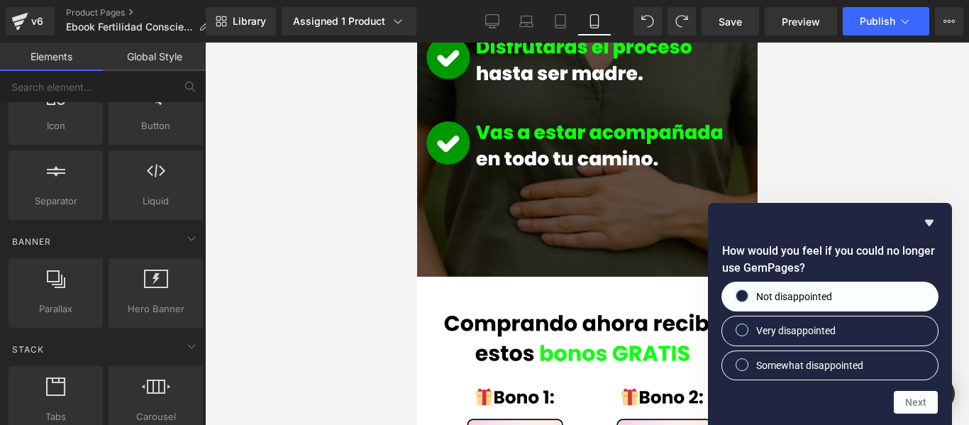
click at [784, 294] on span "Not disappointed" at bounding box center [794, 297] width 76 height 14
click at [747, 294] on input "Not disappointed" at bounding box center [742, 296] width 9 height 9
radio input "true"
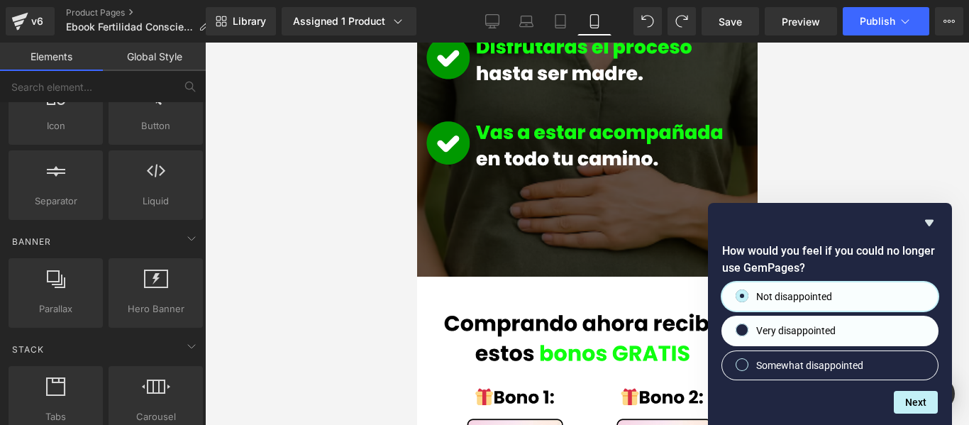
click at [829, 332] on span "Very disappointed" at bounding box center [795, 331] width 79 height 14
click at [747, 332] on input "Very disappointed" at bounding box center [742, 330] width 9 height 9
radio input "true"
radio input "false"
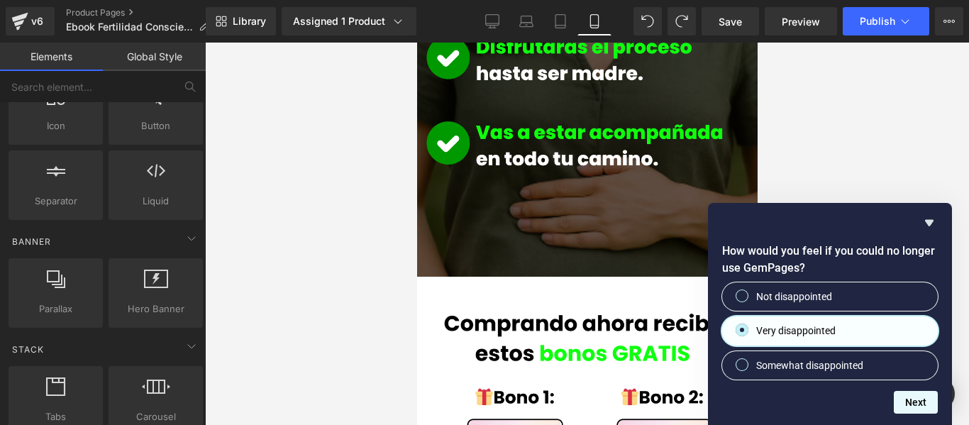
click at [923, 408] on button "Next" at bounding box center [916, 402] width 44 height 23
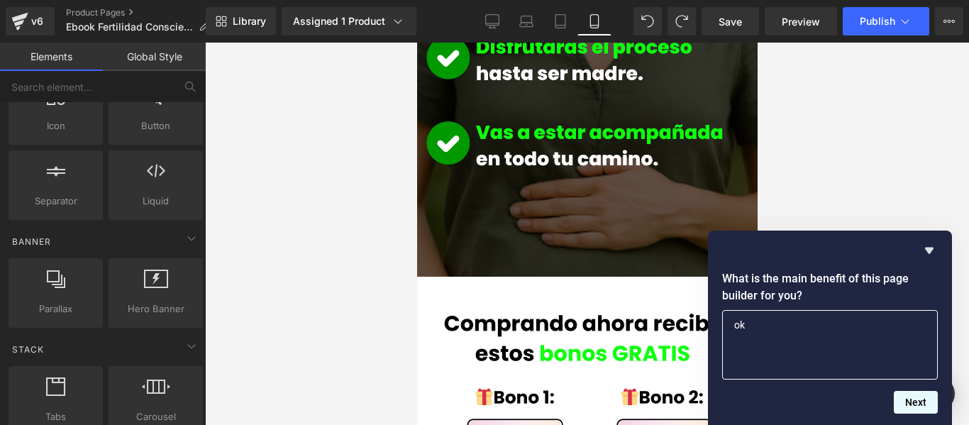
type textarea "ok"
click at [930, 405] on button "Next" at bounding box center [916, 402] width 44 height 23
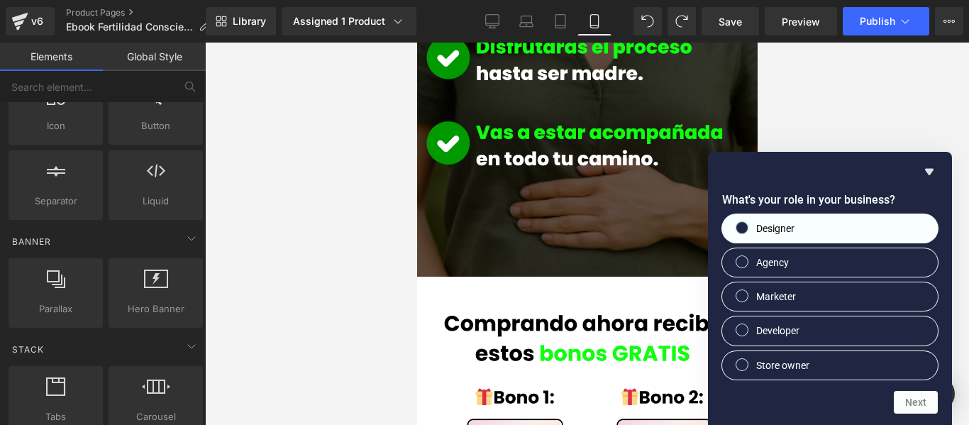
click at [761, 229] on span "Designer" at bounding box center [775, 228] width 38 height 14
click at [747, 229] on input "Designer" at bounding box center [742, 227] width 9 height 9
radio input "true"
click at [920, 402] on button "Next" at bounding box center [916, 402] width 44 height 23
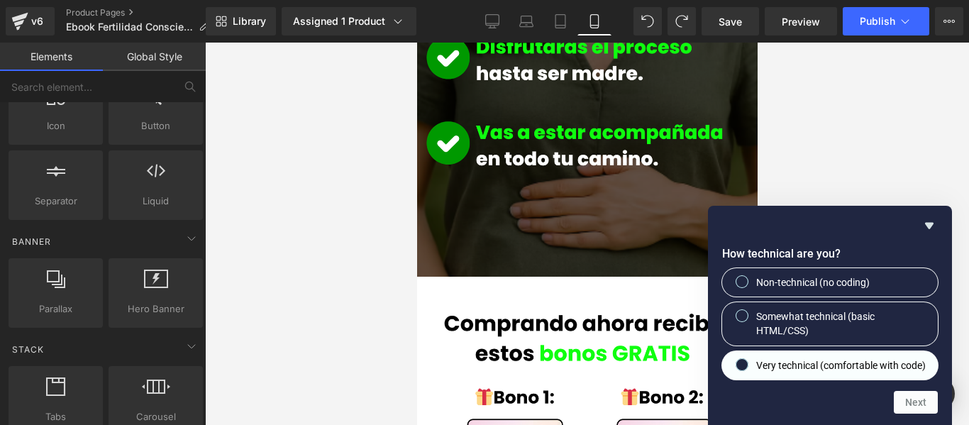
click at [743, 360] on input "Very technical (comfortable with code)" at bounding box center [742, 364] width 9 height 9
radio input "true"
click at [908, 404] on button "Next" at bounding box center [916, 402] width 44 height 23
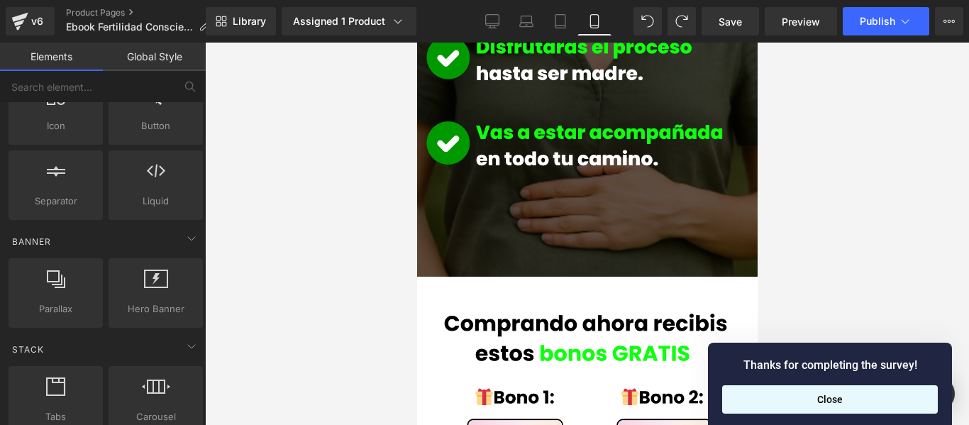
click at [861, 412] on button "Close" at bounding box center [830, 399] width 216 height 28
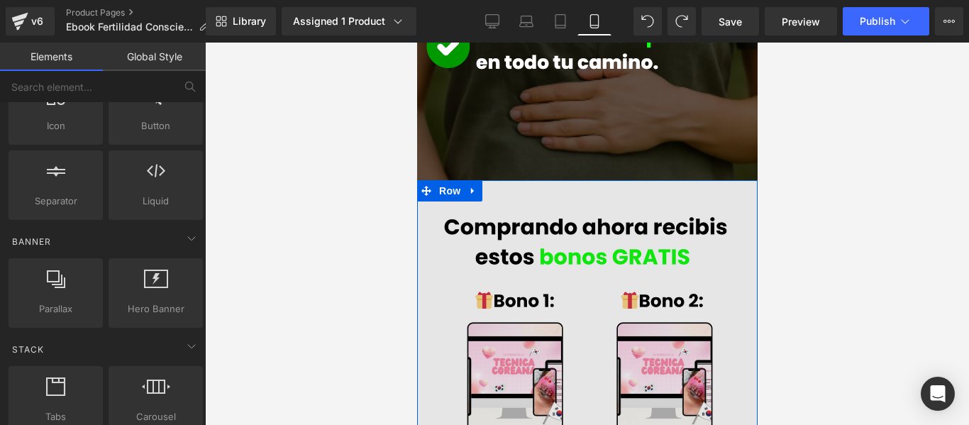
scroll to position [1490, 0]
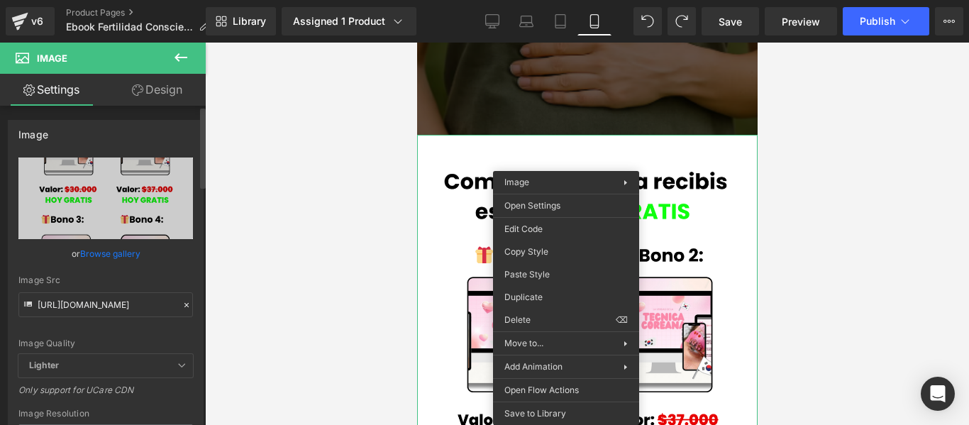
click at [111, 249] on link "Browse gallery" at bounding box center [110, 253] width 60 height 25
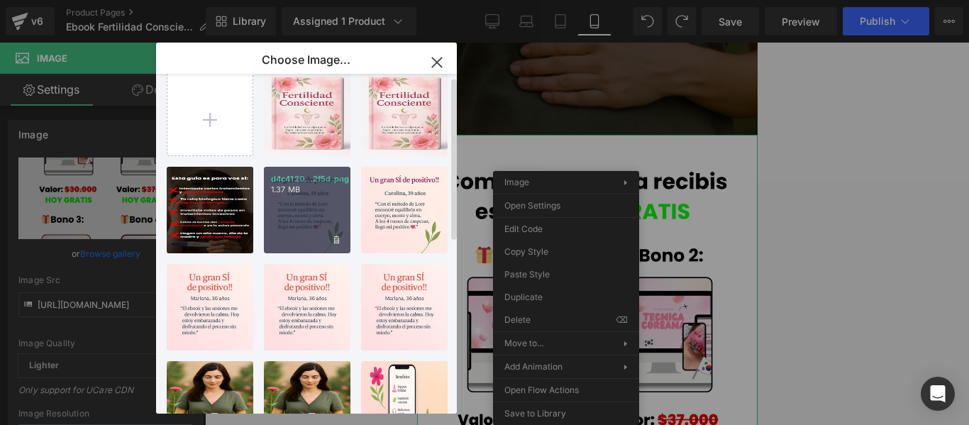
scroll to position [0, 0]
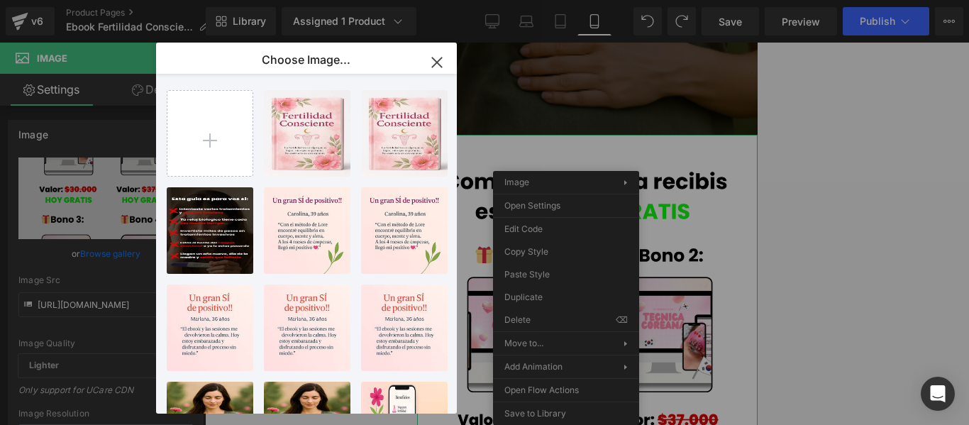
click at [813, 0] on div "Row You are previewing how the will restyle your page. You can not edit Element…" at bounding box center [484, 0] width 969 height 0
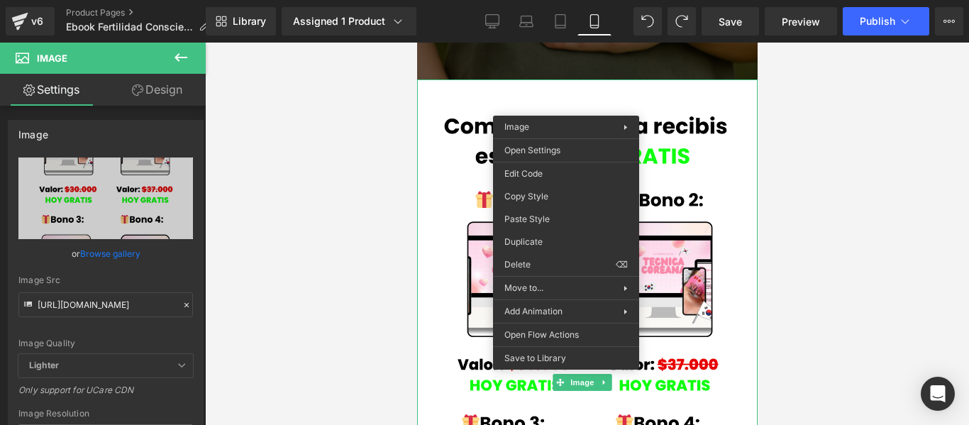
scroll to position [1323, 0]
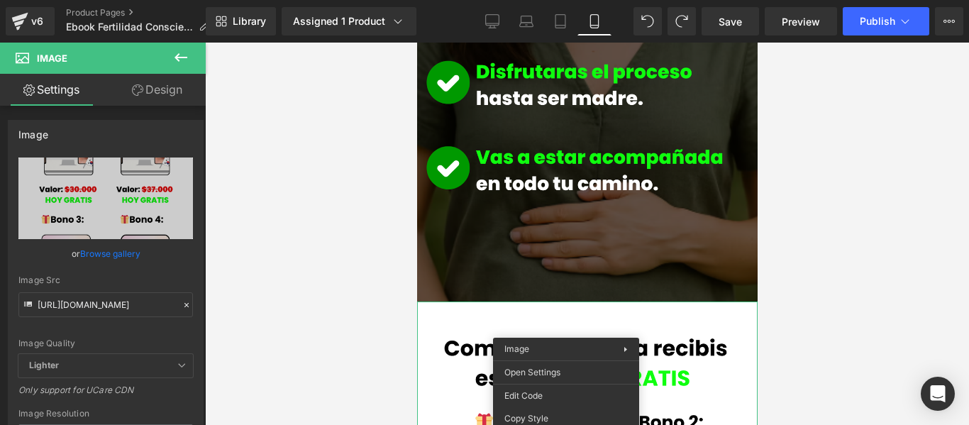
drag, startPoint x: 752, startPoint y: 182, endPoint x: 1199, endPoint y: 211, distance: 448.0
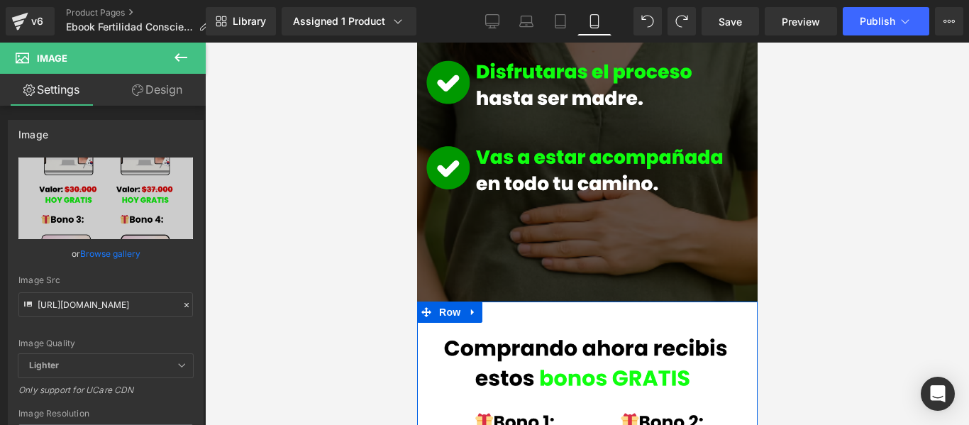
click at [468, 307] on icon at bounding box center [473, 312] width 10 height 11
click at [493, 307] on icon at bounding box center [491, 312] width 10 height 10
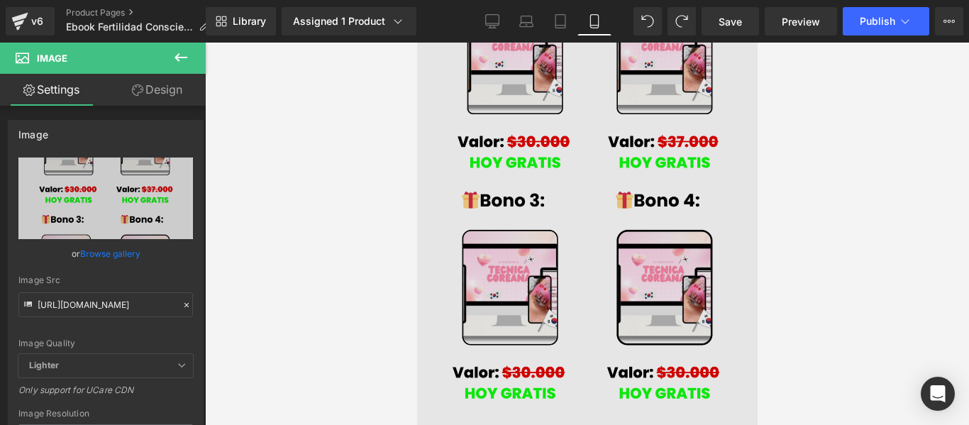
scroll to position [1640, 0]
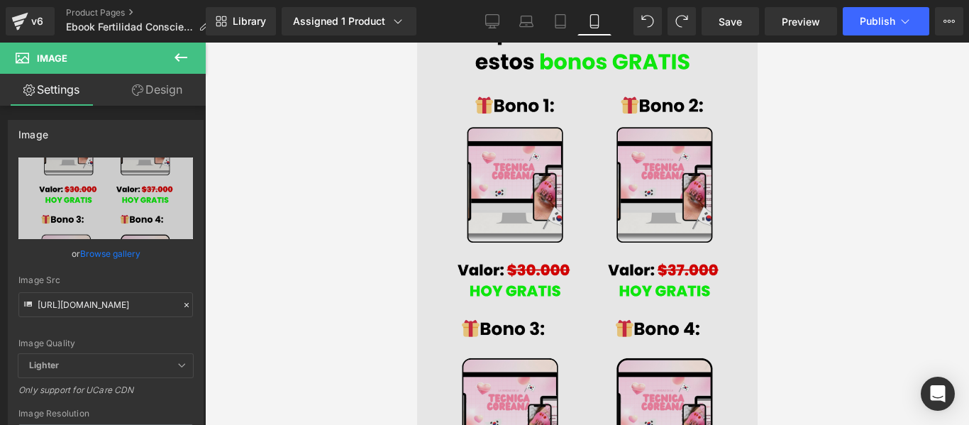
click at [515, 168] on img at bounding box center [587, 287] width 341 height 605
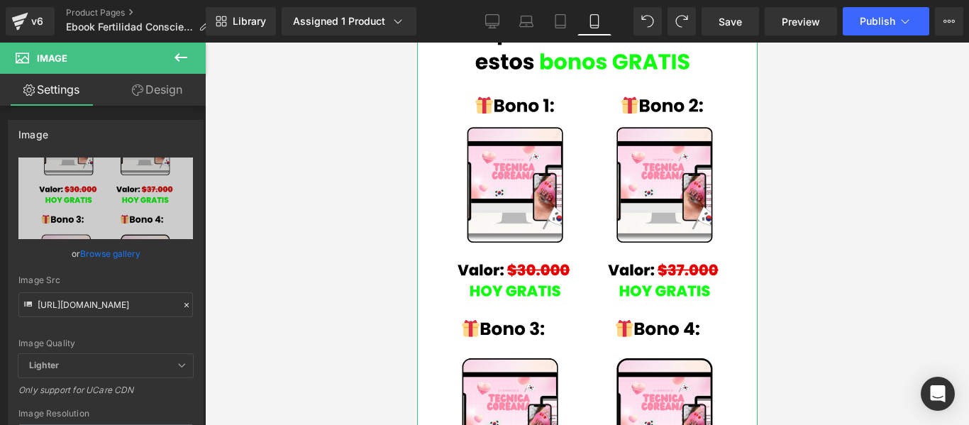
click at [105, 253] on link "Browse gallery" at bounding box center [110, 253] width 60 height 25
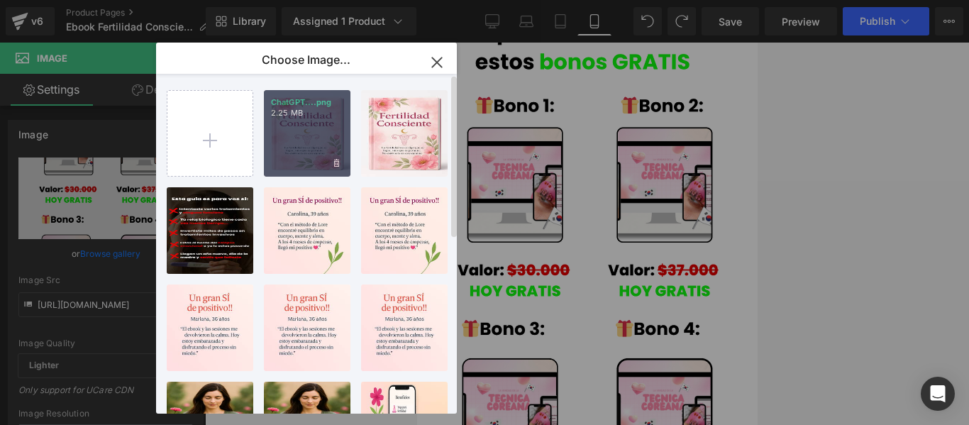
click at [311, 146] on div "ChatGPT....png 2.25 MB" at bounding box center [307, 133] width 87 height 87
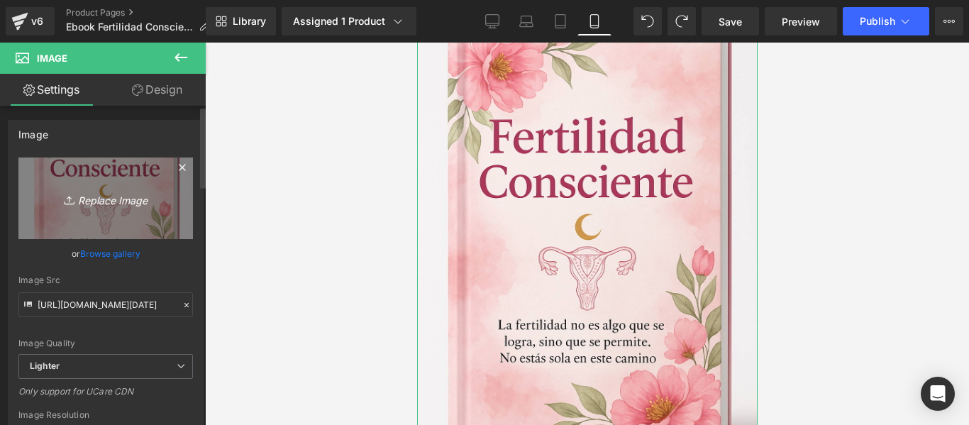
click at [116, 199] on icon "Replace Image" at bounding box center [106, 198] width 114 height 18
type input "[URL][DOMAIN_NAME][DATE]"
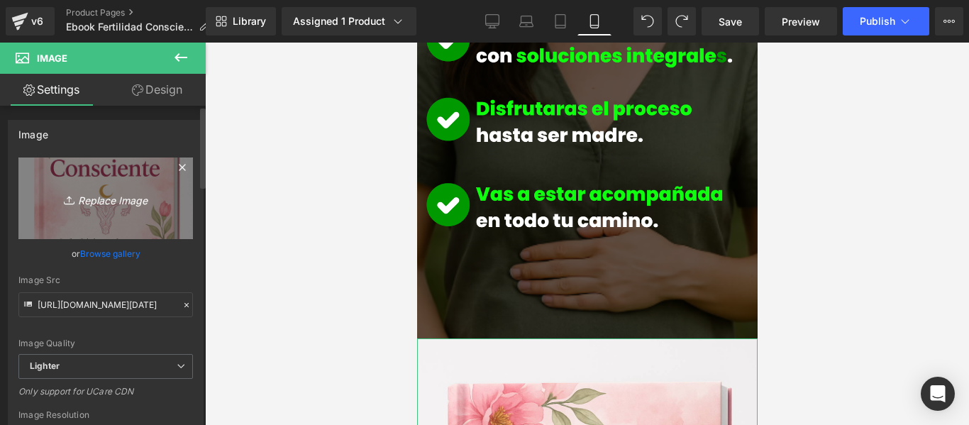
scroll to position [1285, 0]
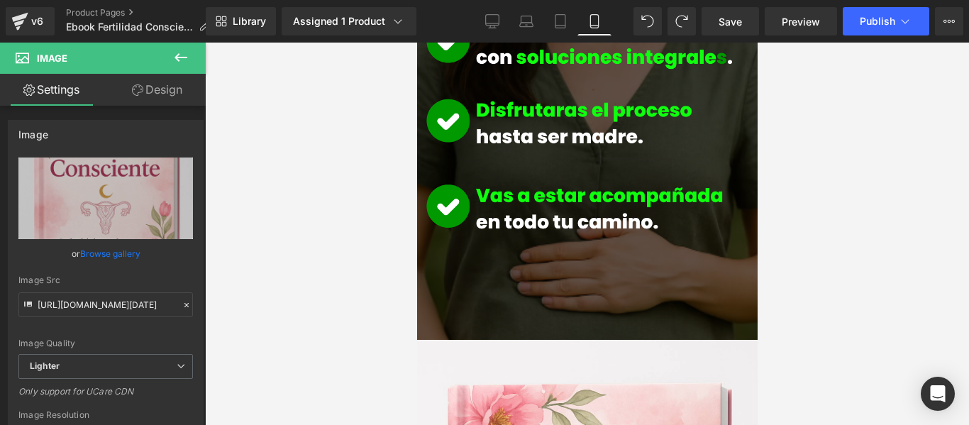
click at [189, 54] on button at bounding box center [181, 58] width 50 height 31
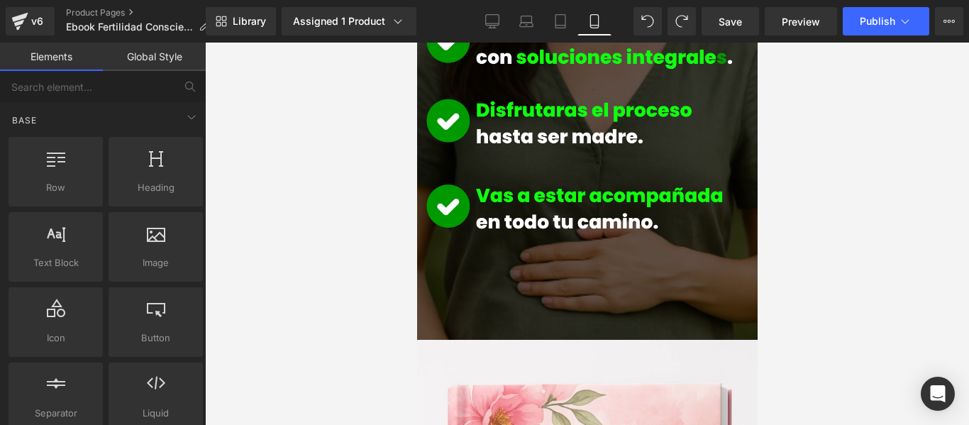
scroll to position [0, 0]
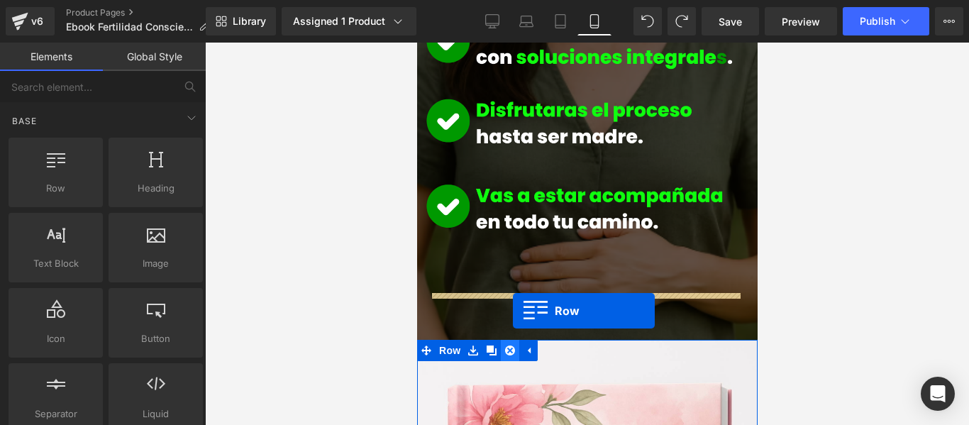
drag, startPoint x: 476, startPoint y: 228, endPoint x: 512, endPoint y: 311, distance: 90.6
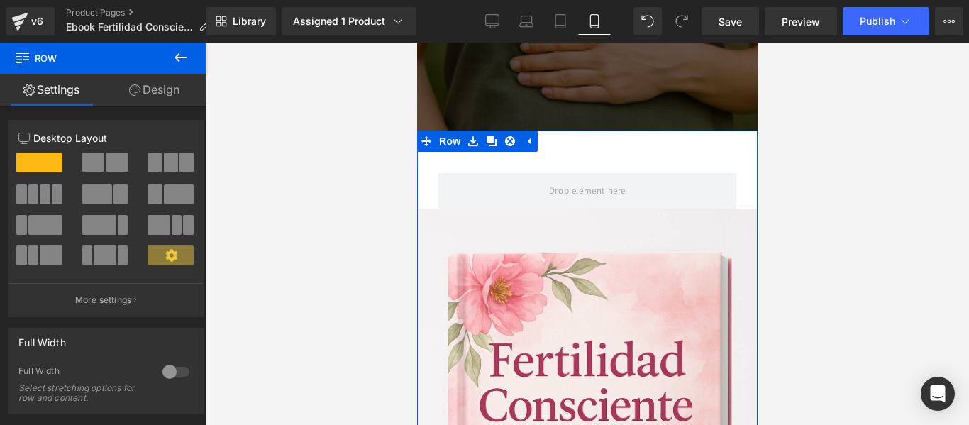
scroll to position [1498, 0]
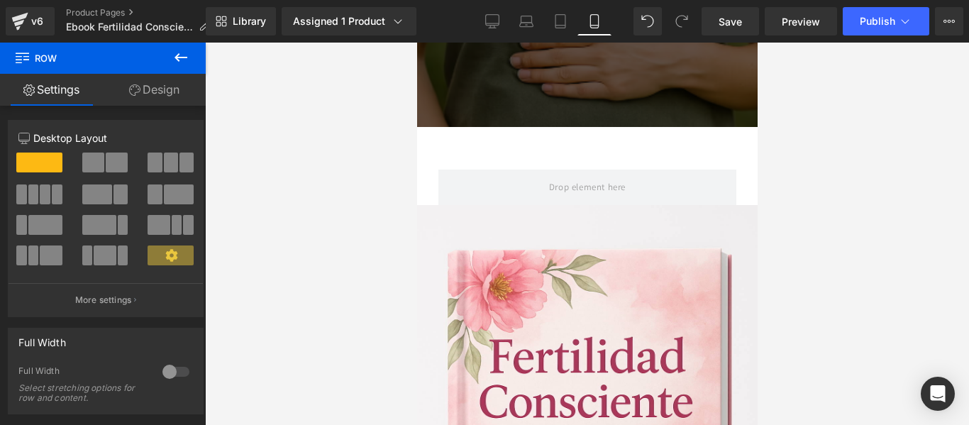
click at [831, 246] on div at bounding box center [587, 234] width 764 height 382
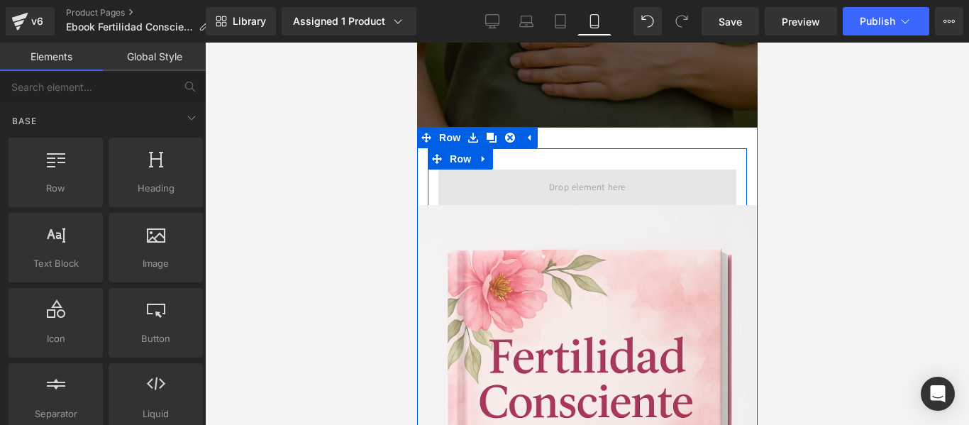
click at [595, 175] on span at bounding box center [587, 186] width 87 height 23
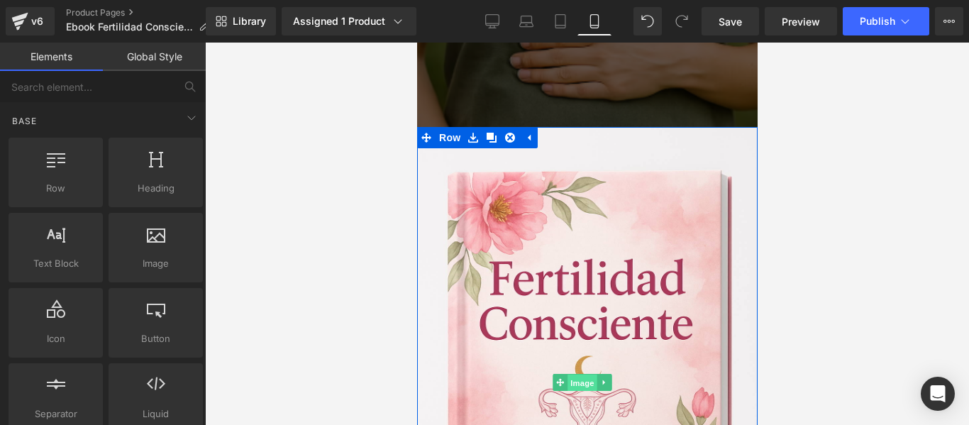
click at [588, 375] on span "Image" at bounding box center [582, 383] width 30 height 17
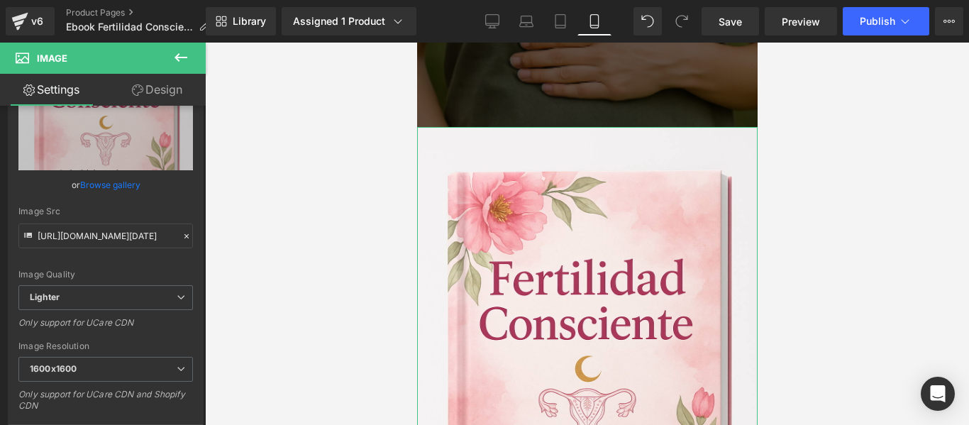
scroll to position [213, 0]
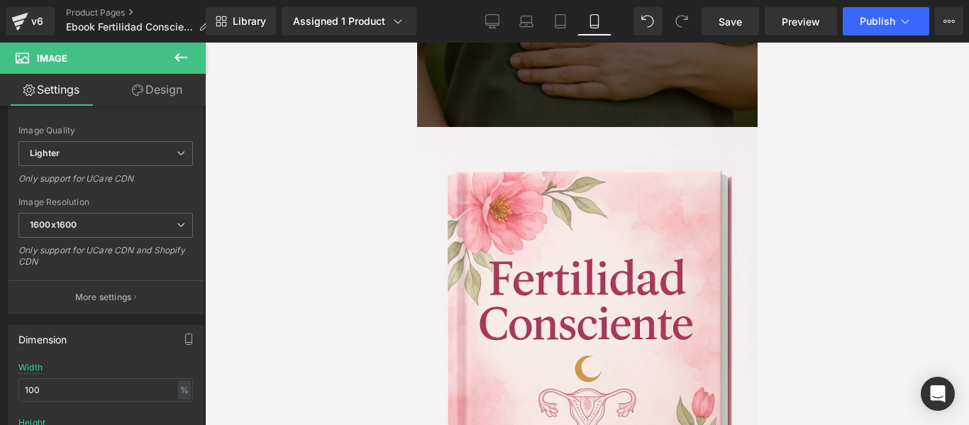
click at [881, 200] on div at bounding box center [587, 234] width 764 height 382
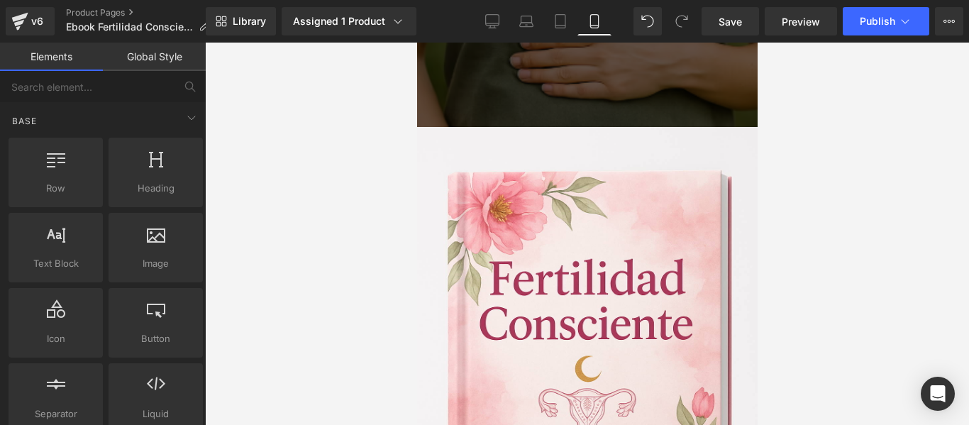
click at [799, 175] on div at bounding box center [587, 234] width 764 height 382
drag, startPoint x: 754, startPoint y: 167, endPoint x: 1174, endPoint y: 209, distance: 423.0
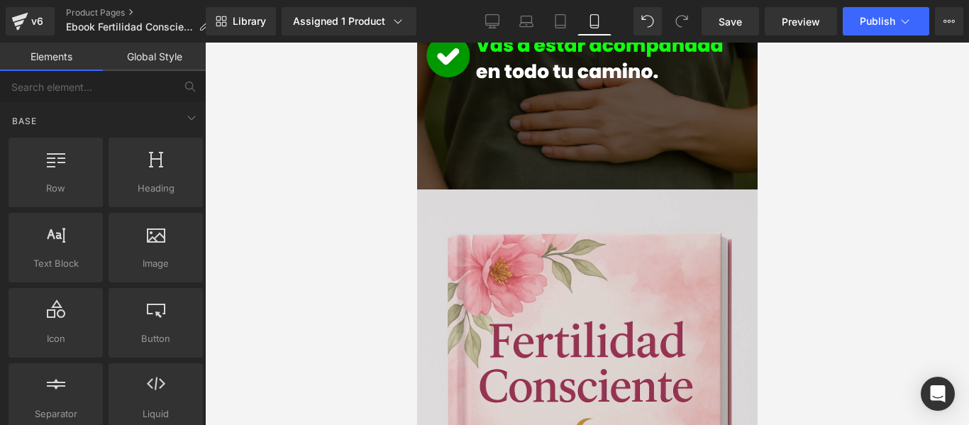
scroll to position [1498, 0]
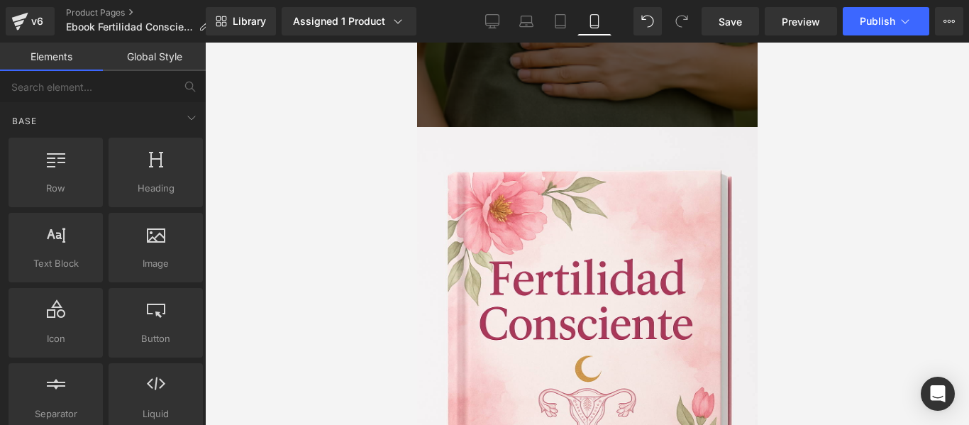
click at [880, 226] on div at bounding box center [587, 234] width 764 height 382
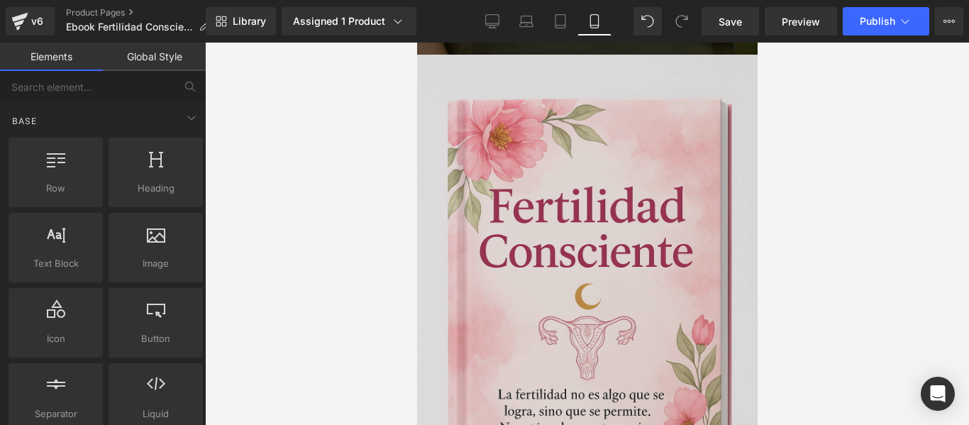
scroll to position [1569, 0]
click at [541, 244] on img at bounding box center [587, 311] width 341 height 511
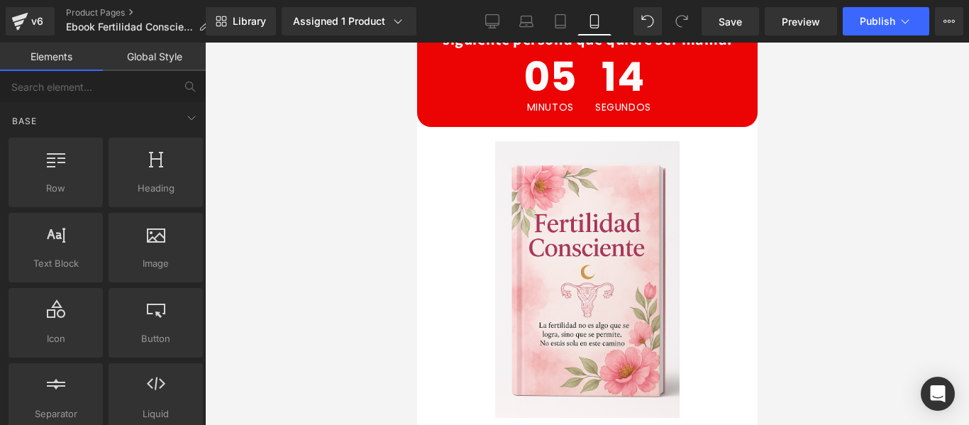
scroll to position [2279, 0]
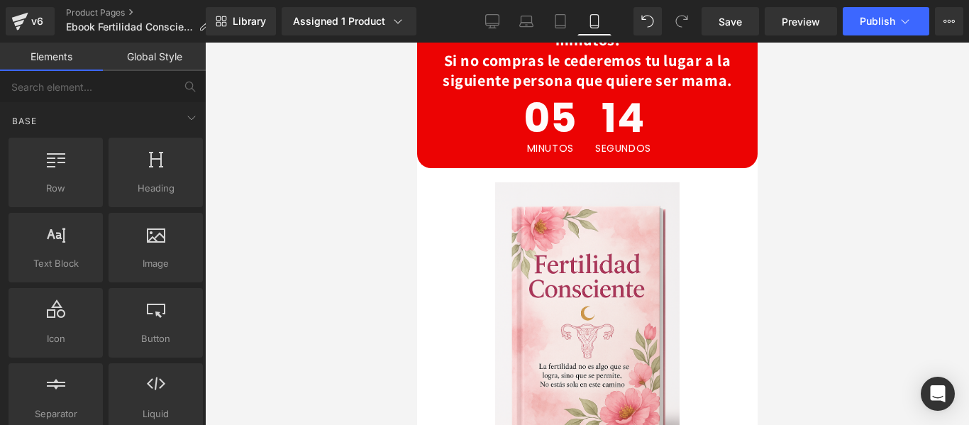
click at [562, 289] on img at bounding box center [587, 320] width 185 height 277
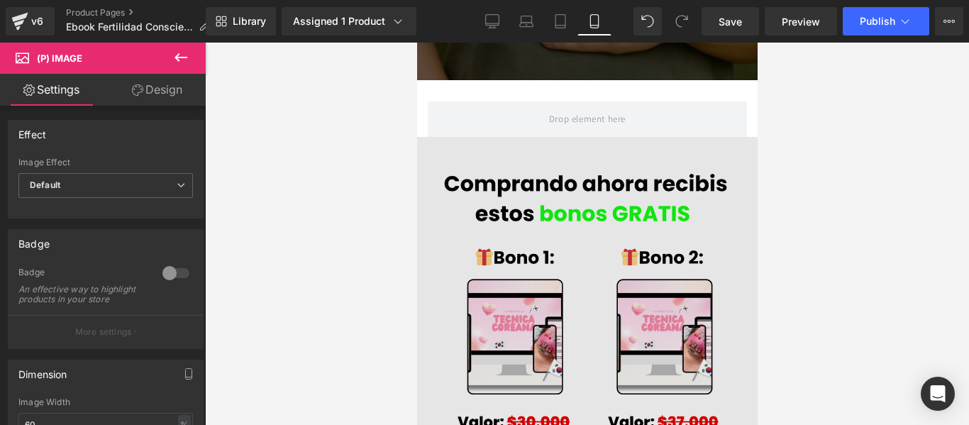
scroll to position [1640, 0]
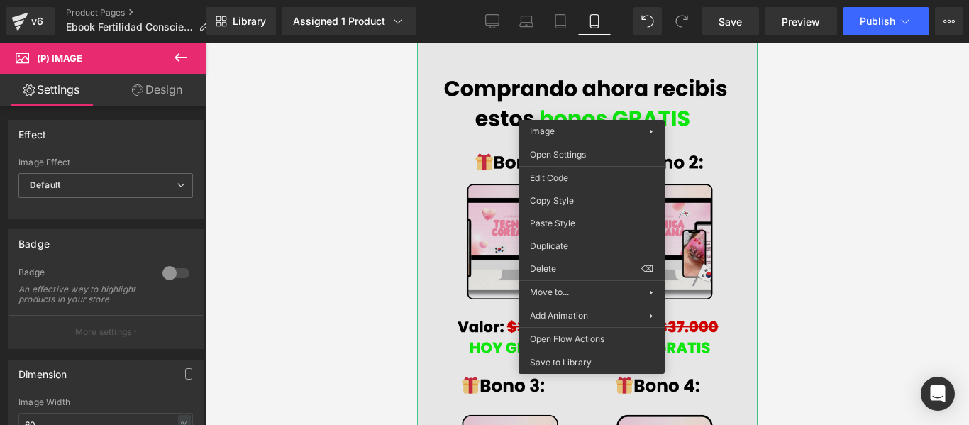
click at [480, 82] on img at bounding box center [587, 344] width 341 height 605
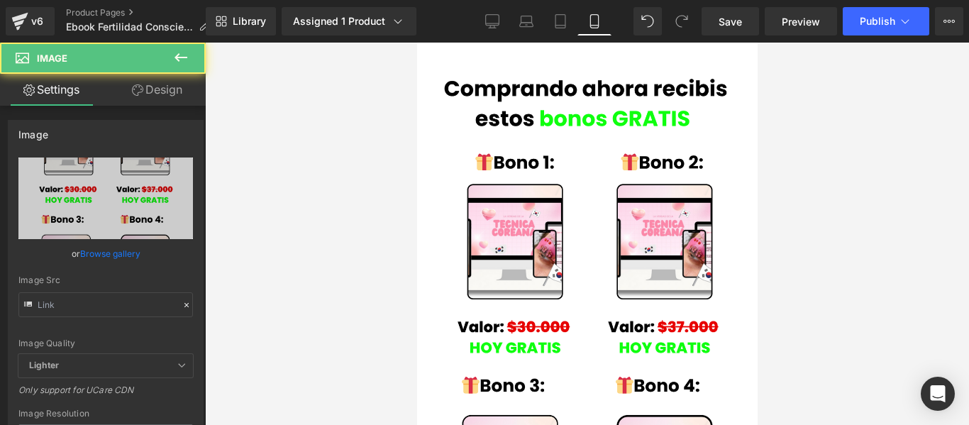
type input "[URL][DOMAIN_NAME]"
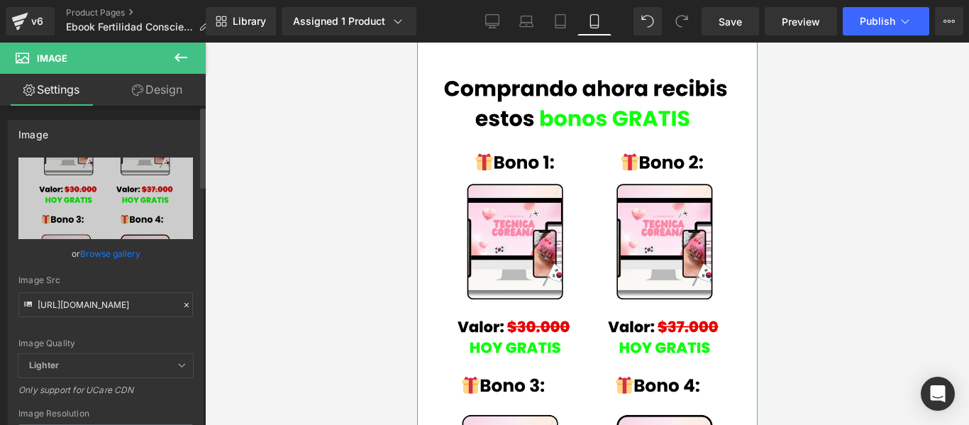
click at [123, 247] on link "Browse gallery" at bounding box center [110, 253] width 60 height 25
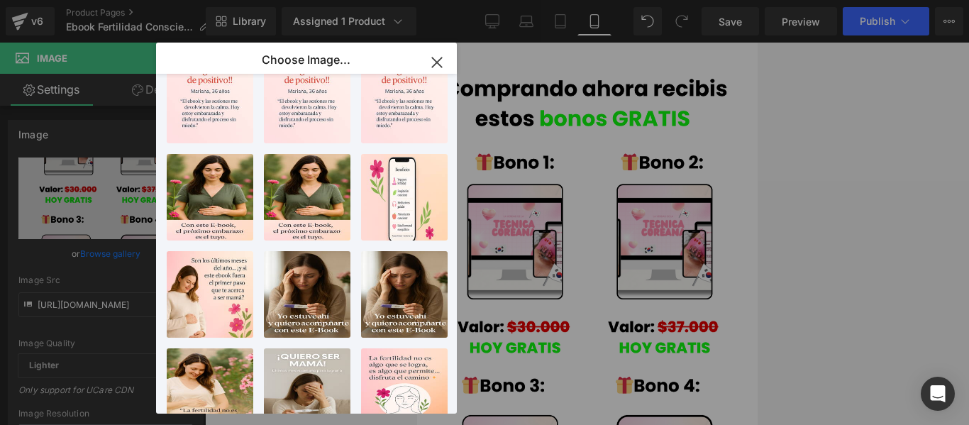
scroll to position [7, 0]
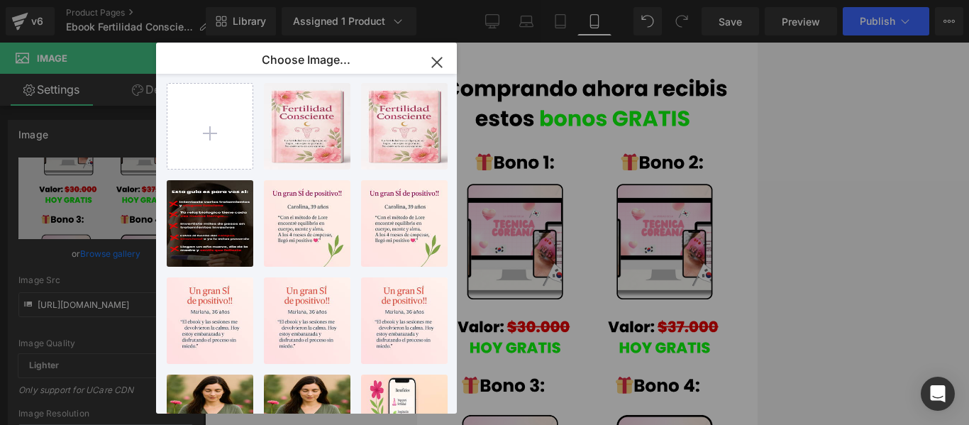
click at [837, 0] on div "Image You are previewing how the will restyle your page. You can not edit Eleme…" at bounding box center [484, 0] width 969 height 0
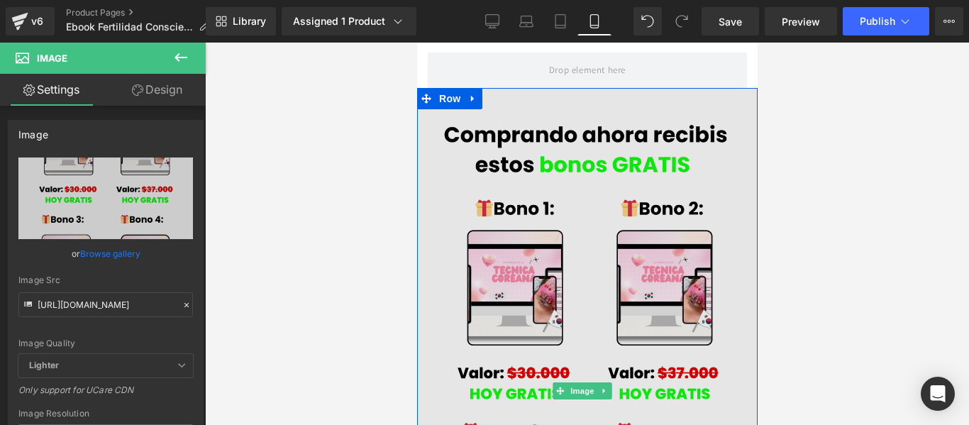
scroll to position [1569, 0]
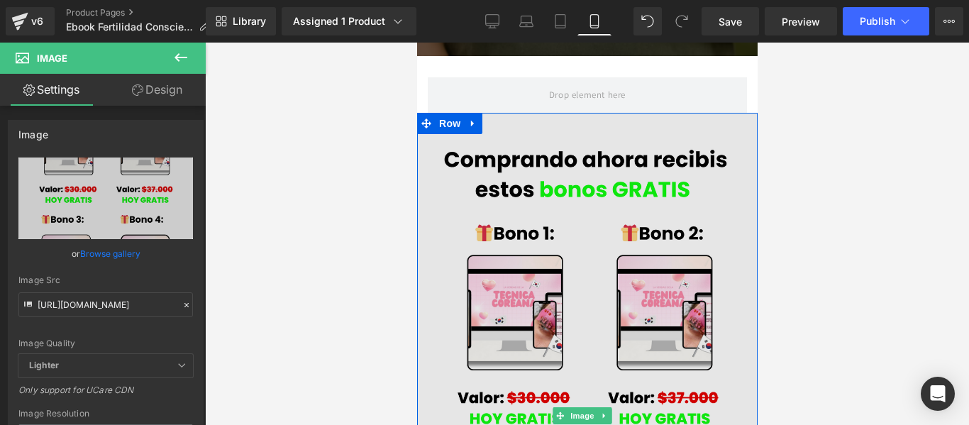
click at [475, 114] on img at bounding box center [587, 415] width 341 height 605
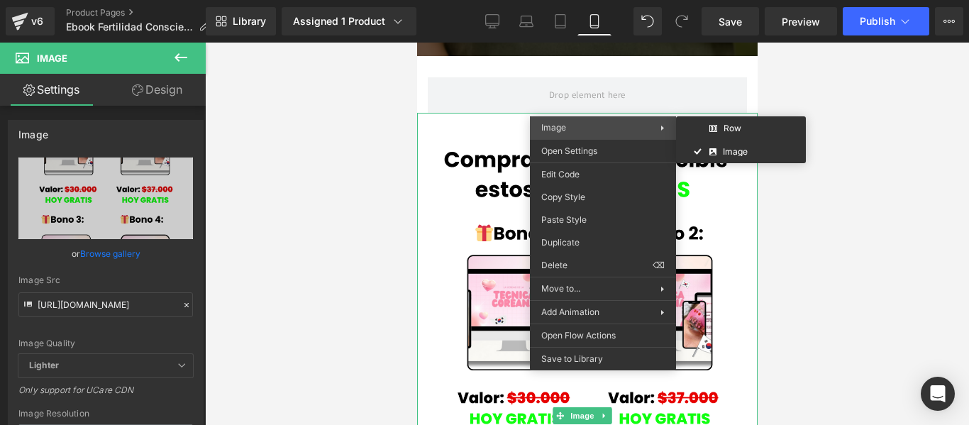
click at [573, 121] on div "Image Row Image" at bounding box center [603, 127] width 146 height 23
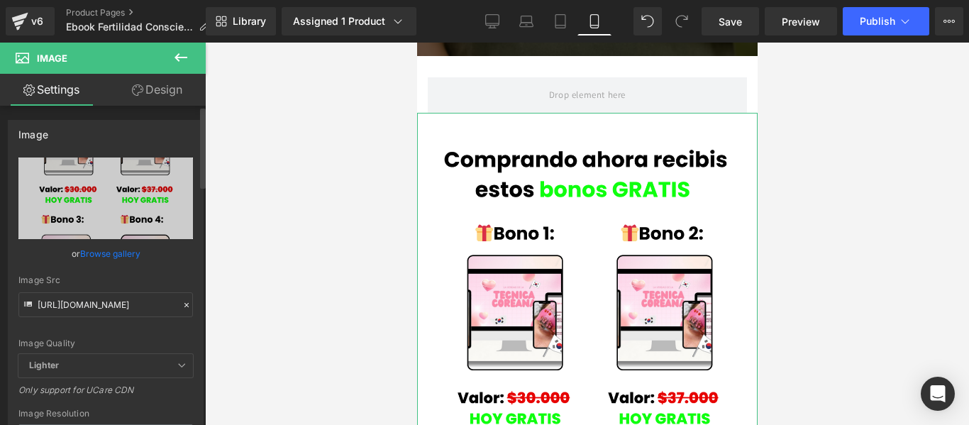
click at [99, 253] on link "Browse gallery" at bounding box center [110, 253] width 60 height 25
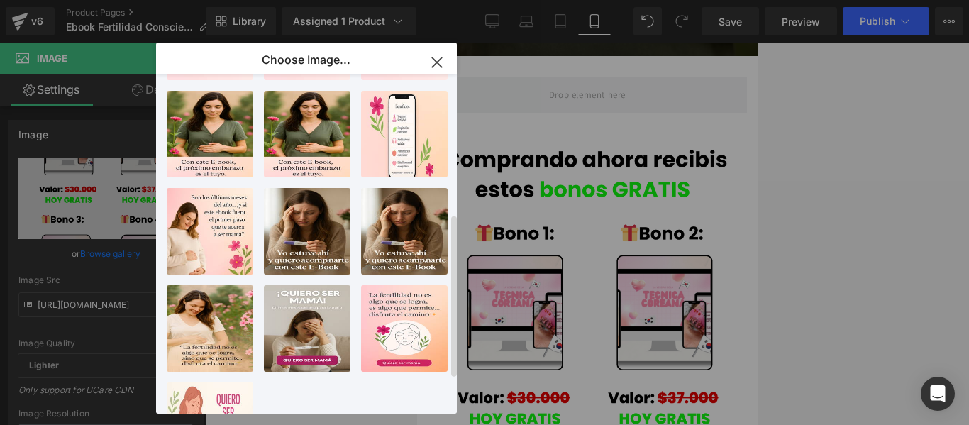
scroll to position [362, 0]
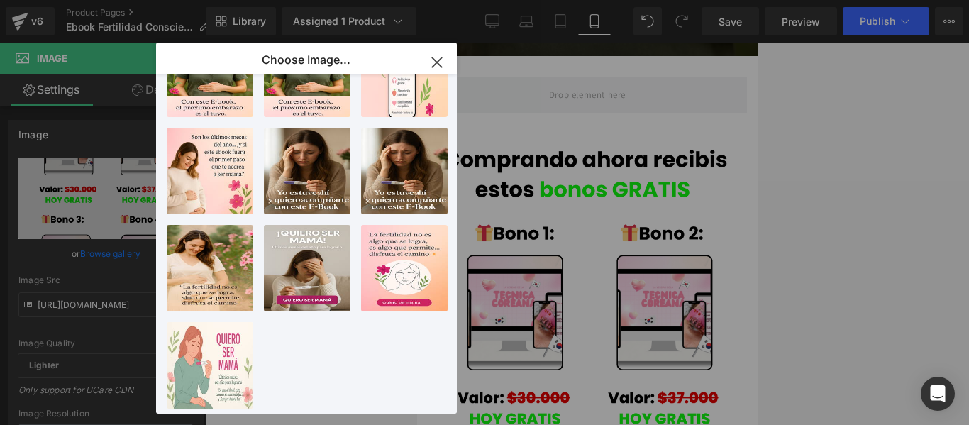
click at [896, 0] on div "Image You are previewing how the will restyle your page. You can not edit Eleme…" at bounding box center [484, 0] width 969 height 0
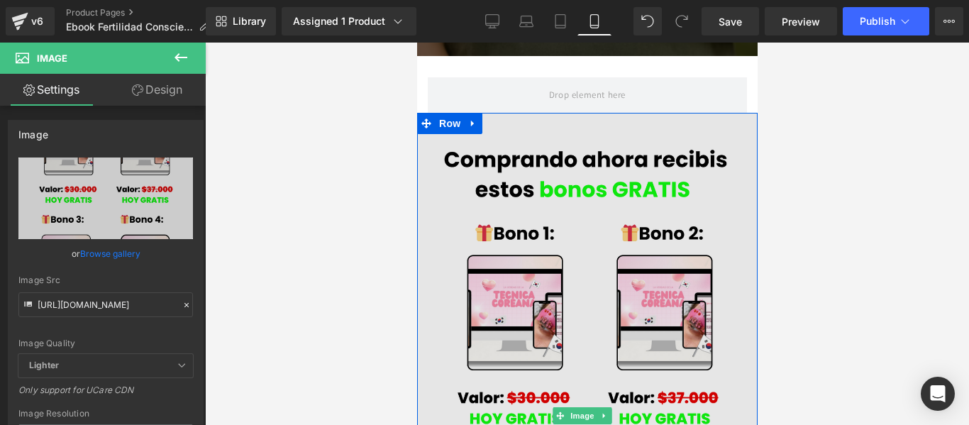
click at [536, 233] on img at bounding box center [587, 415] width 341 height 605
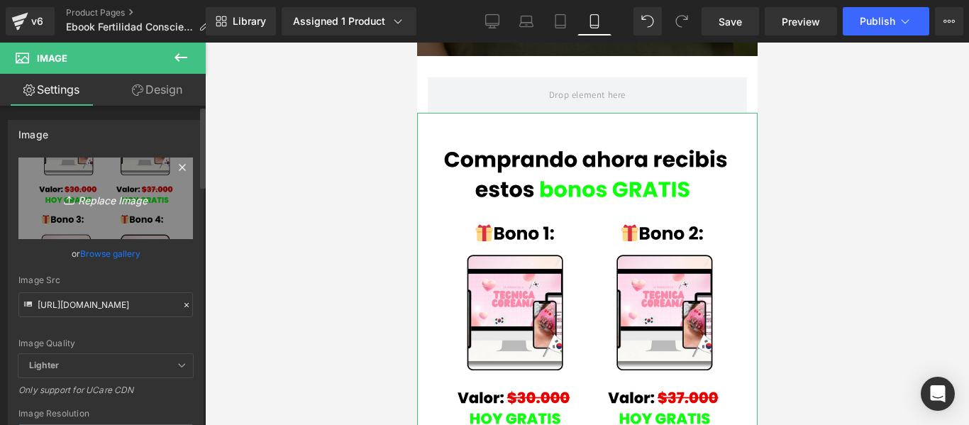
click at [125, 197] on icon "Replace Image" at bounding box center [106, 198] width 114 height 18
type input "C:\fakepath\COMPRANDO AHORA RECIBIS ESTOS BONOS GRATIS!!!.png"
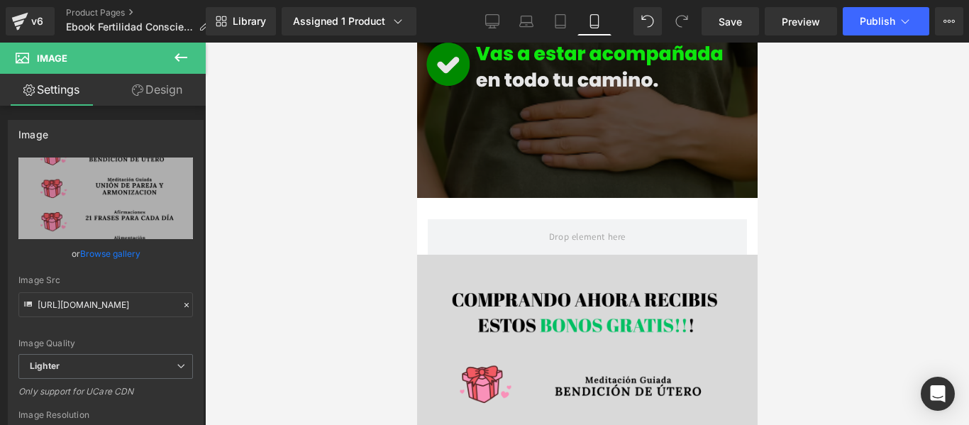
scroll to position [1569, 0]
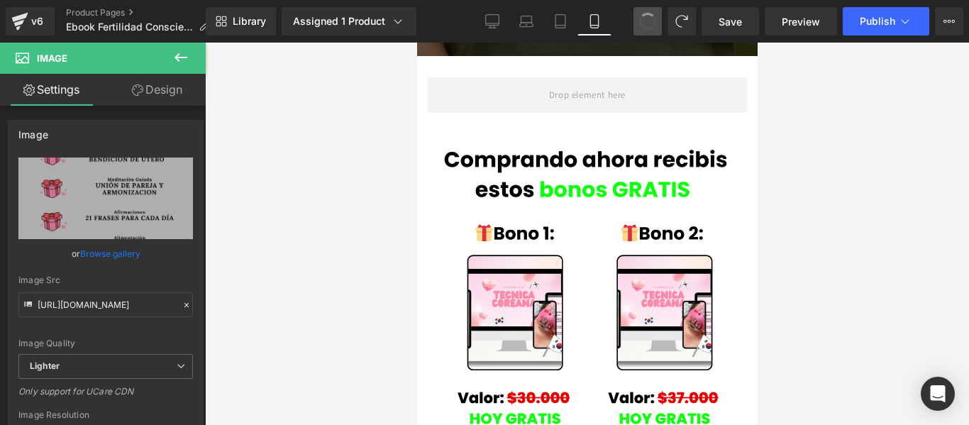
type input "[URL][DOMAIN_NAME]"
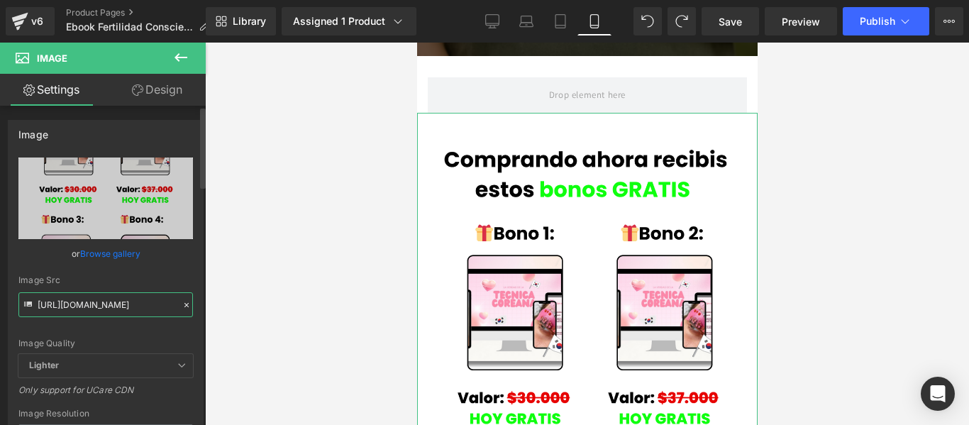
click at [106, 306] on input "[URL][DOMAIN_NAME]" at bounding box center [105, 304] width 175 height 25
click at [50, 309] on input "[URL][DOMAIN_NAME]" at bounding box center [105, 304] width 175 height 25
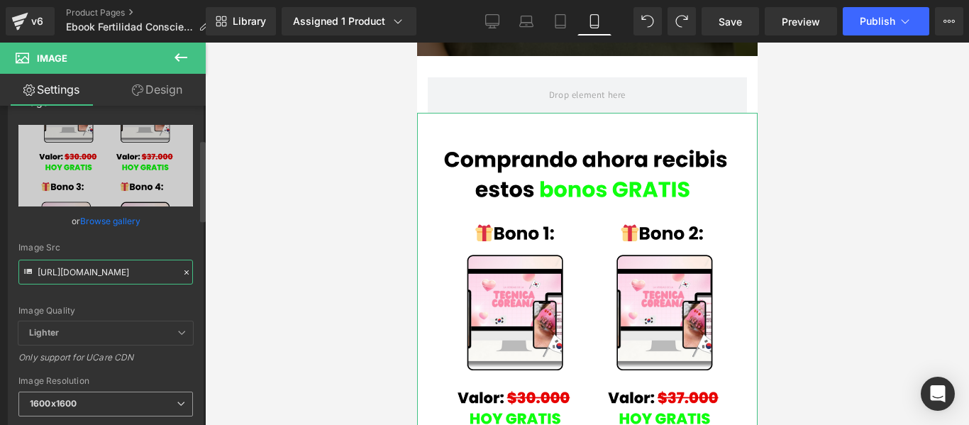
scroll to position [0, 0]
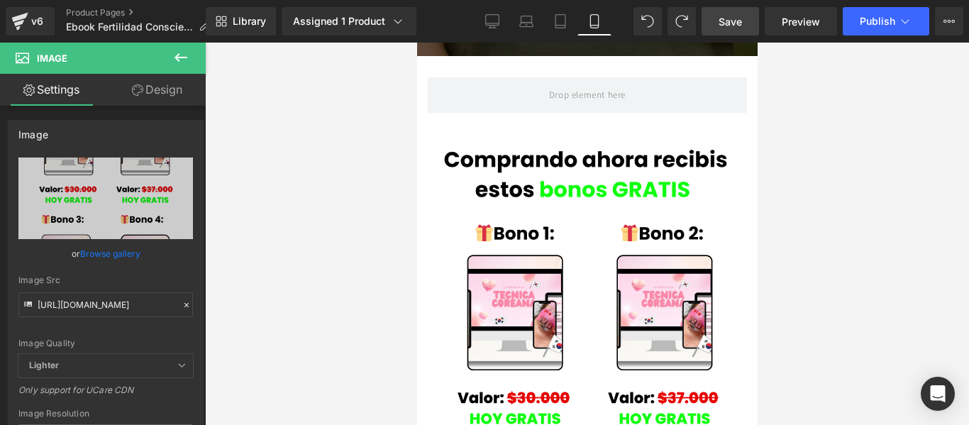
click at [728, 21] on span "Save" at bounding box center [730, 21] width 23 height 15
click at [734, 16] on span "Save" at bounding box center [730, 21] width 23 height 15
click at [89, 9] on link "Product Pages" at bounding box center [143, 12] width 154 height 11
